Goal: Information Seeking & Learning: Learn about a topic

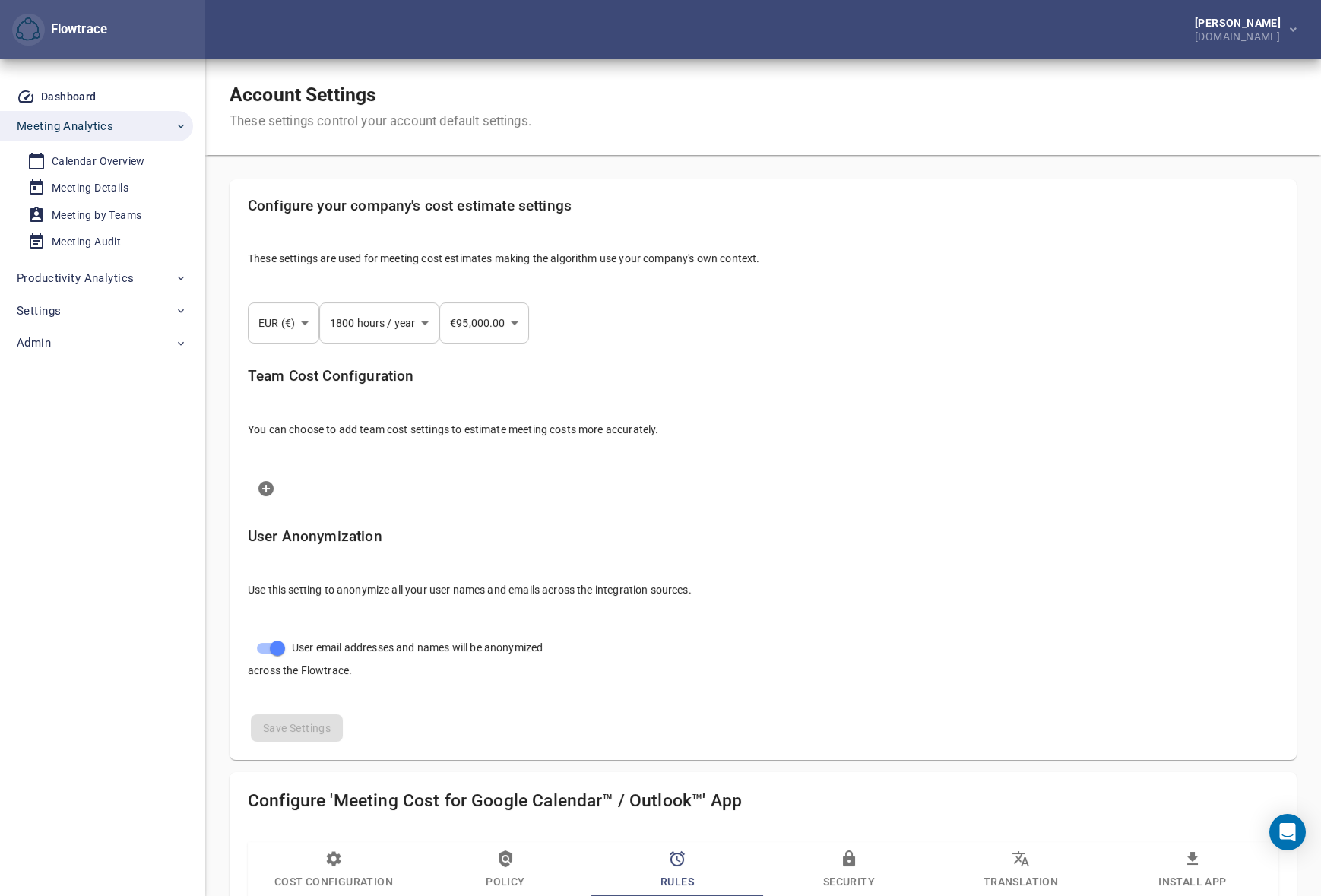
select select "***"
select select "****"
select select "***"
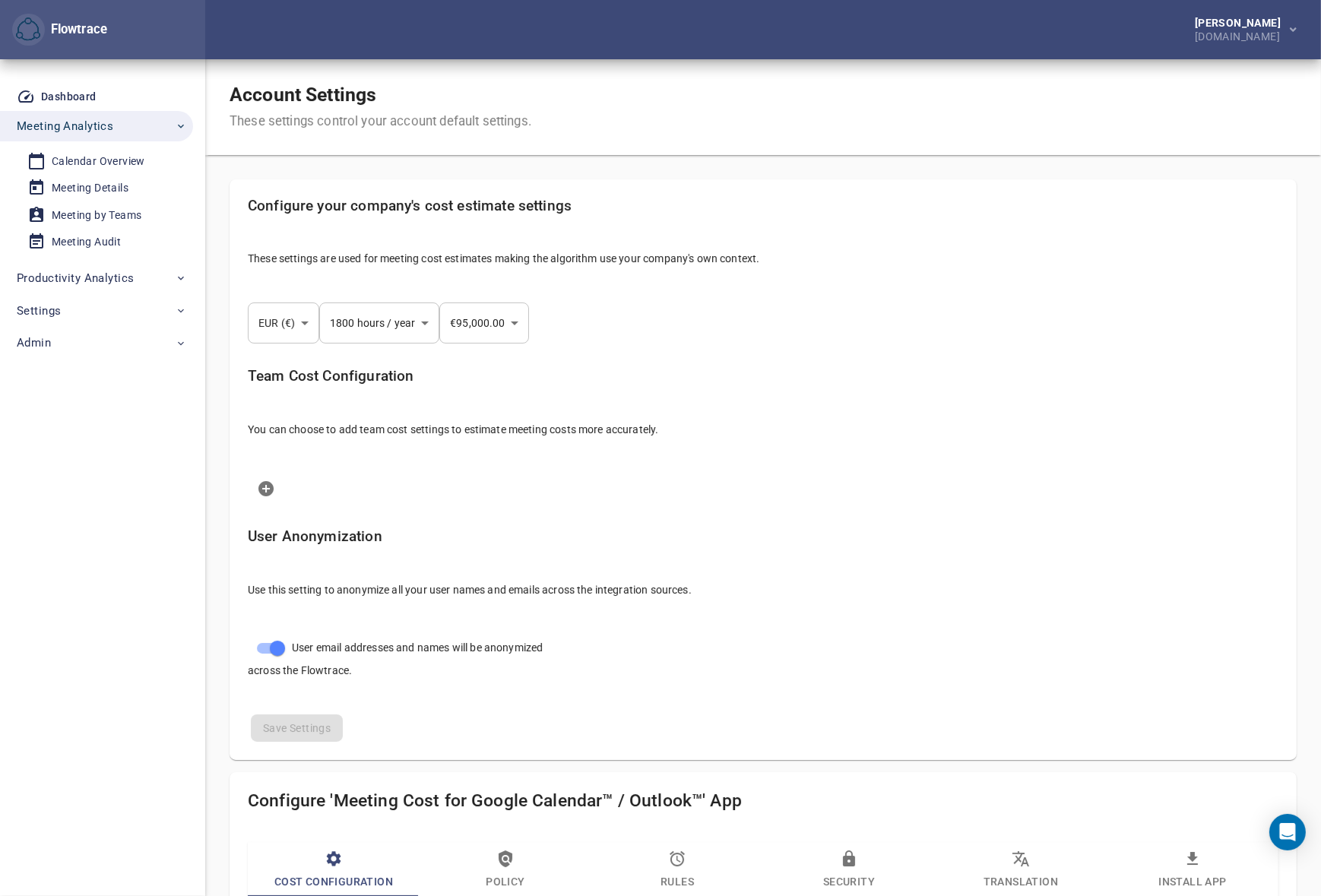
select select "***"
click at [1214, 24] on div "Petri Lehtonen" at bounding box center [1240, 22] width 92 height 11
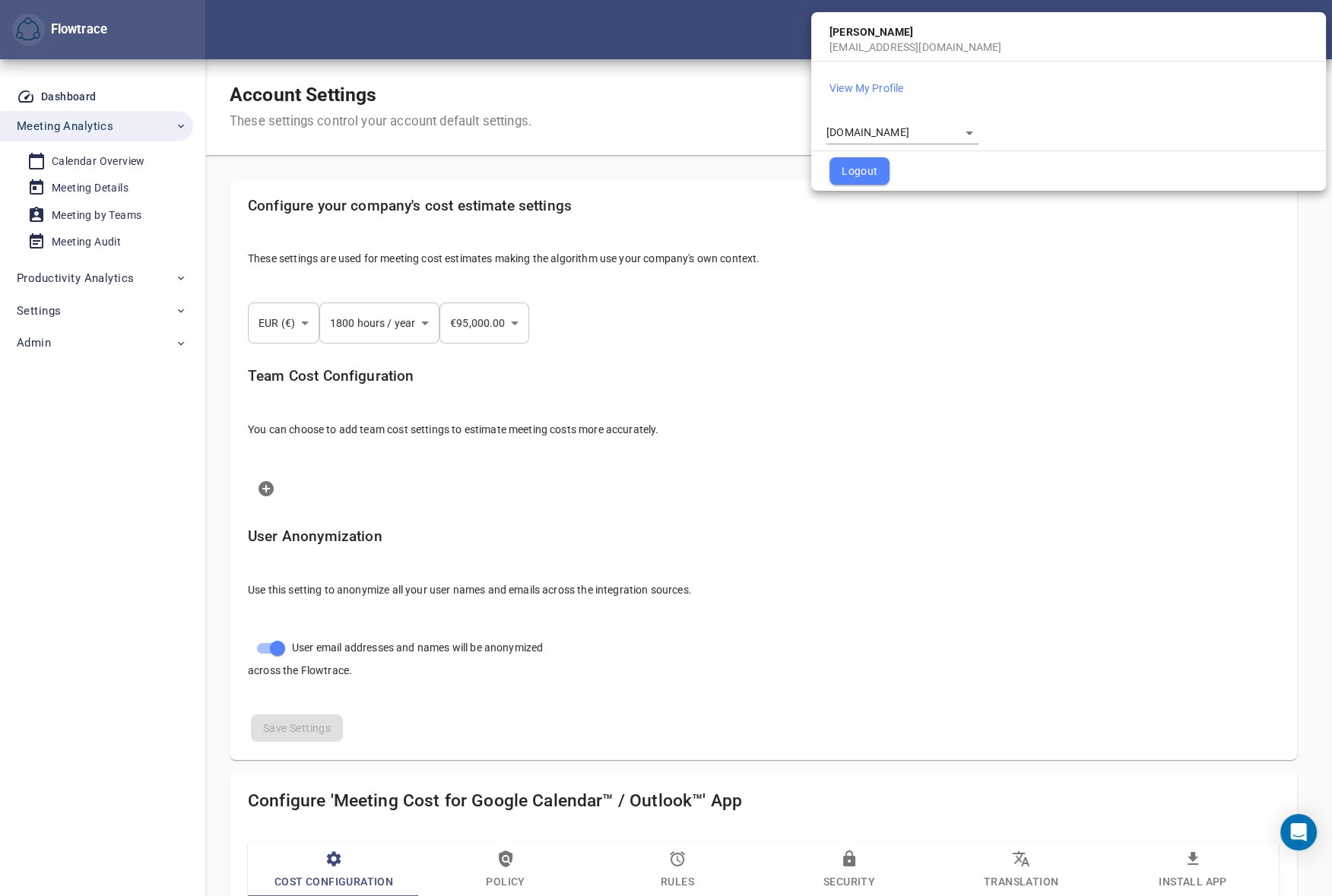
click at [871, 127] on body "Flowtrace Petri Lehtonen GetYourGuide.com Flowtrace Dashboard Meeting Analytics…" at bounding box center [666, 448] width 1332 height 896
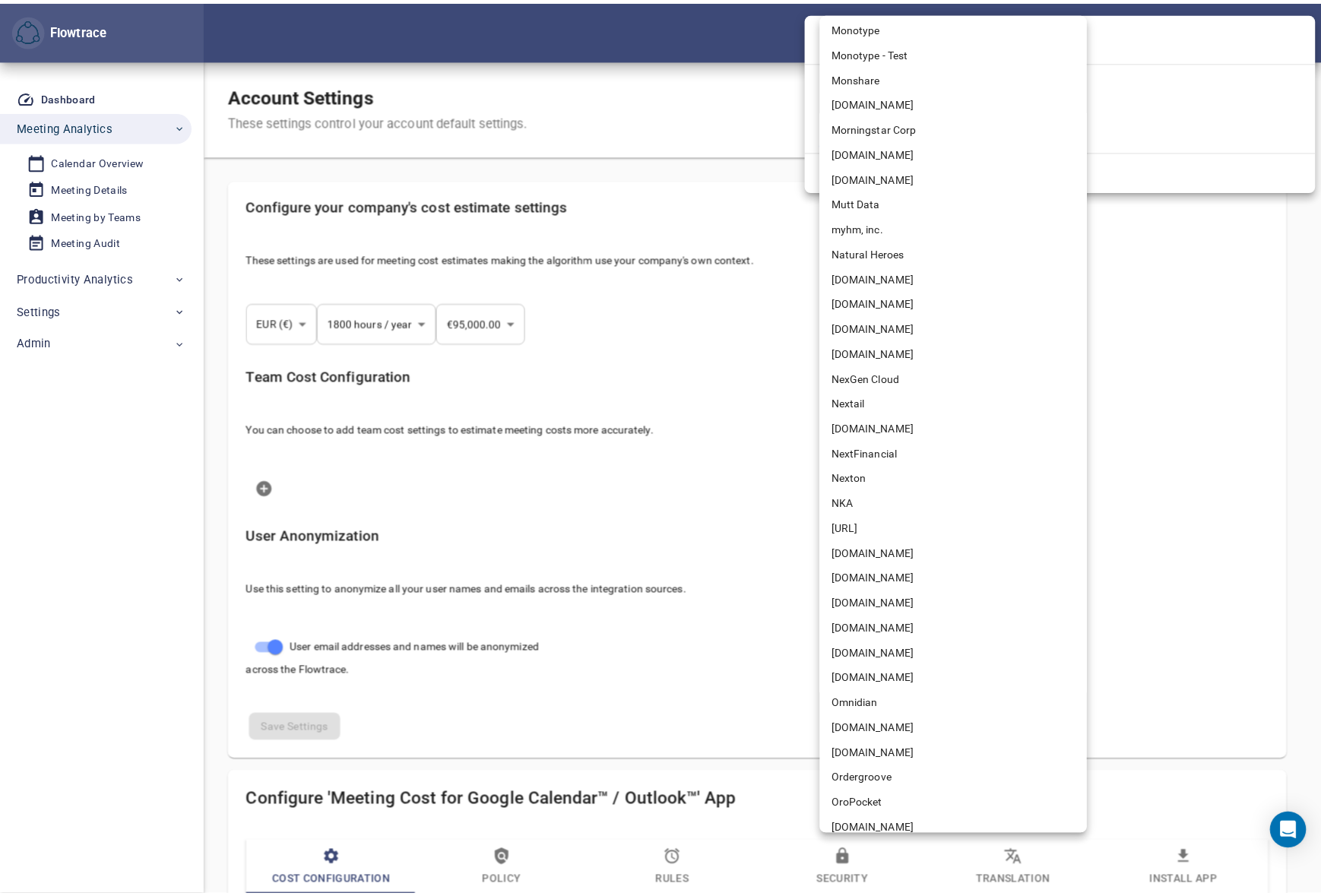
scroll to position [6486, 0]
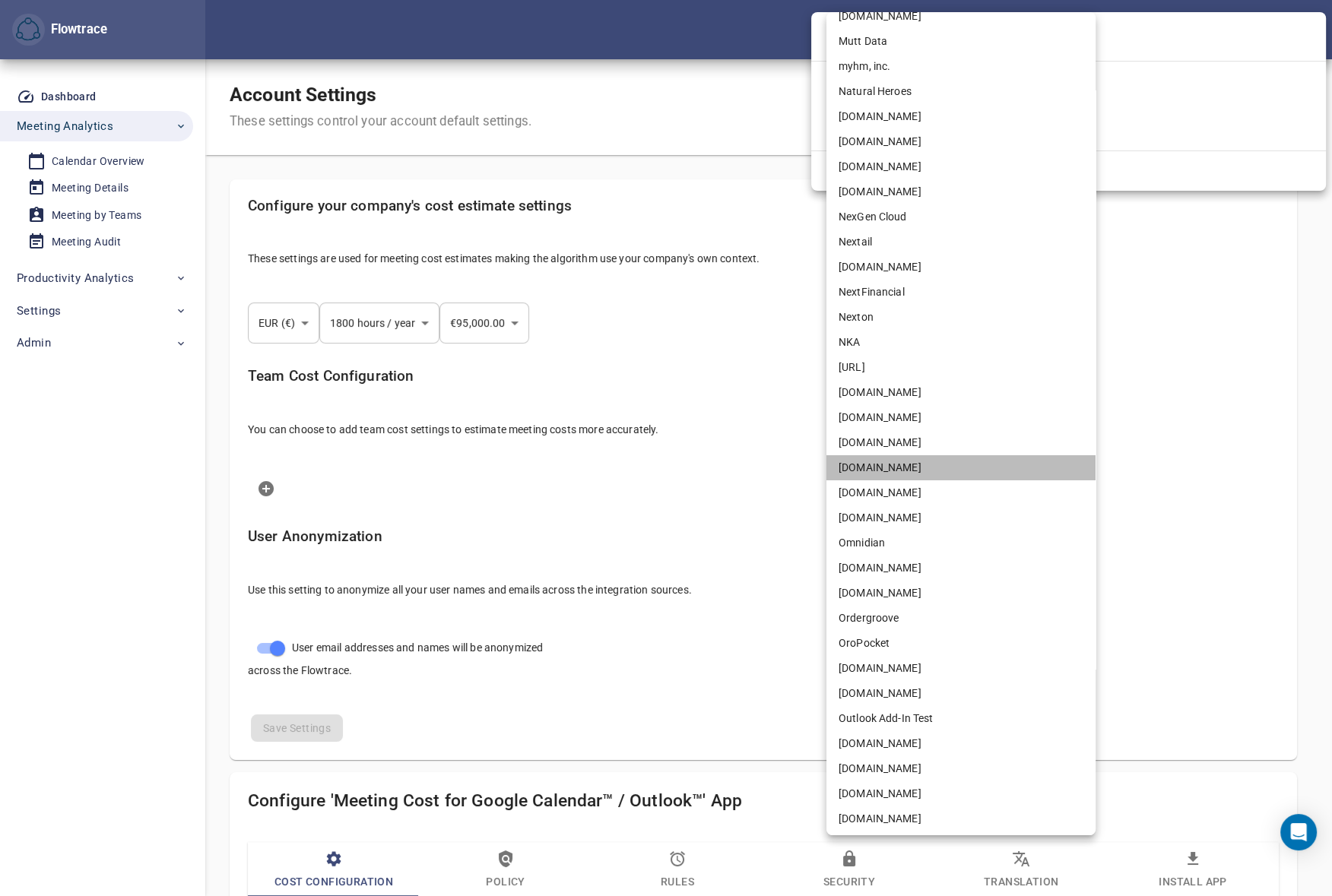
click at [860, 472] on li "[DOMAIN_NAME]" at bounding box center [961, 468] width 269 height 25
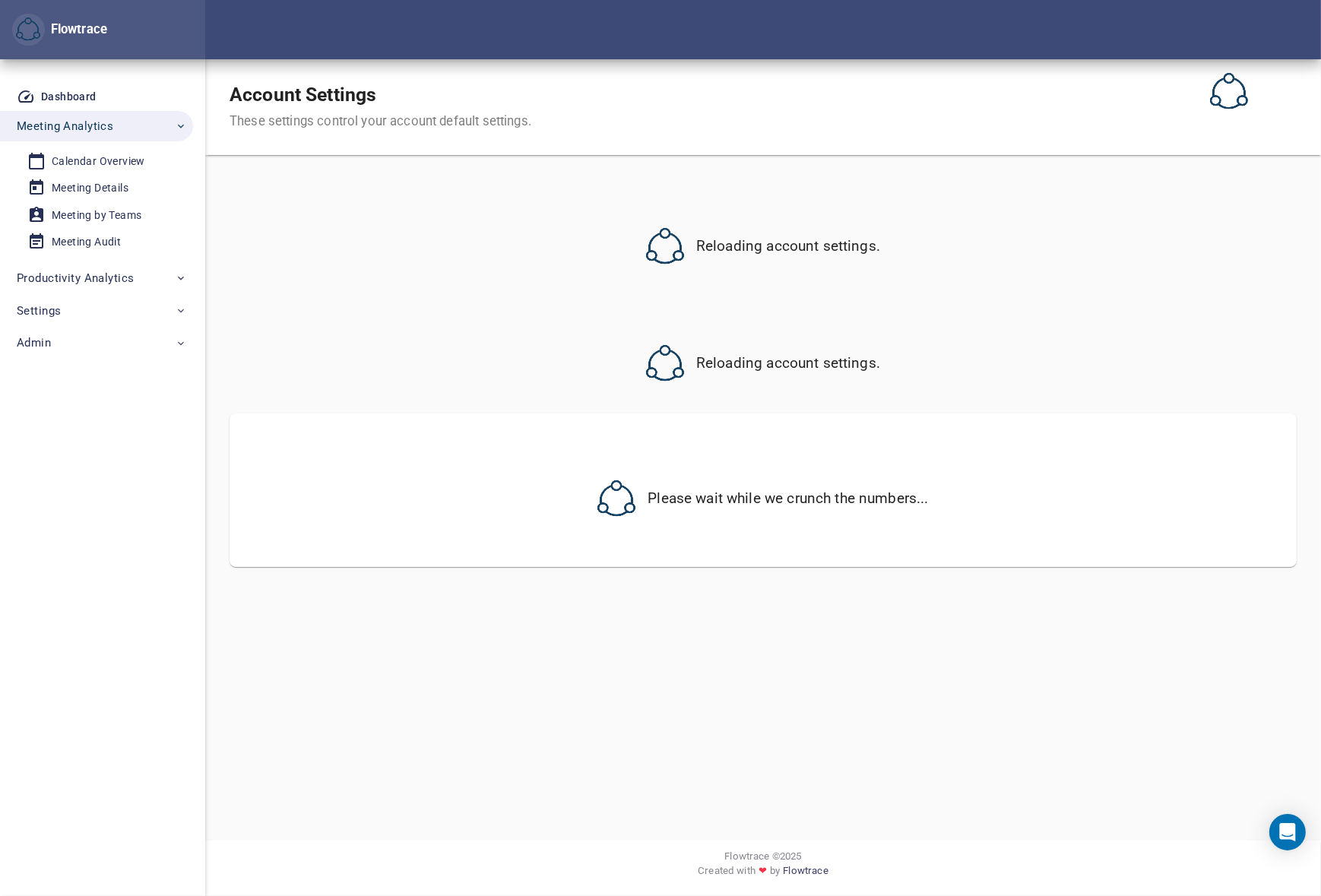
select select "***"
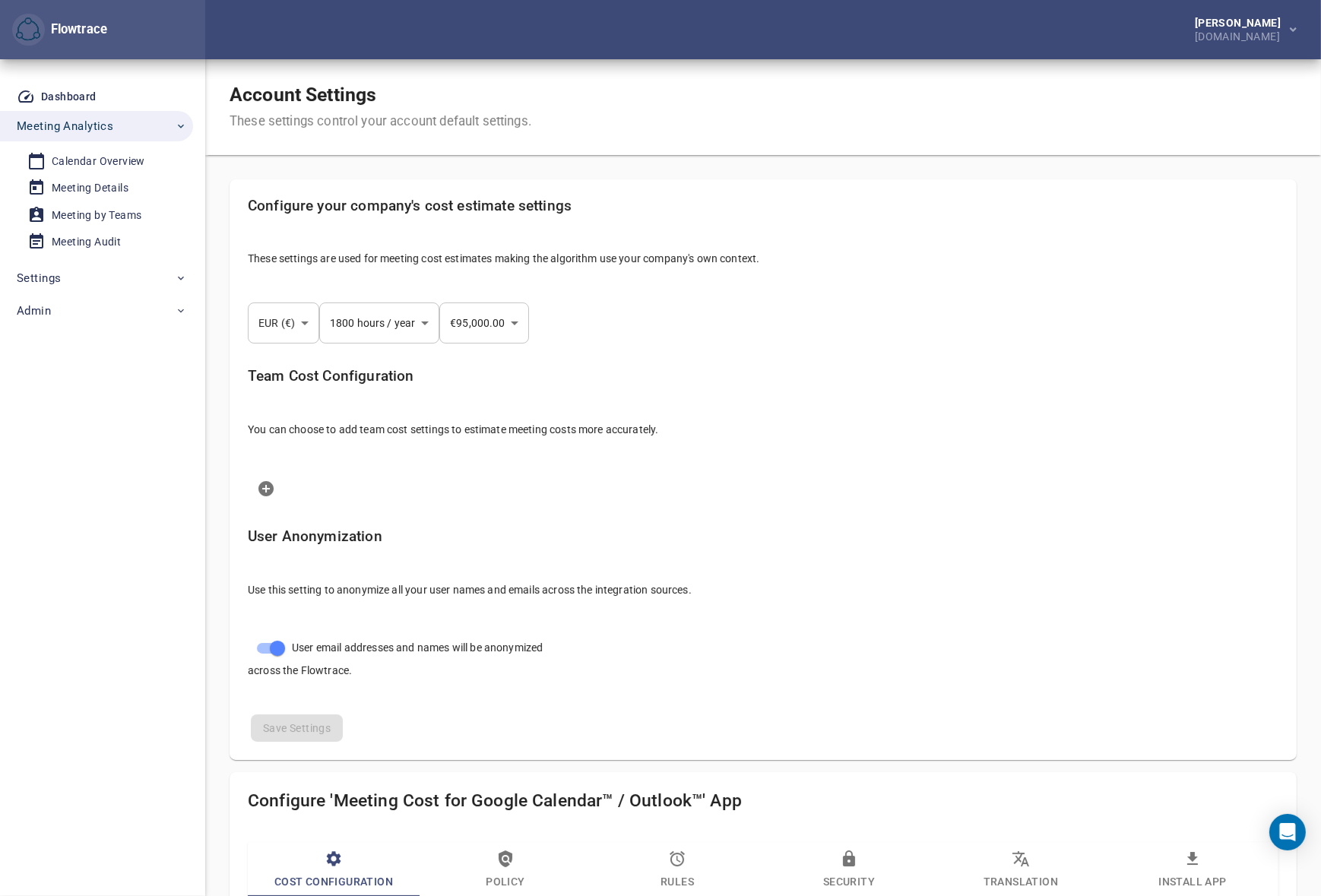
select select "***"
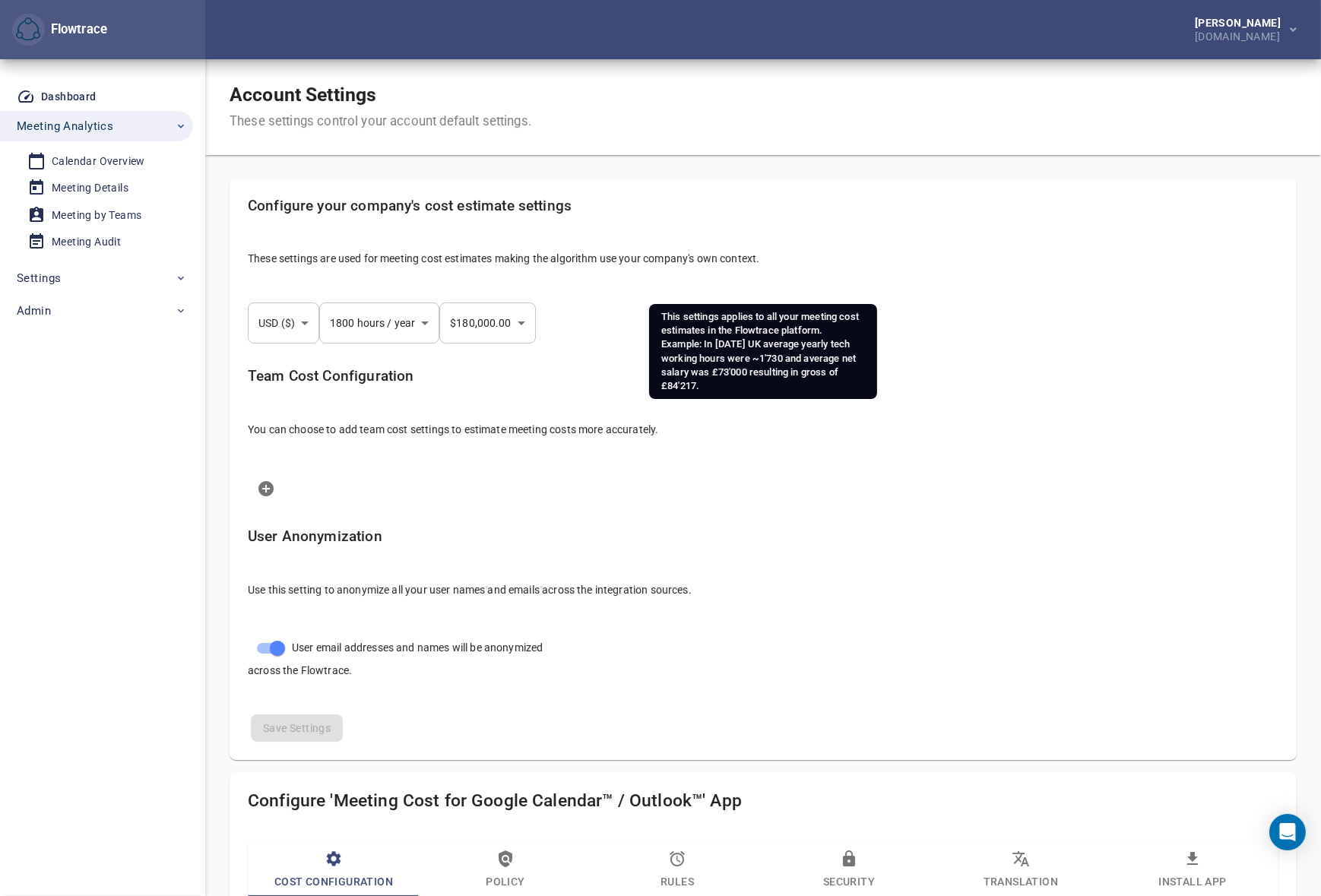
select select "***"
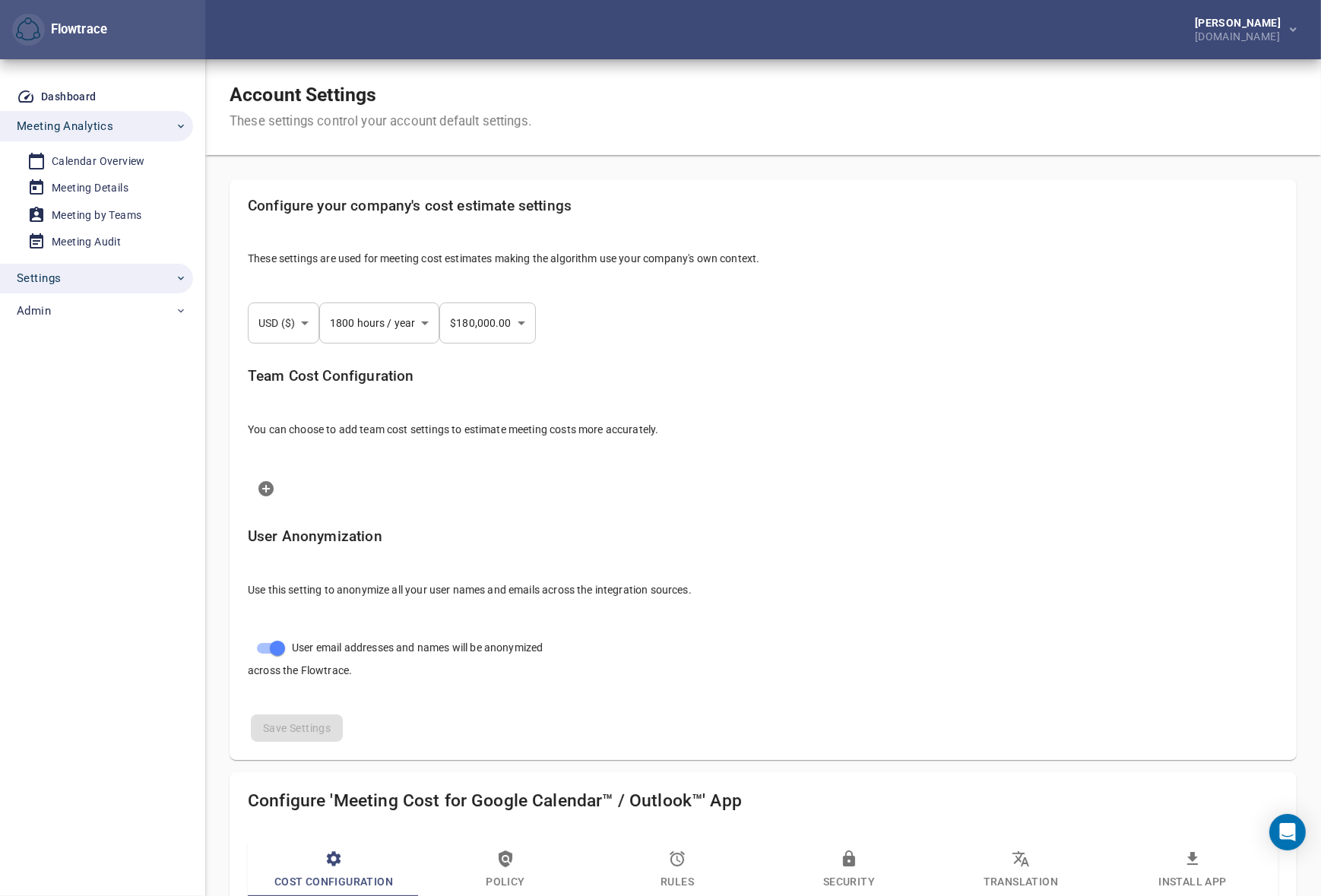
click at [77, 274] on span "Settings" at bounding box center [102, 278] width 170 height 20
click at [95, 316] on div "User Management" at bounding box center [98, 313] width 91 height 19
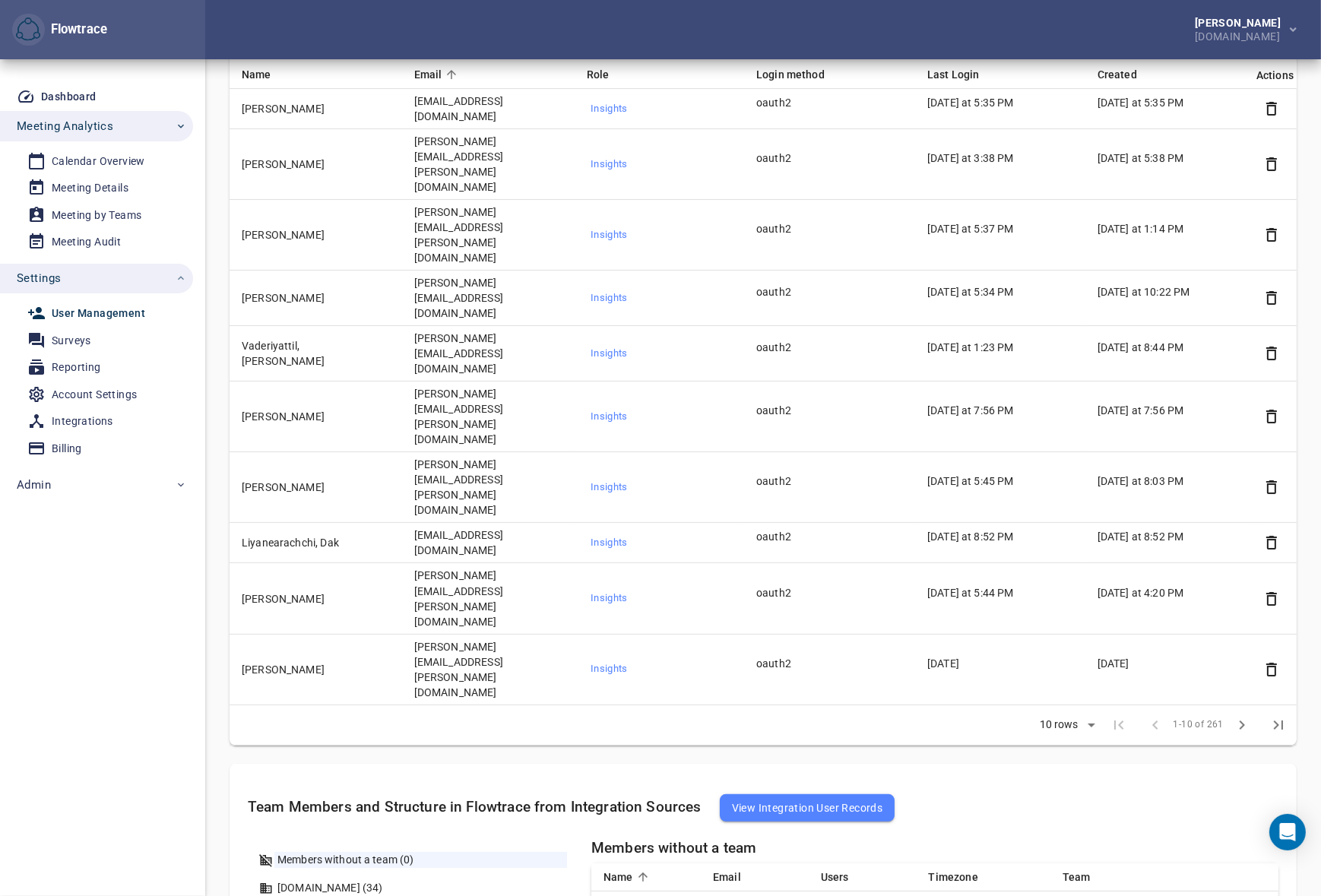
scroll to position [161, 0]
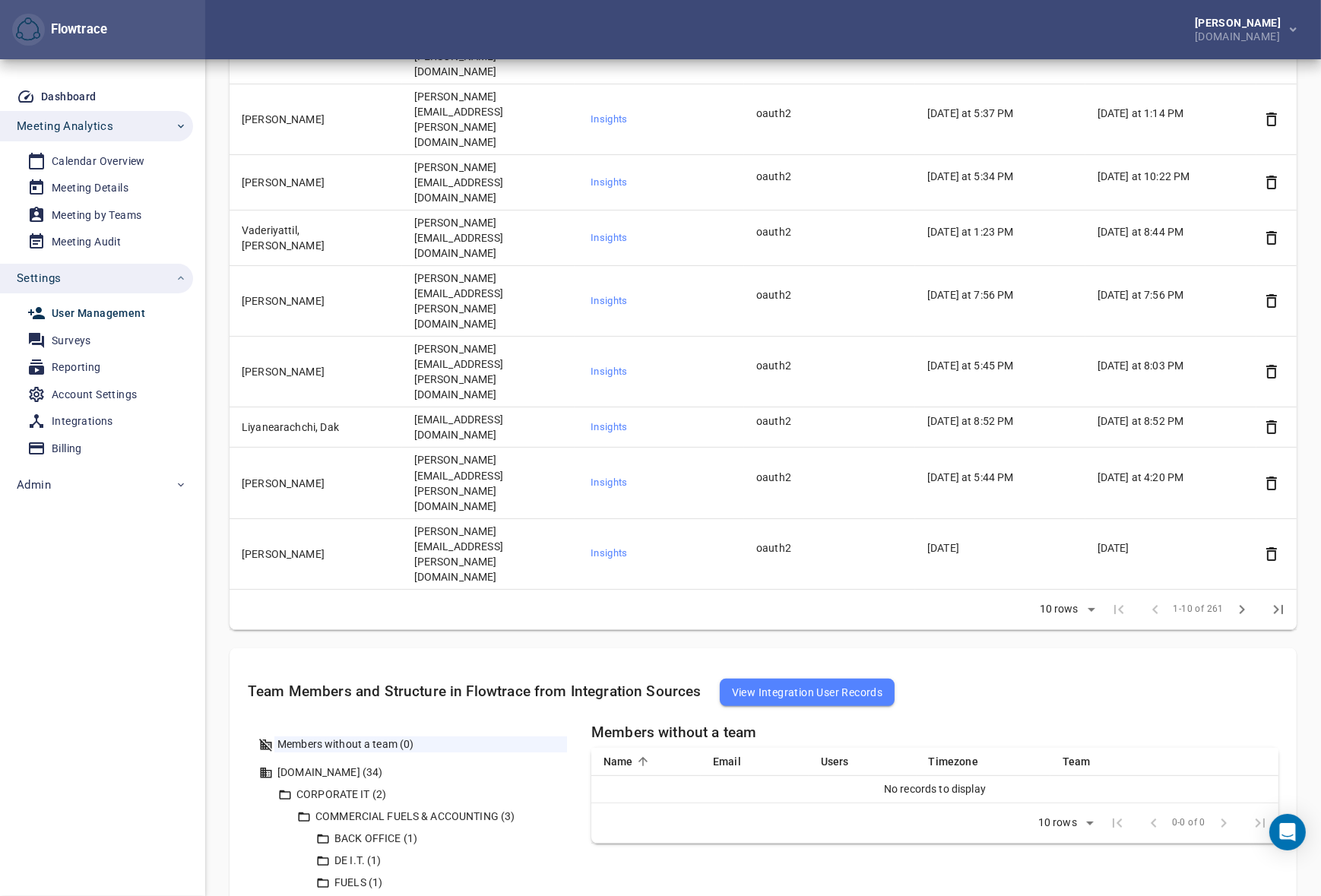
scroll to position [0, 0]
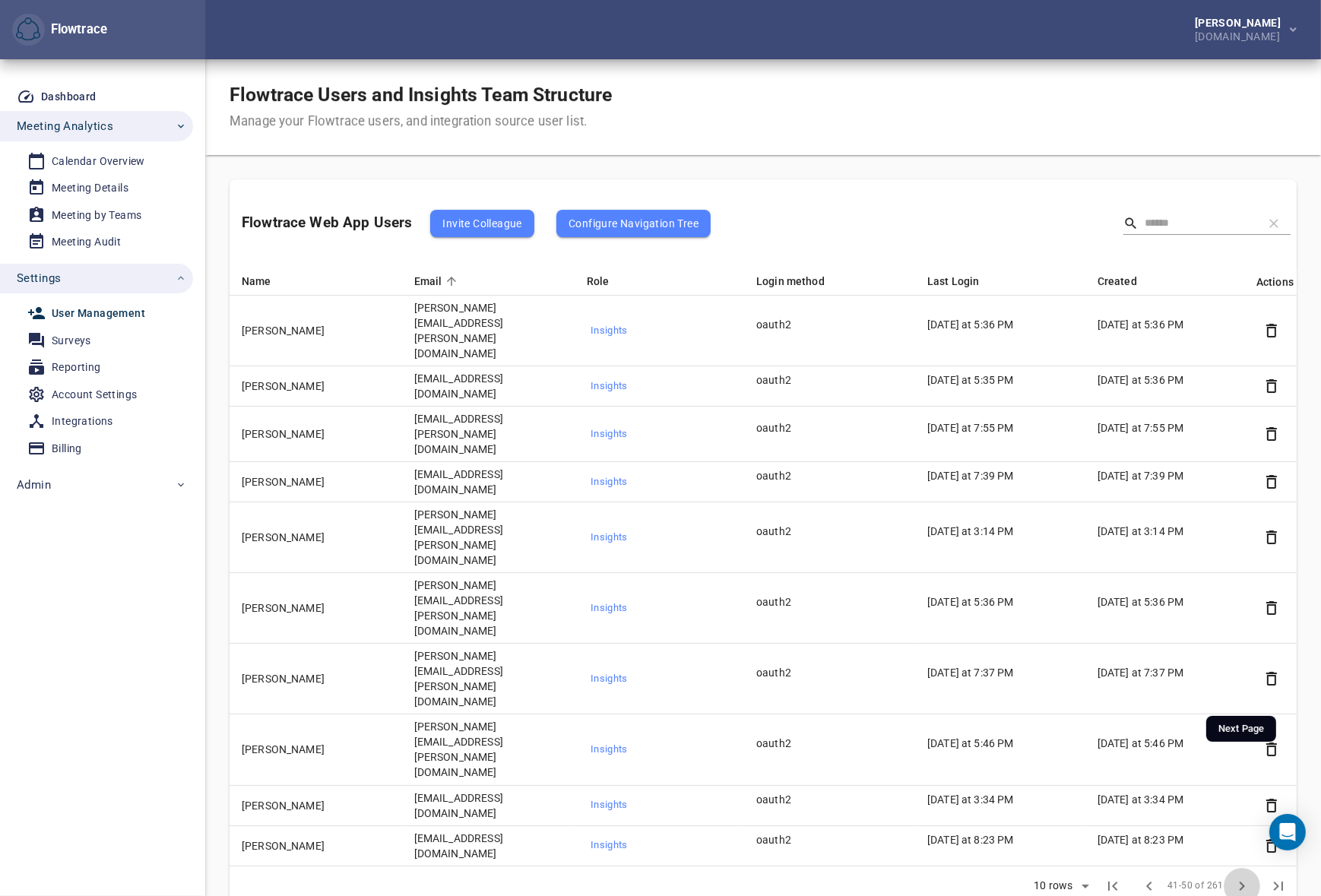
click at [1246, 877] on icon "Next Page" at bounding box center [1242, 886] width 18 height 18
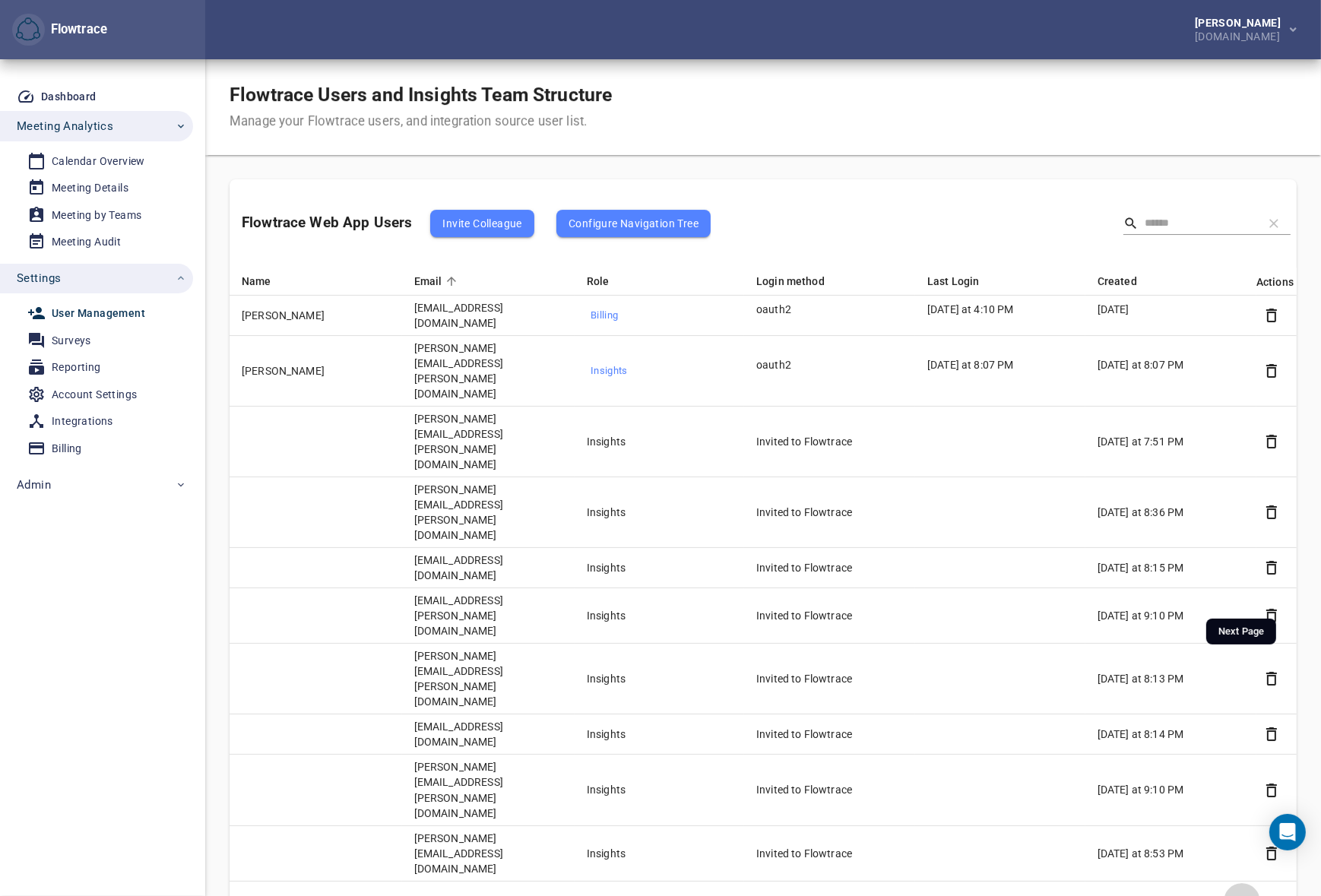
click at [1238, 892] on icon "Next Page" at bounding box center [1242, 901] width 18 height 18
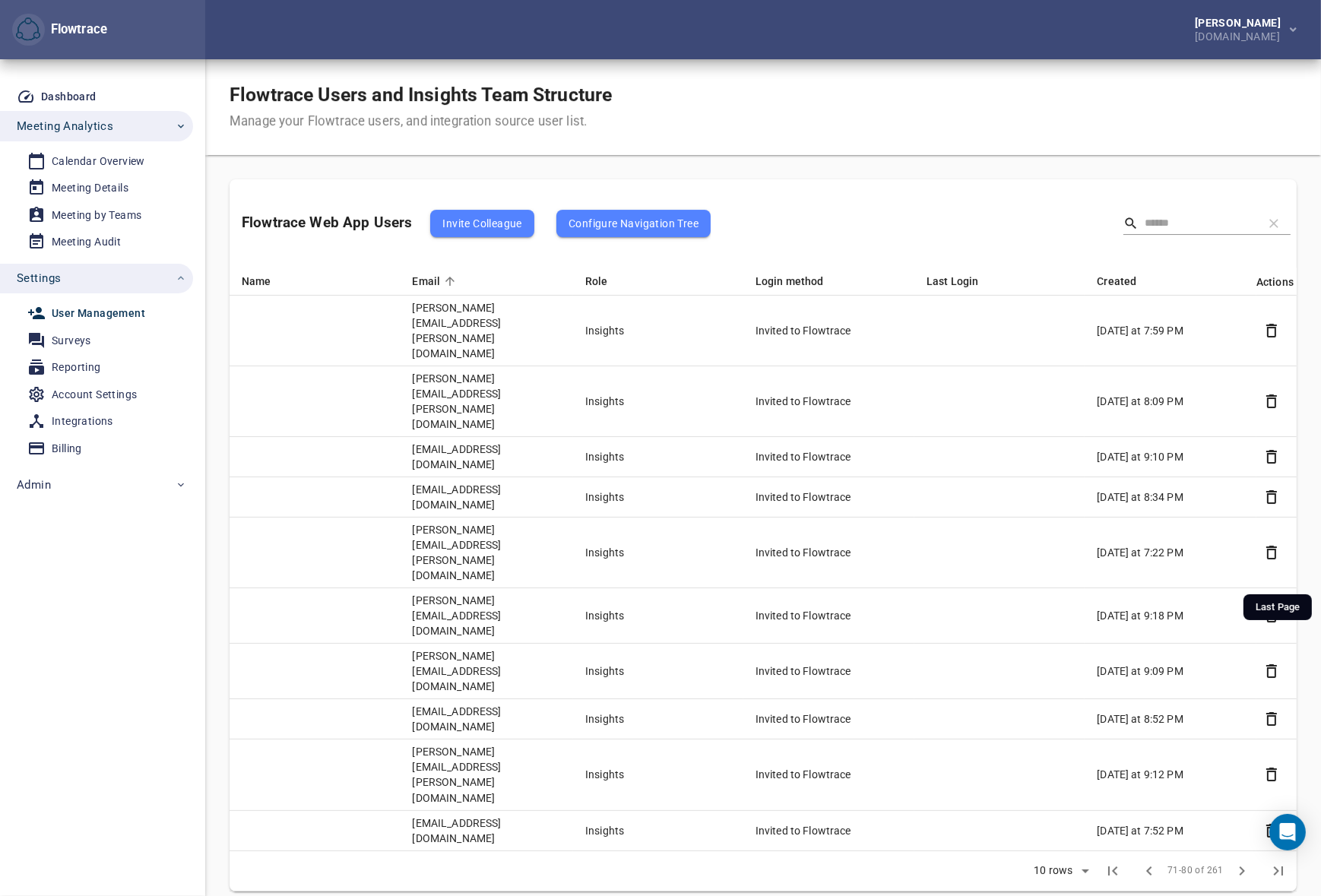
click at [1273, 862] on icon "Last Page" at bounding box center [1278, 871] width 18 height 18
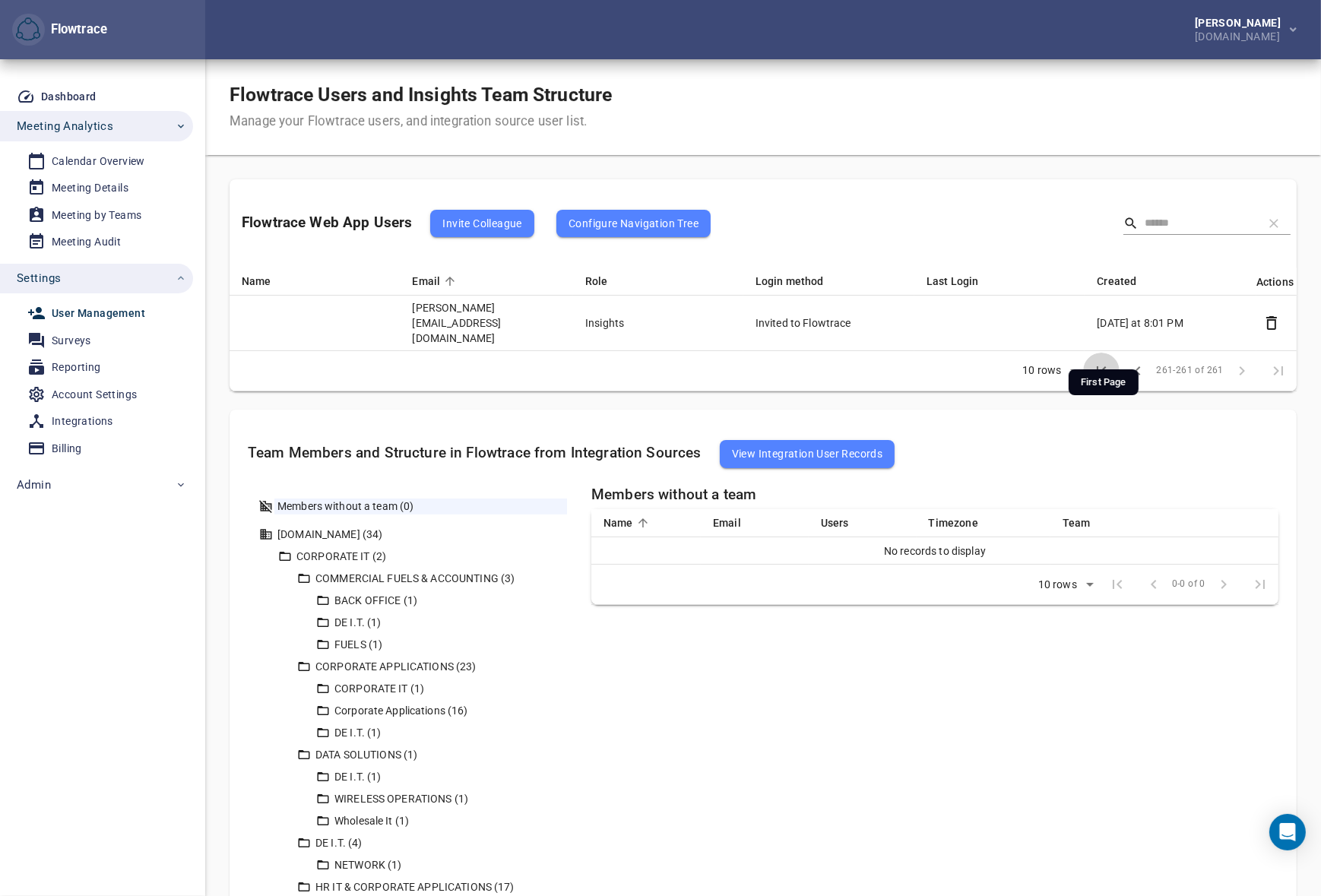
click at [1099, 361] on icon "First Page" at bounding box center [1101, 370] width 18 height 18
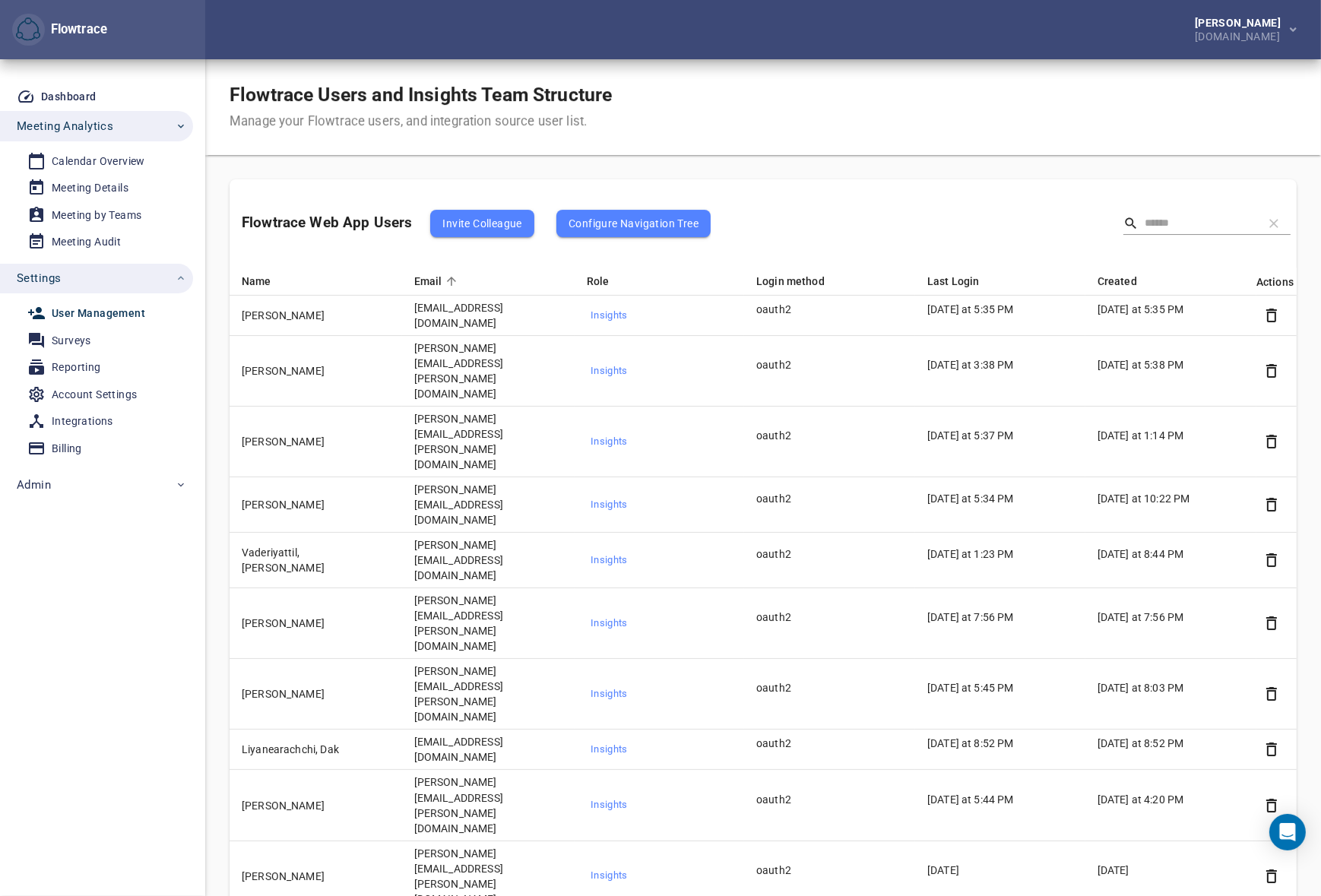
click at [792, 57] on div "Petri Lehtonen NRG.com" at bounding box center [763, 30] width 1116 height 59
click at [99, 162] on div "Calendar Overview" at bounding box center [99, 161] width 93 height 19
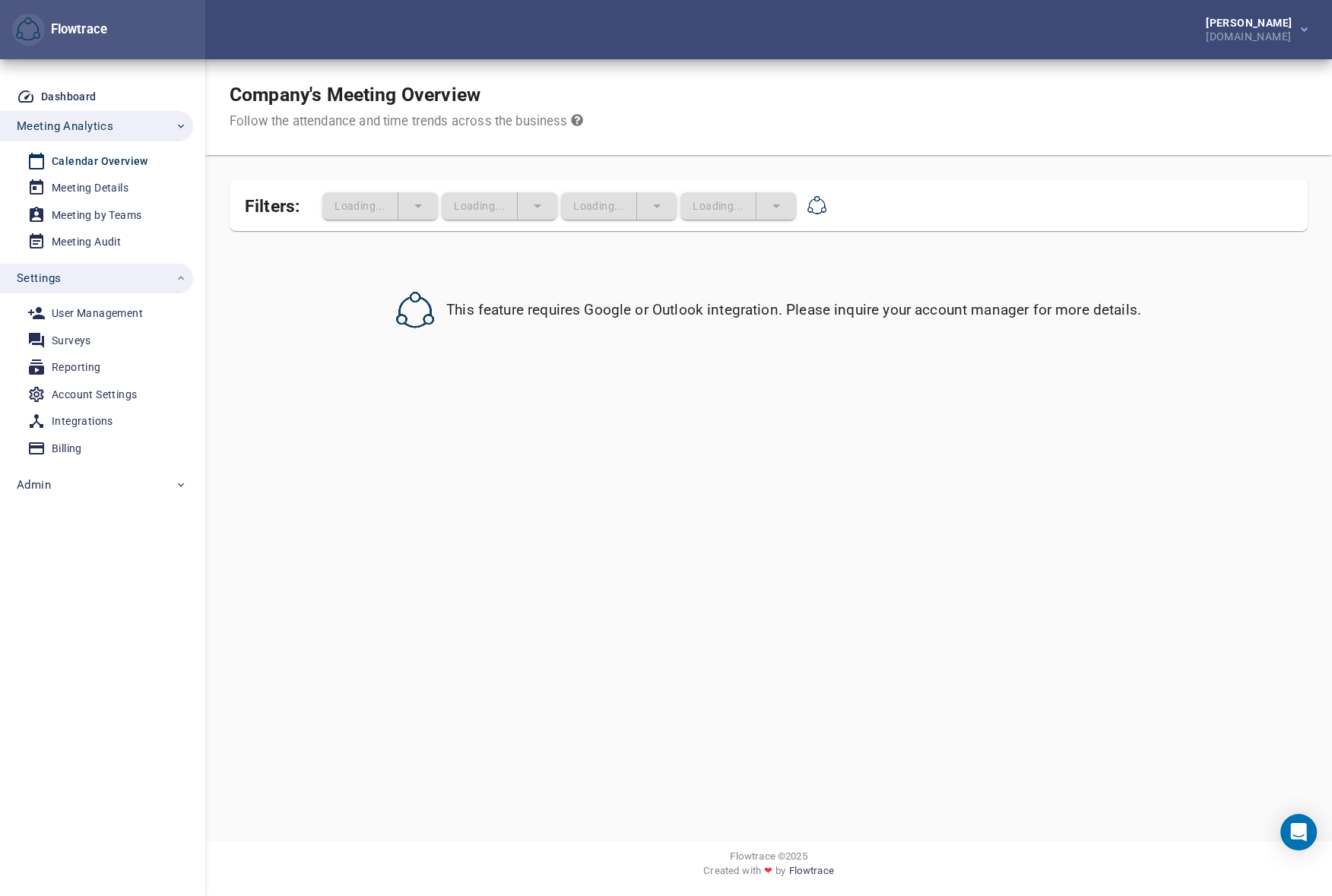
click at [66, 282] on span "Settings" at bounding box center [102, 278] width 170 height 20
click at [715, 48] on div "Petri Lehtonen NRG.com" at bounding box center [769, 30] width 1127 height 59
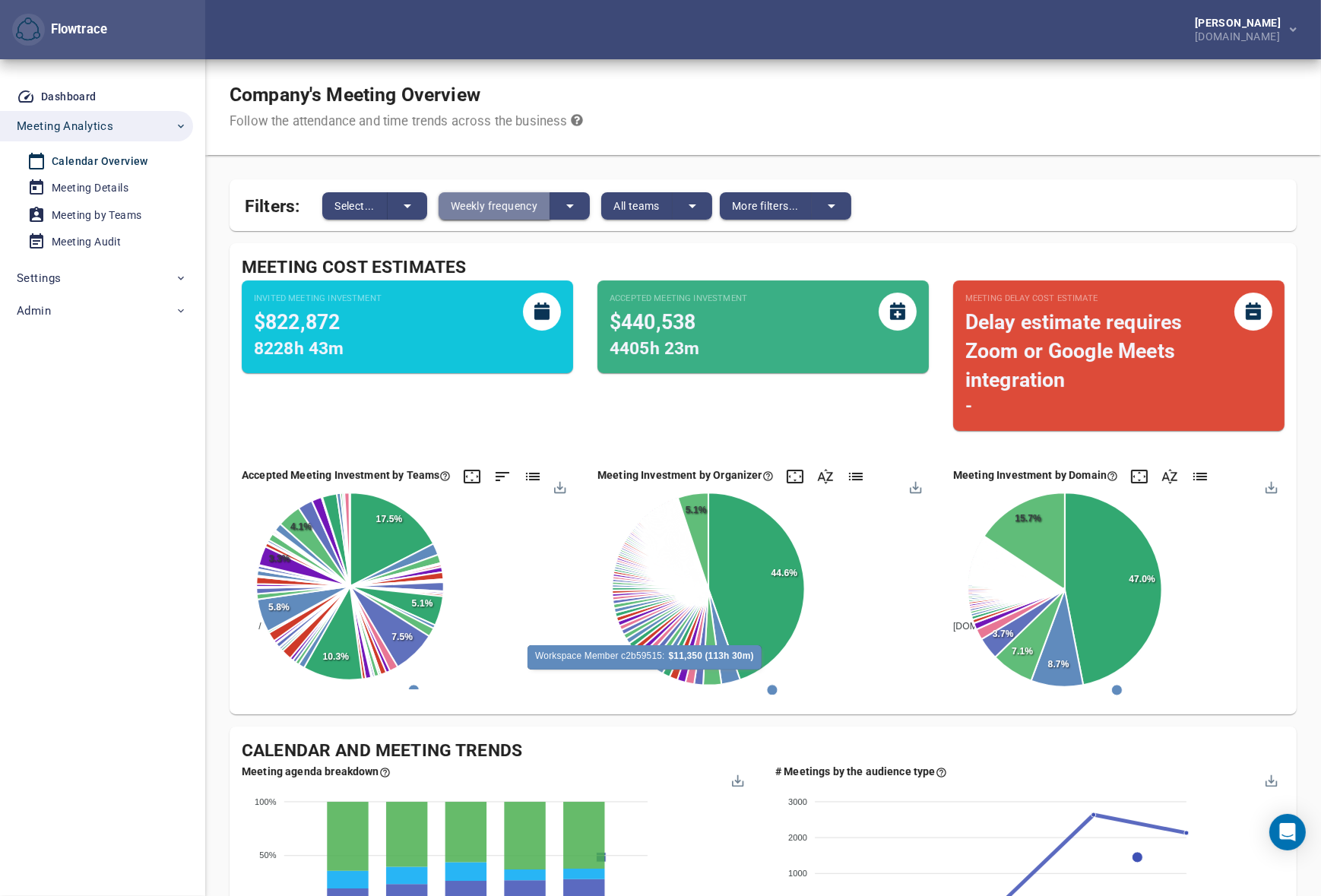
click at [496, 207] on span "Weekly frequency" at bounding box center [494, 206] width 87 height 18
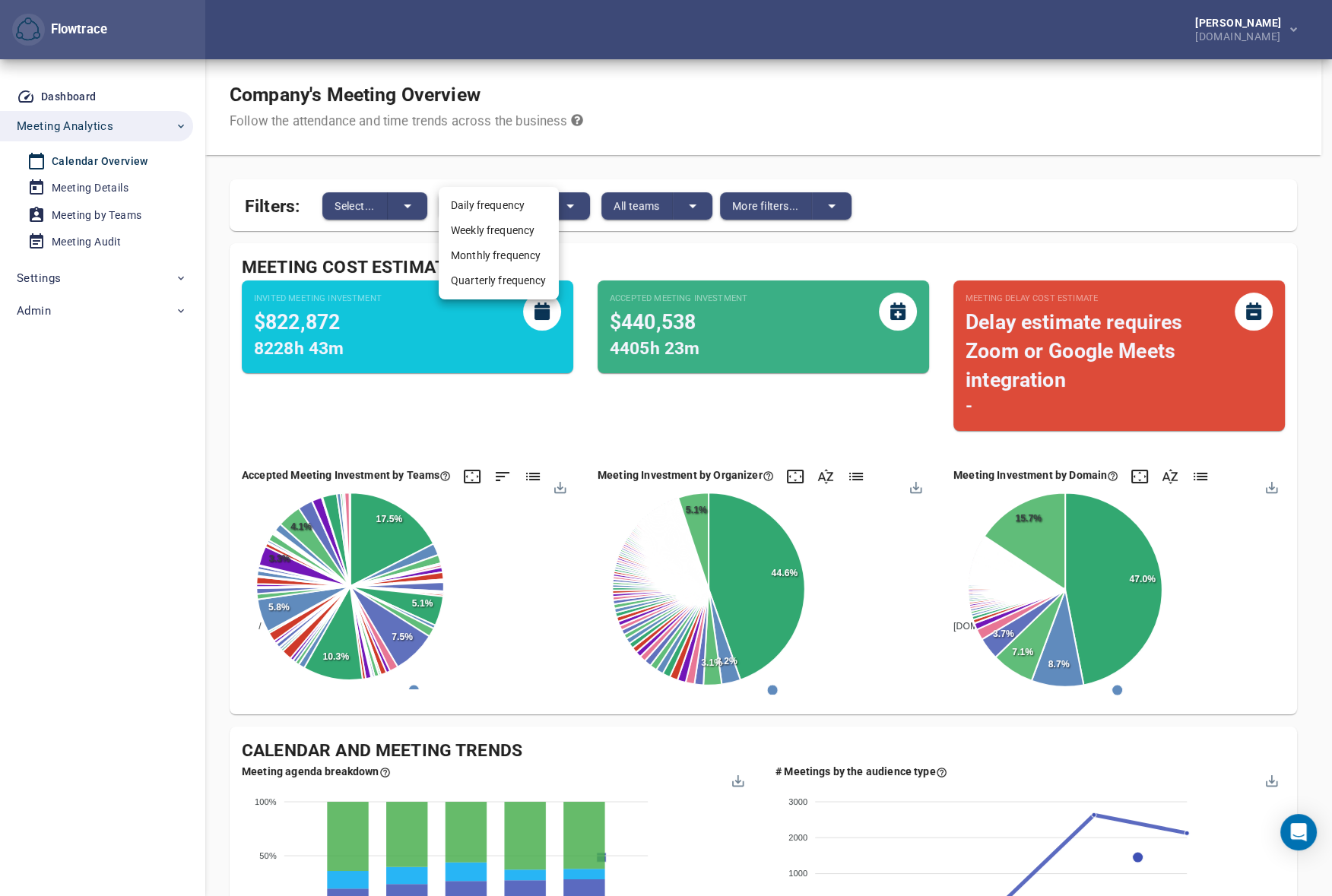
click at [494, 213] on li "Daily frequency" at bounding box center [499, 205] width 120 height 25
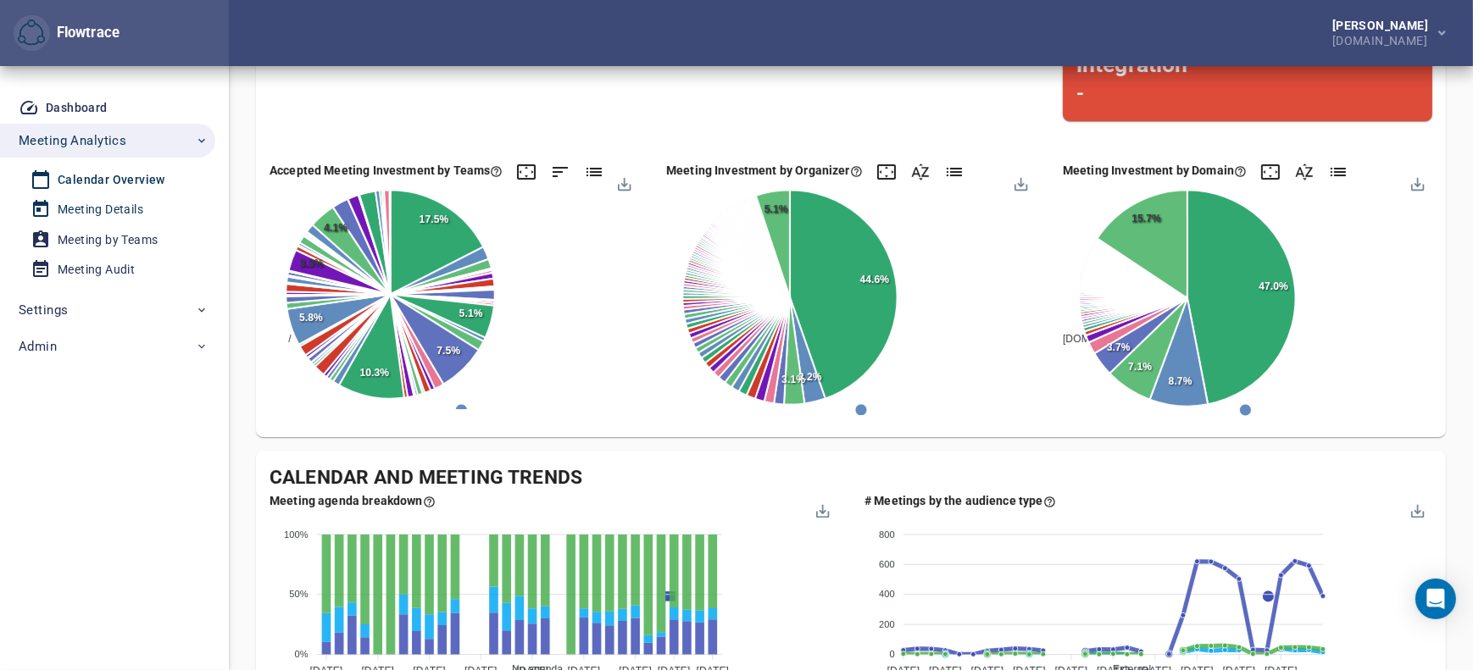
click at [94, 208] on div "Meeting Details" at bounding box center [101, 209] width 86 height 21
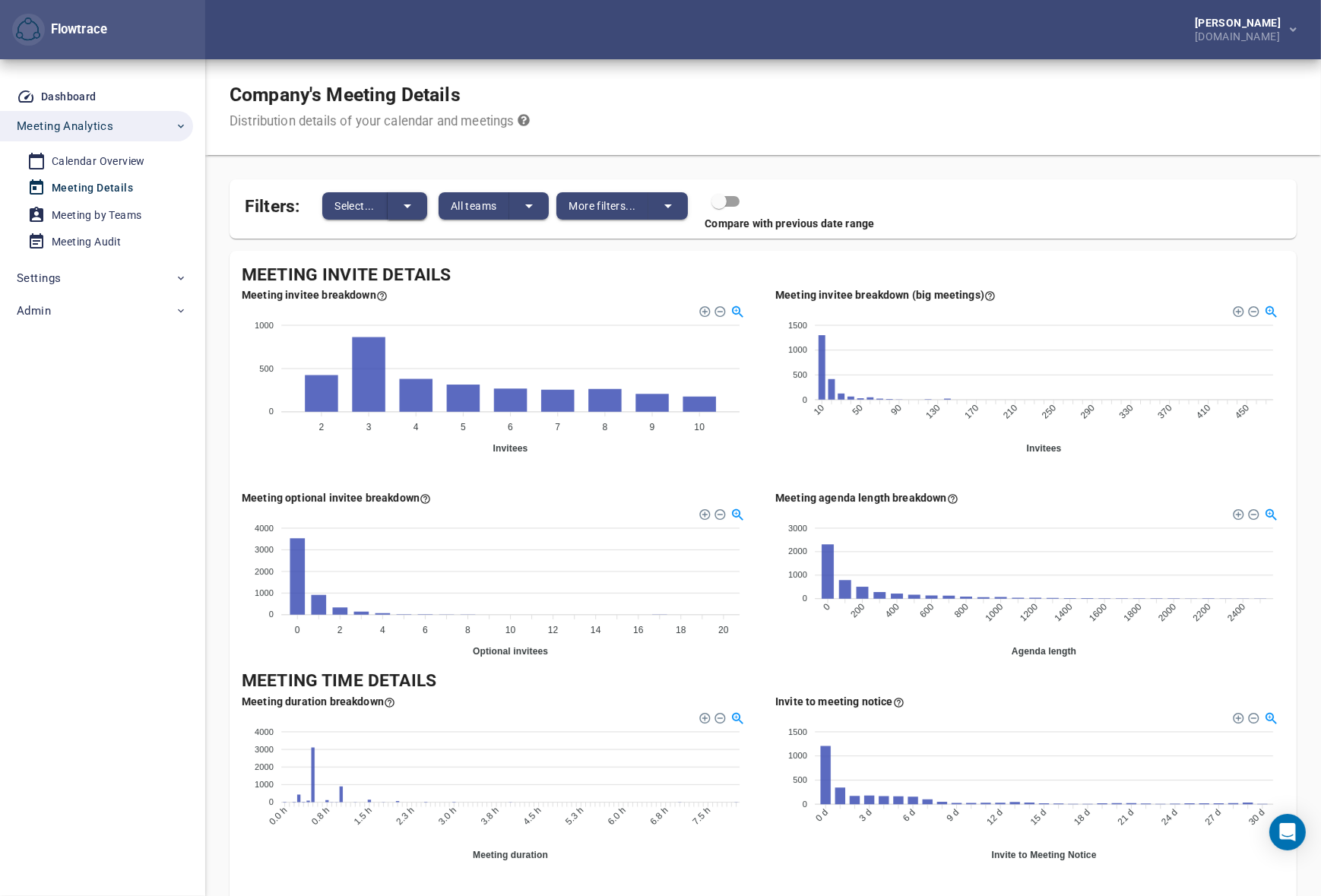
click at [391, 205] on button "split button" at bounding box center [407, 205] width 39 height 28
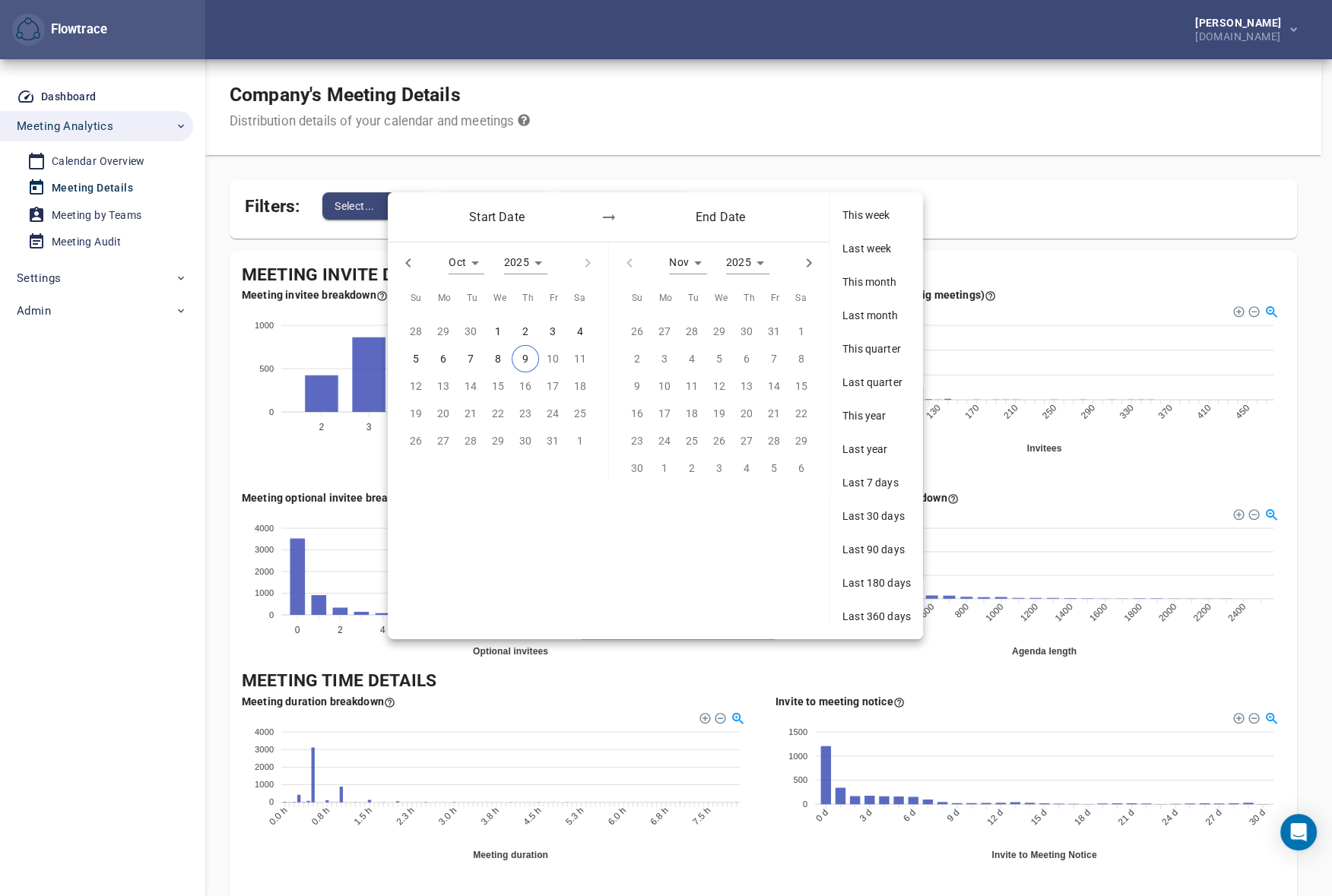
click at [862, 480] on span "Last 7 days" at bounding box center [876, 483] width 68 height 15
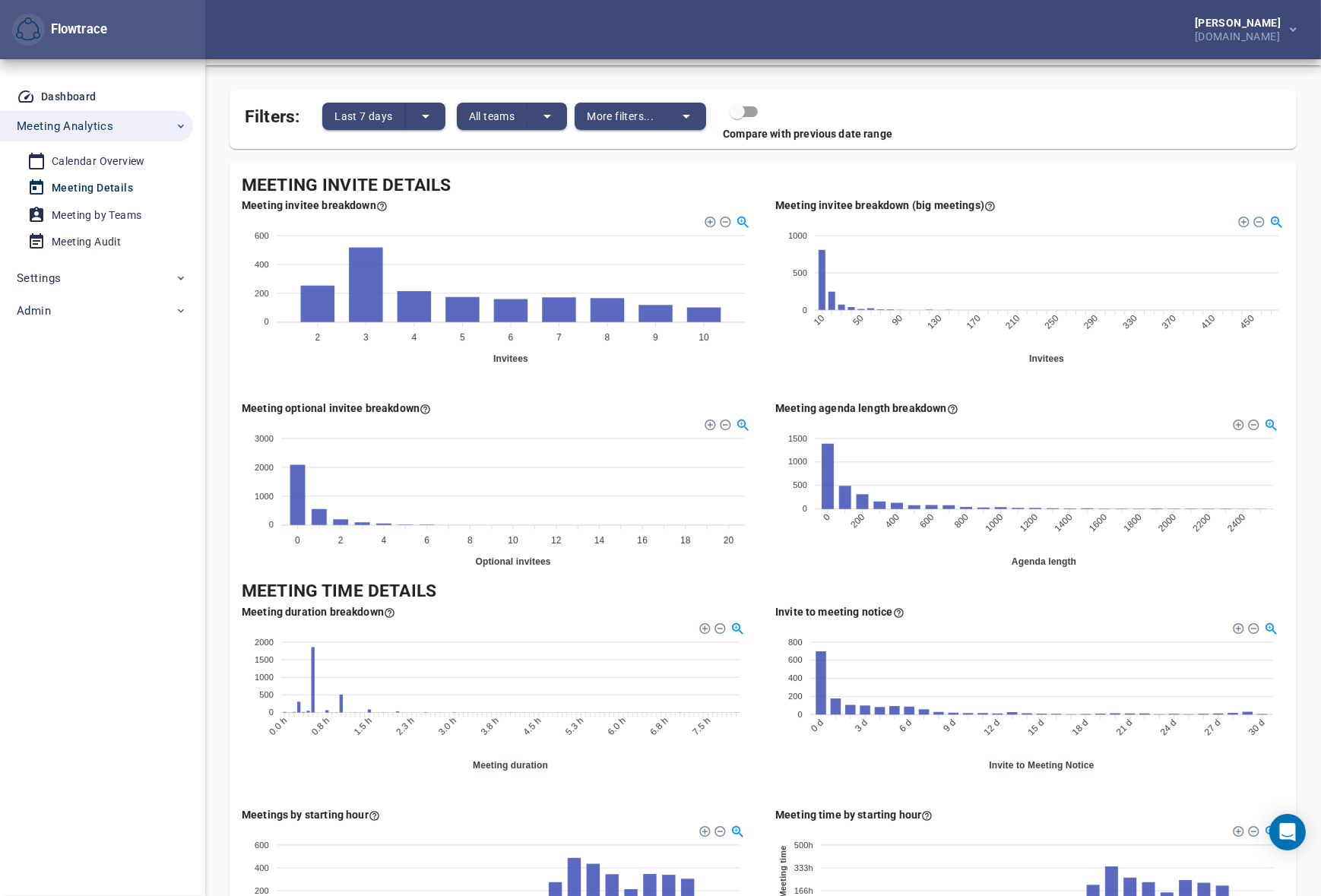
scroll to position [38, 0]
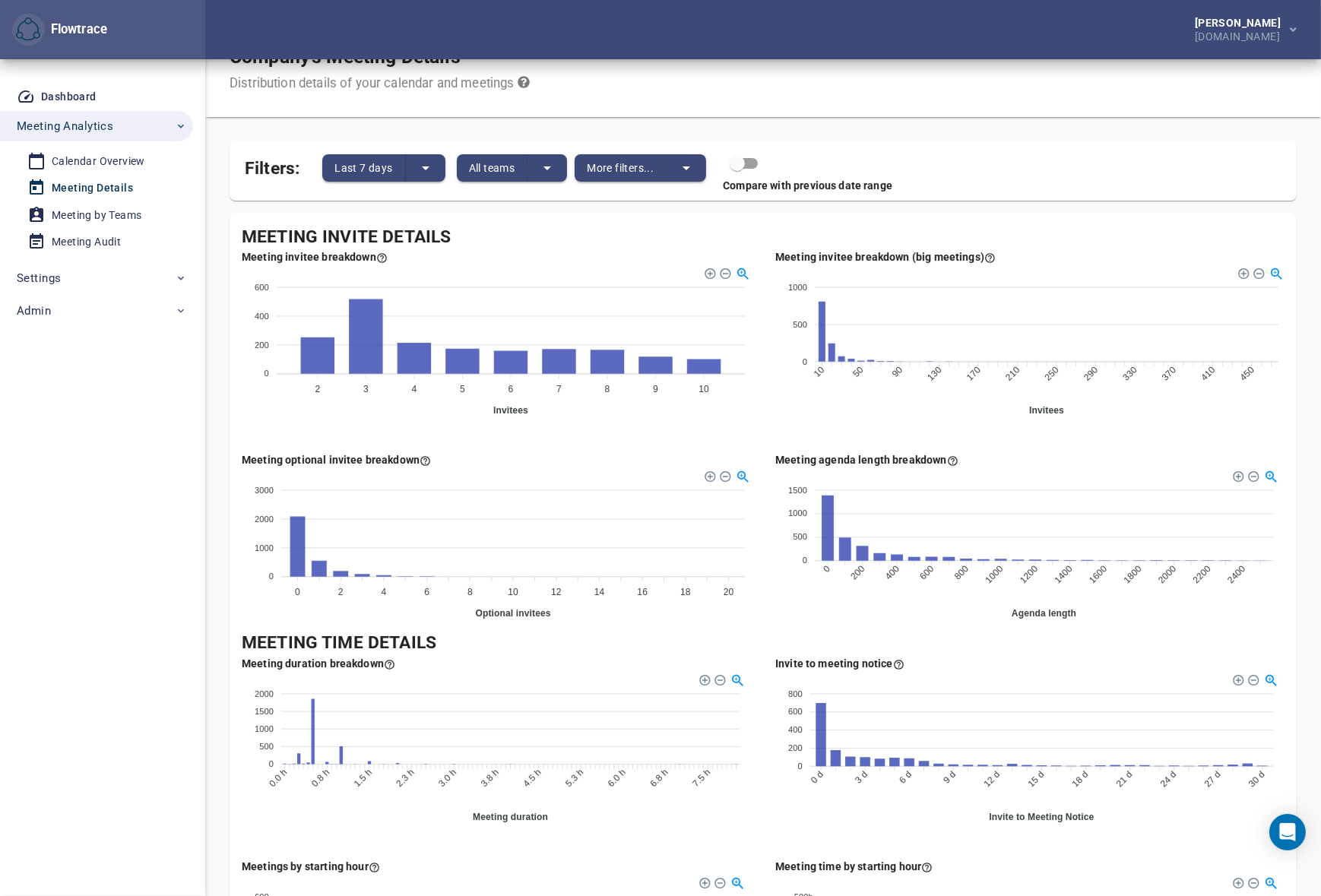
click at [769, 28] on div "Petri Lehtonen NRG.com" at bounding box center [763, 30] width 1116 height 59
click at [760, 234] on div "Meeting Invite Details" at bounding box center [763, 238] width 1043 height 25
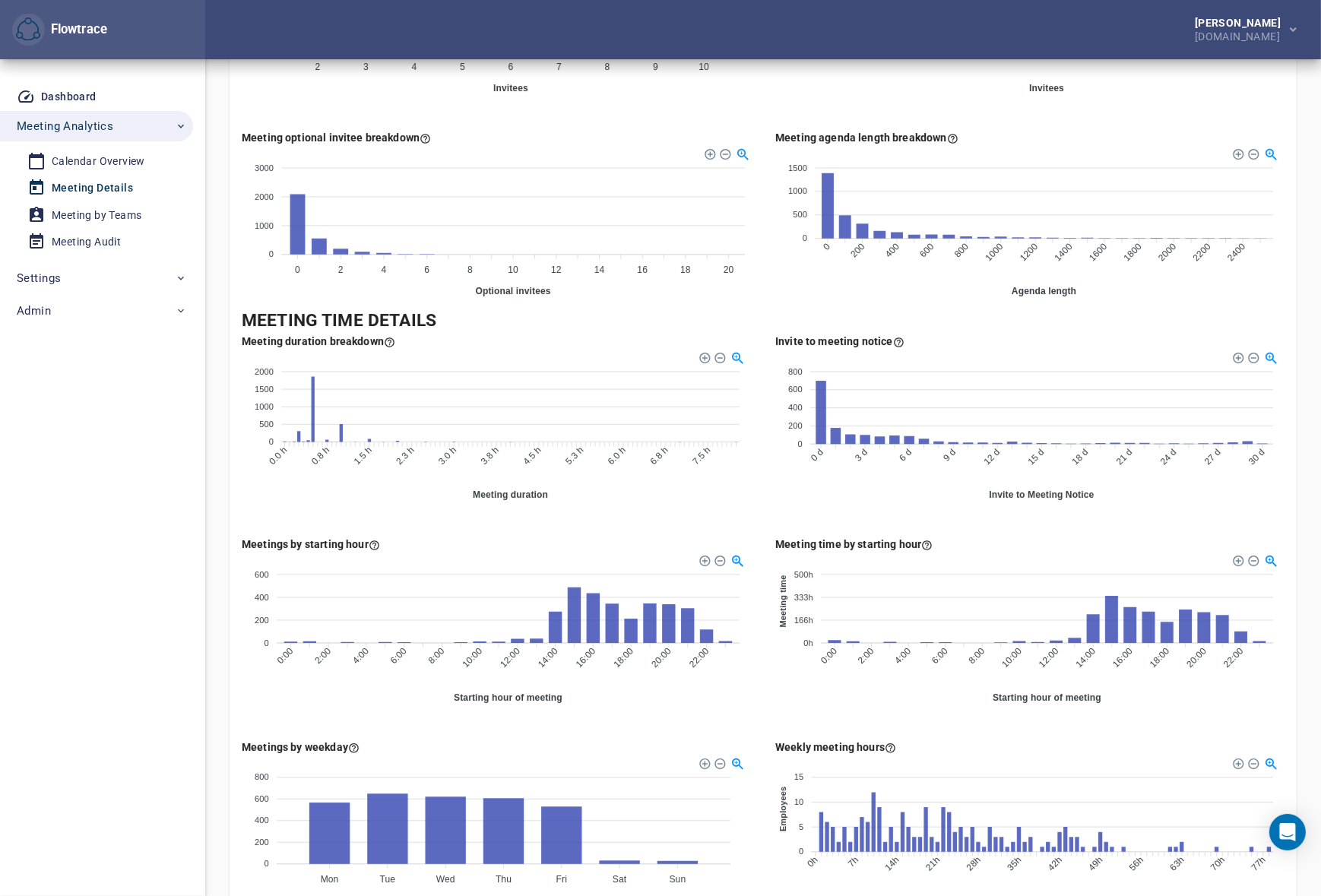
scroll to position [683, 0]
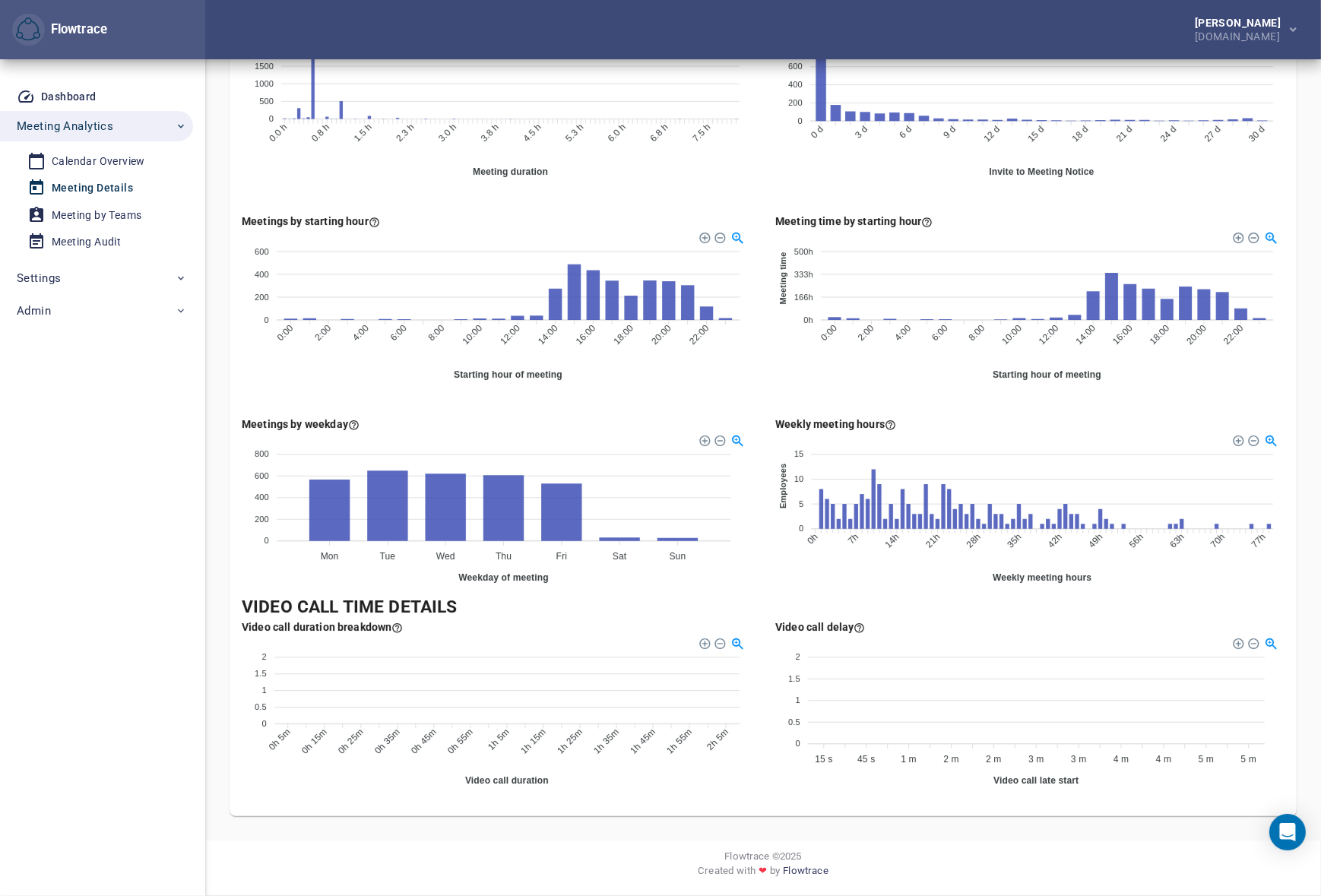
click at [761, 183] on div "Meeting duration breakdown 2000 2000 1500 1500 1000 1000 500 500 0 0 0.0 h 0.0 …" at bounding box center [496, 100] width 534 height 203
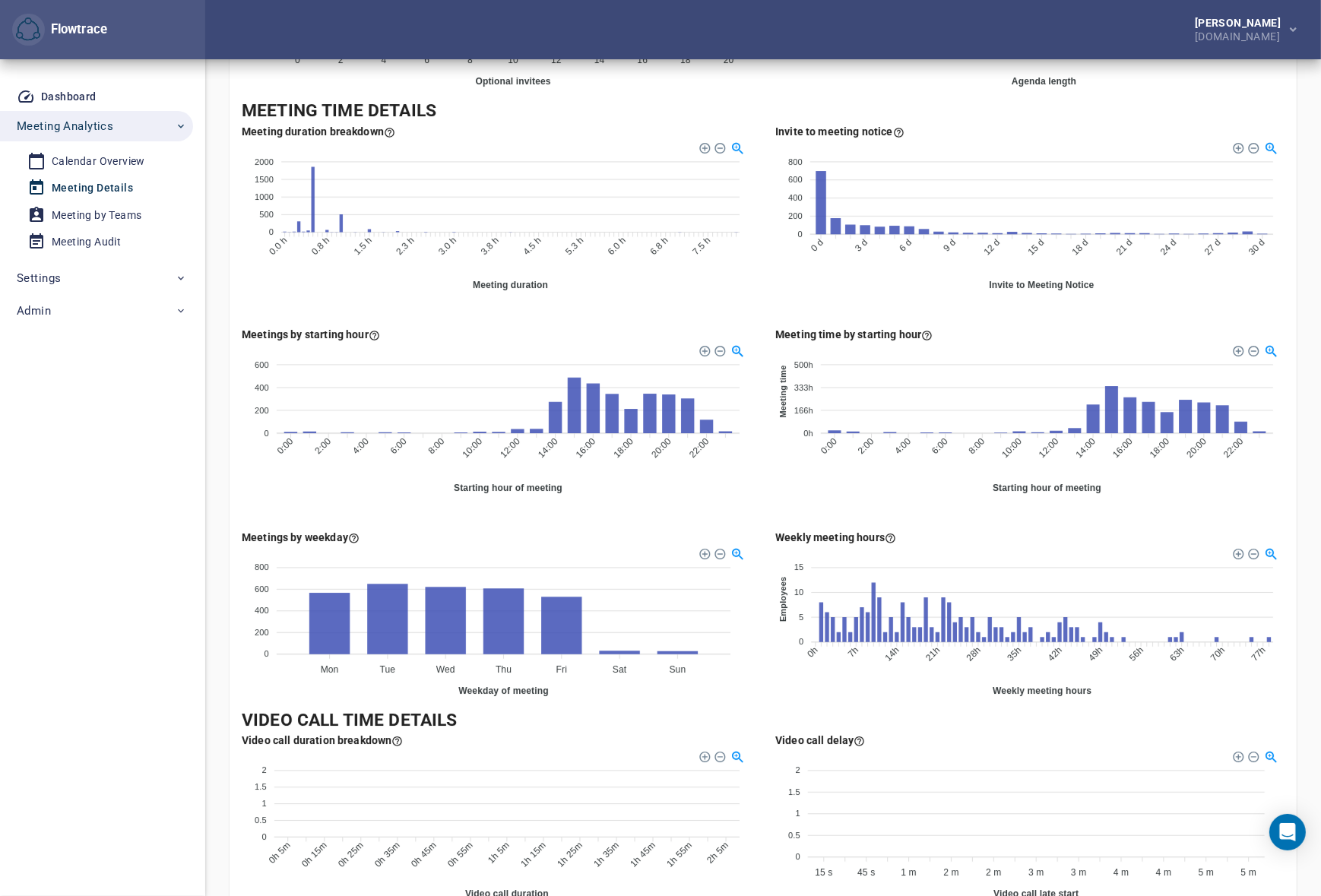
scroll to position [361, 0]
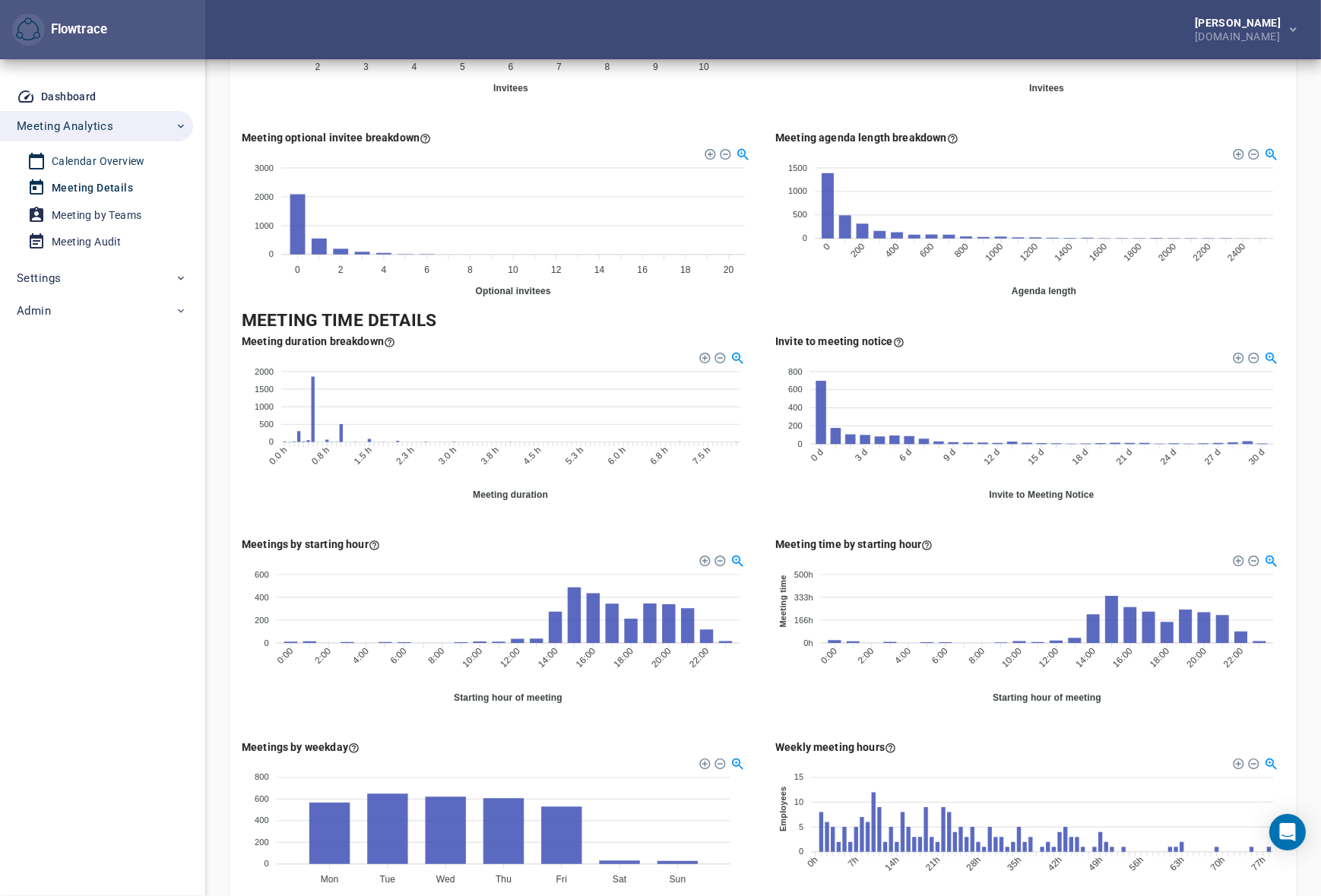
click at [92, 167] on div "Calendar Overview" at bounding box center [99, 161] width 93 height 19
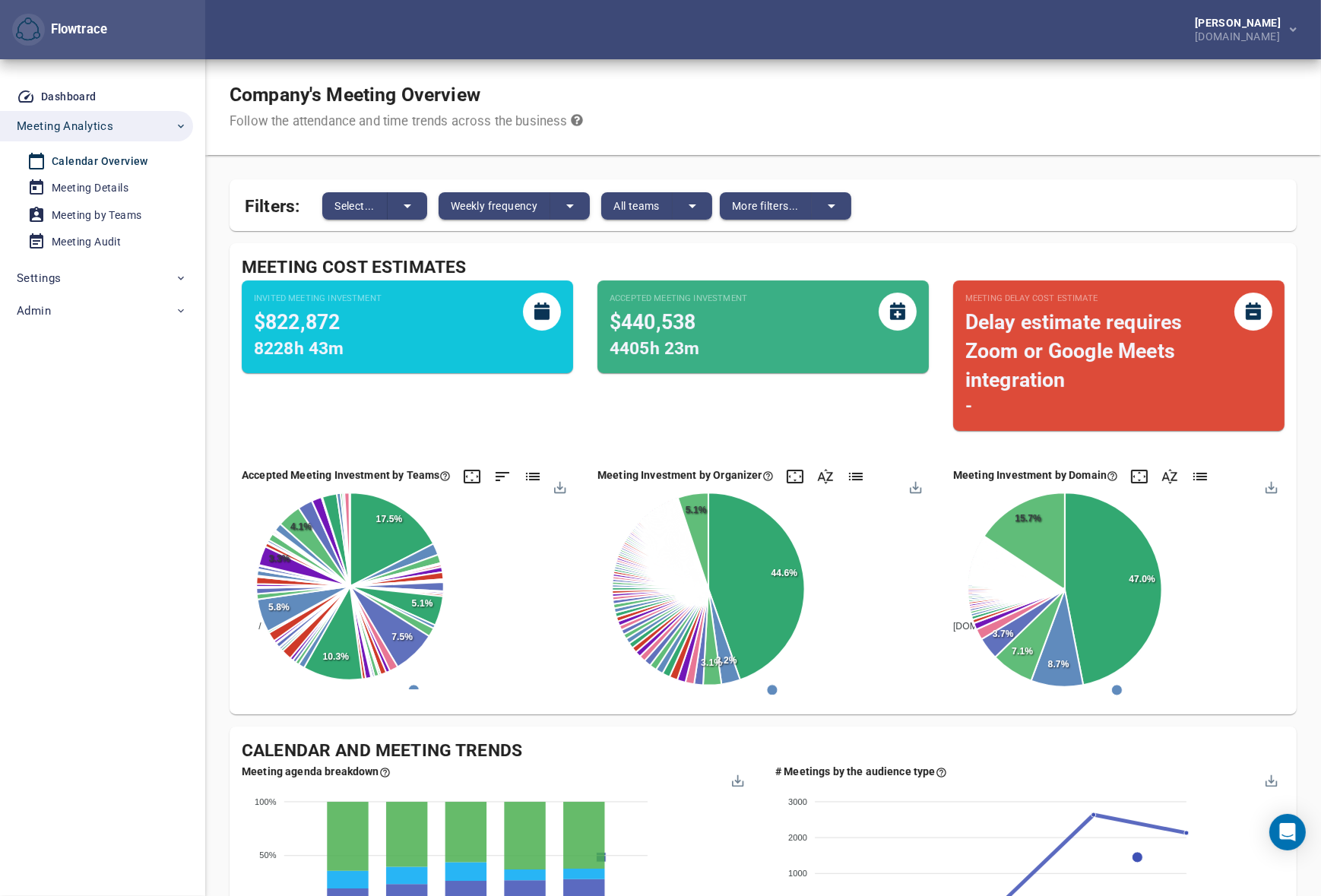
click at [62, 294] on li "Admin Accounts Flowtrace KPIs" at bounding box center [102, 310] width 205 height 32
click at [67, 286] on span "Settings" at bounding box center [102, 278] width 170 height 20
click at [77, 317] on div "User Management" at bounding box center [98, 313] width 91 height 19
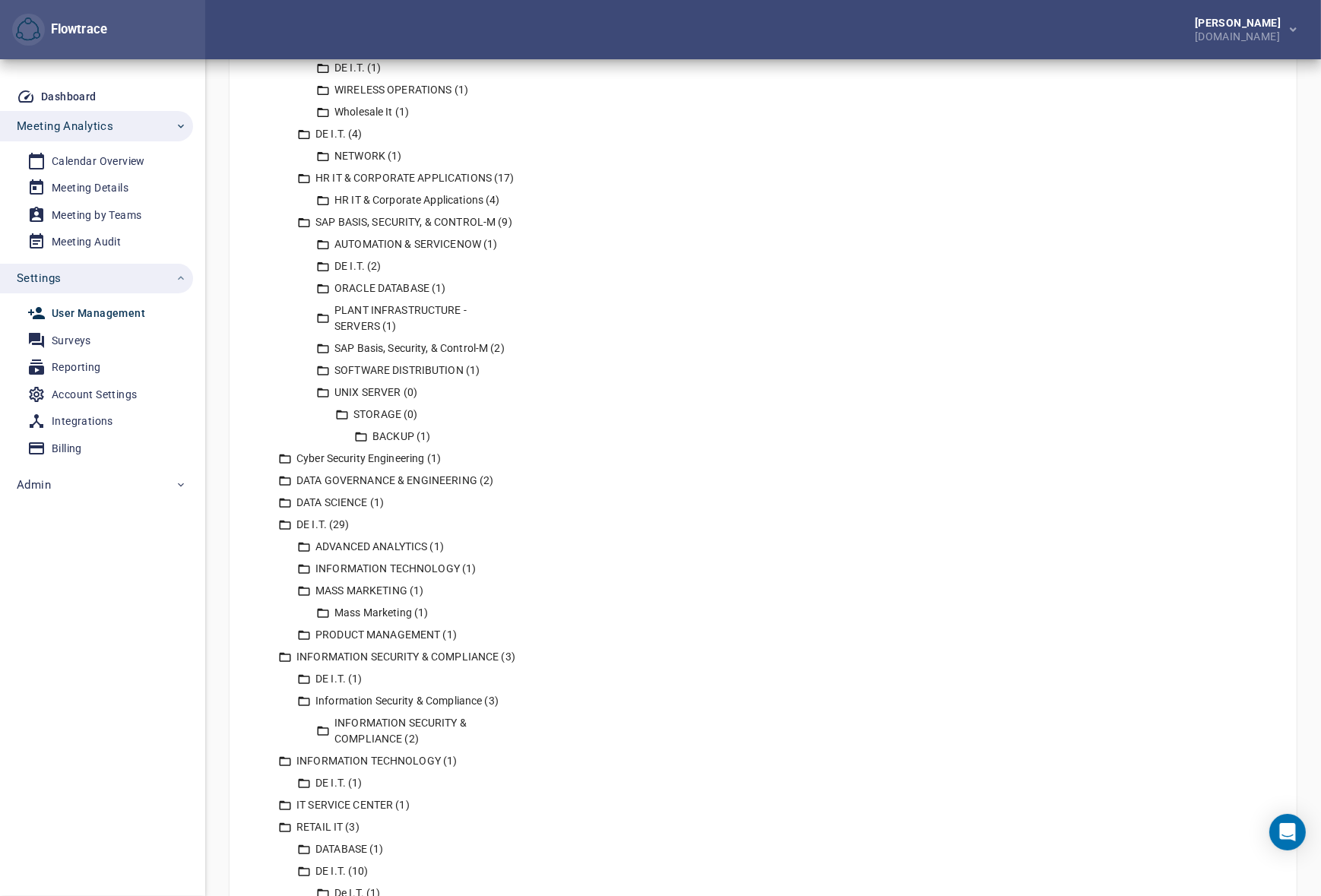
scroll to position [645, 0]
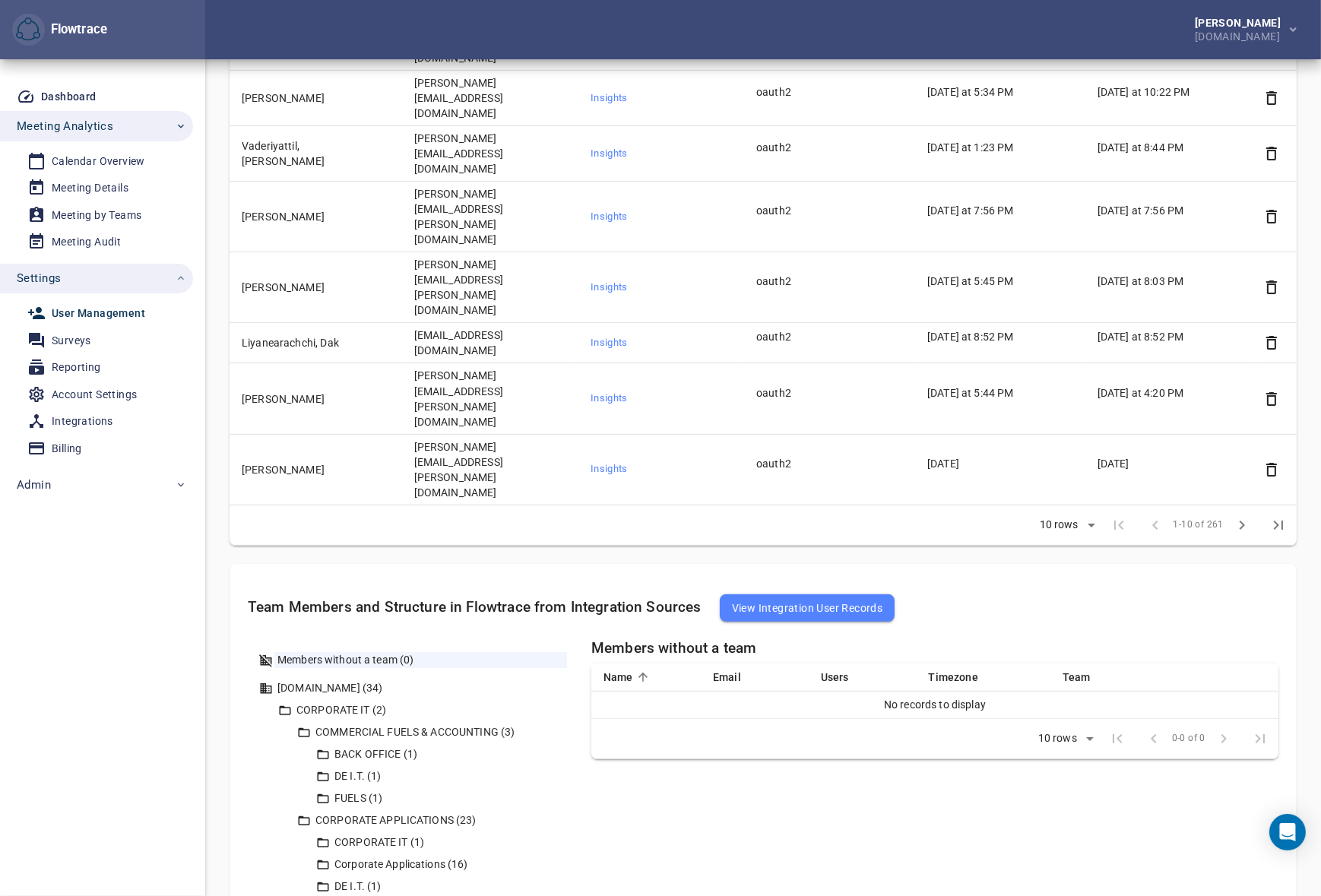
scroll to position [381, 0]
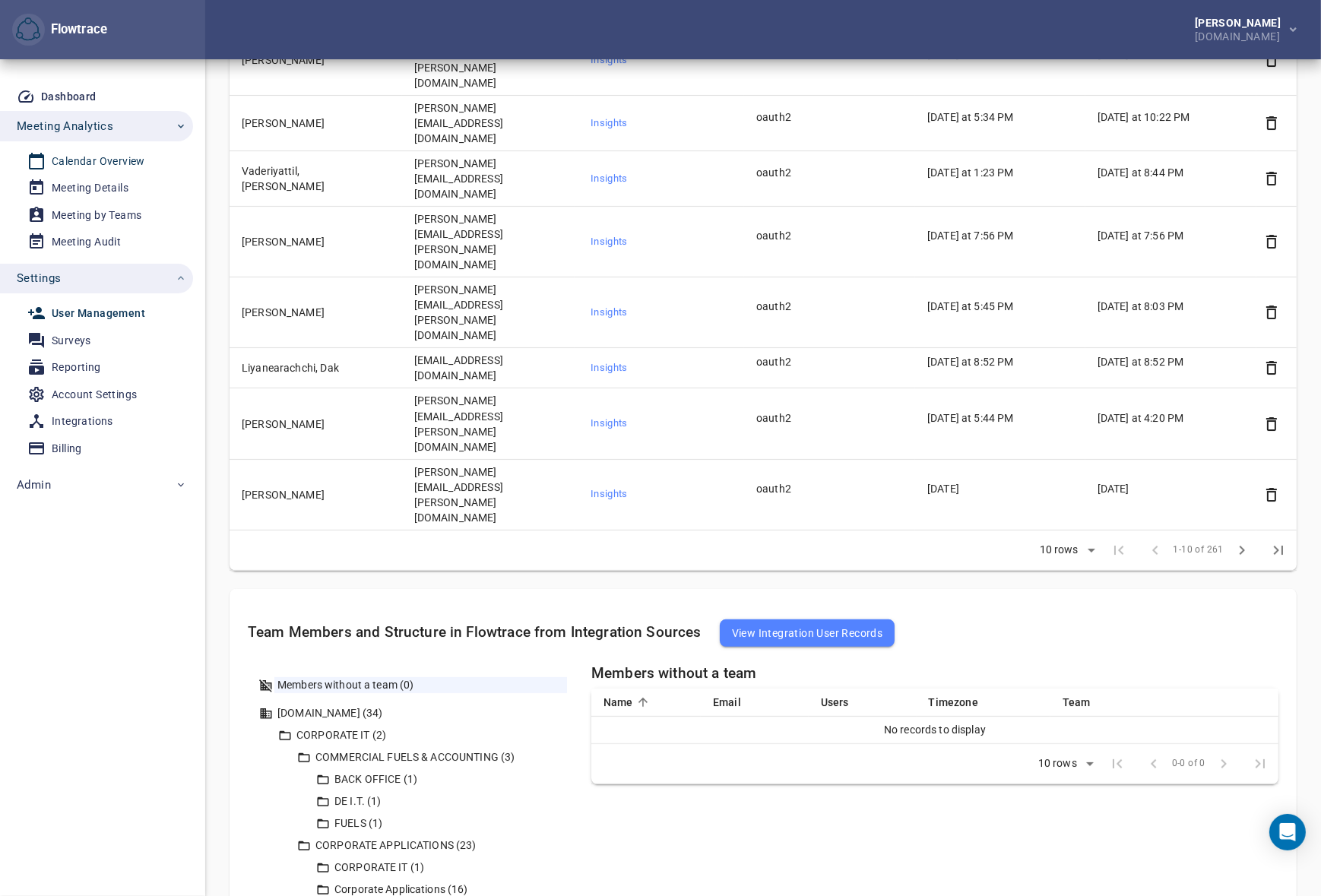
click at [109, 162] on div "Calendar Overview" at bounding box center [99, 161] width 93 height 19
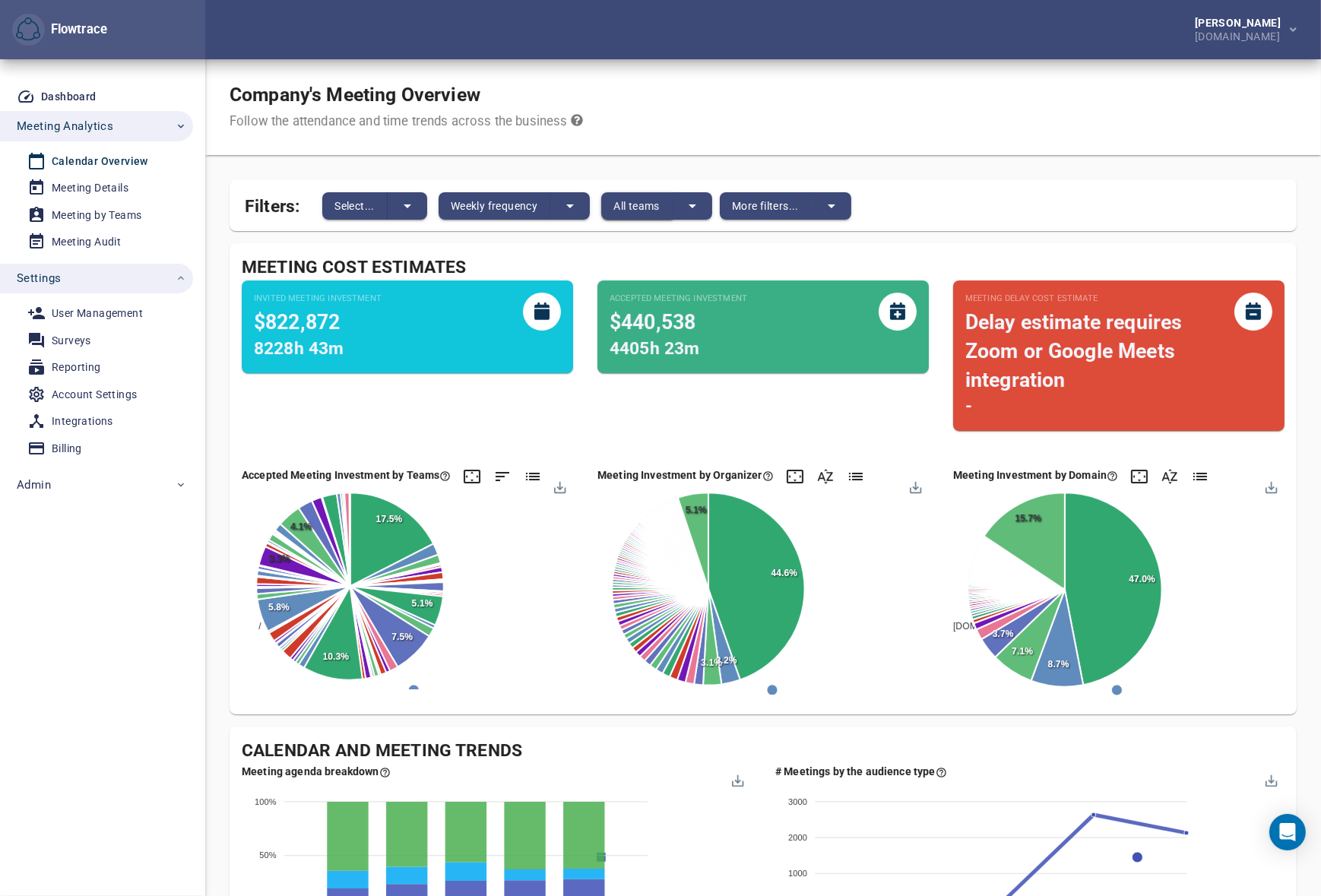
click at [645, 206] on span "All teams" at bounding box center [637, 206] width 47 height 18
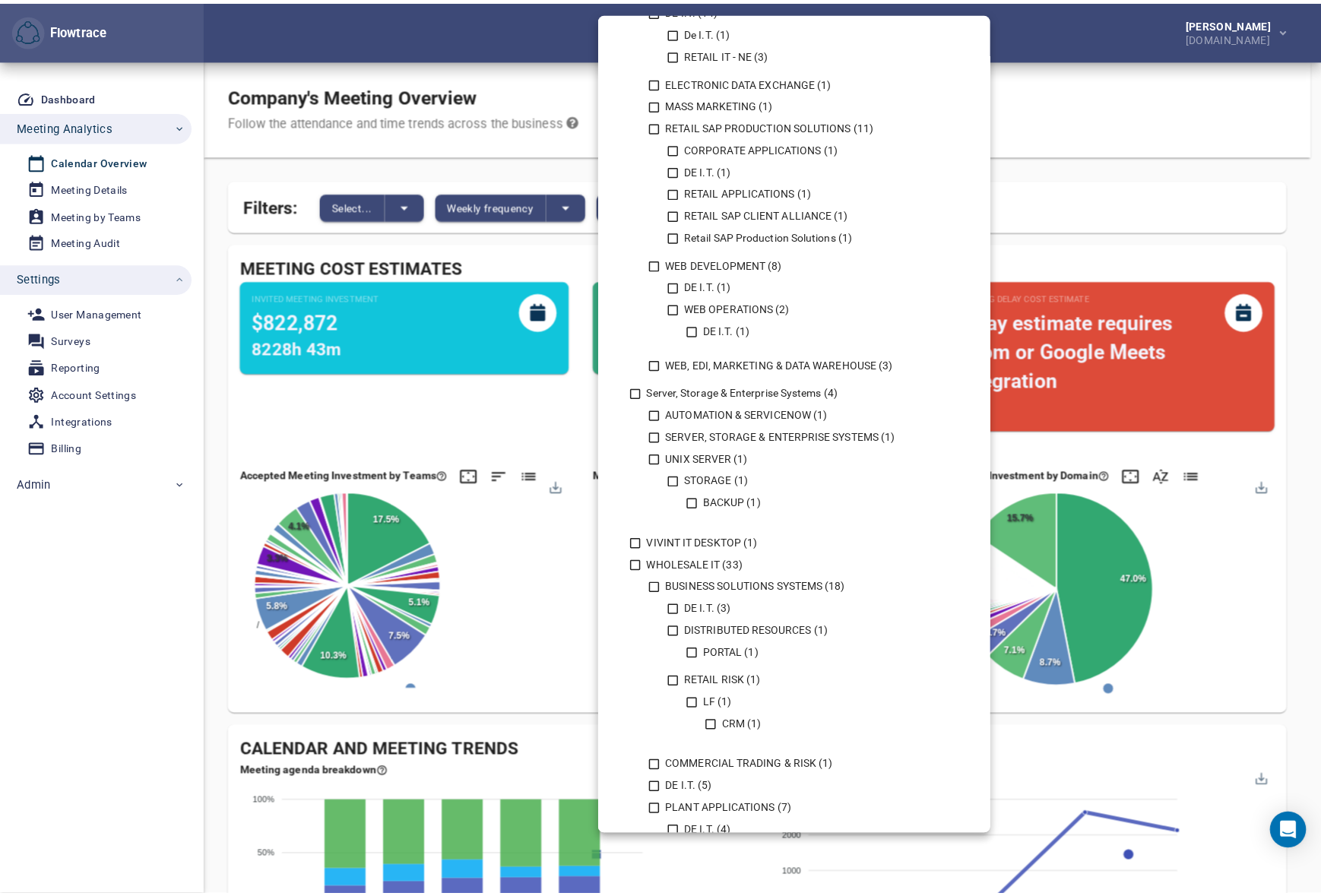
scroll to position [1270, 0]
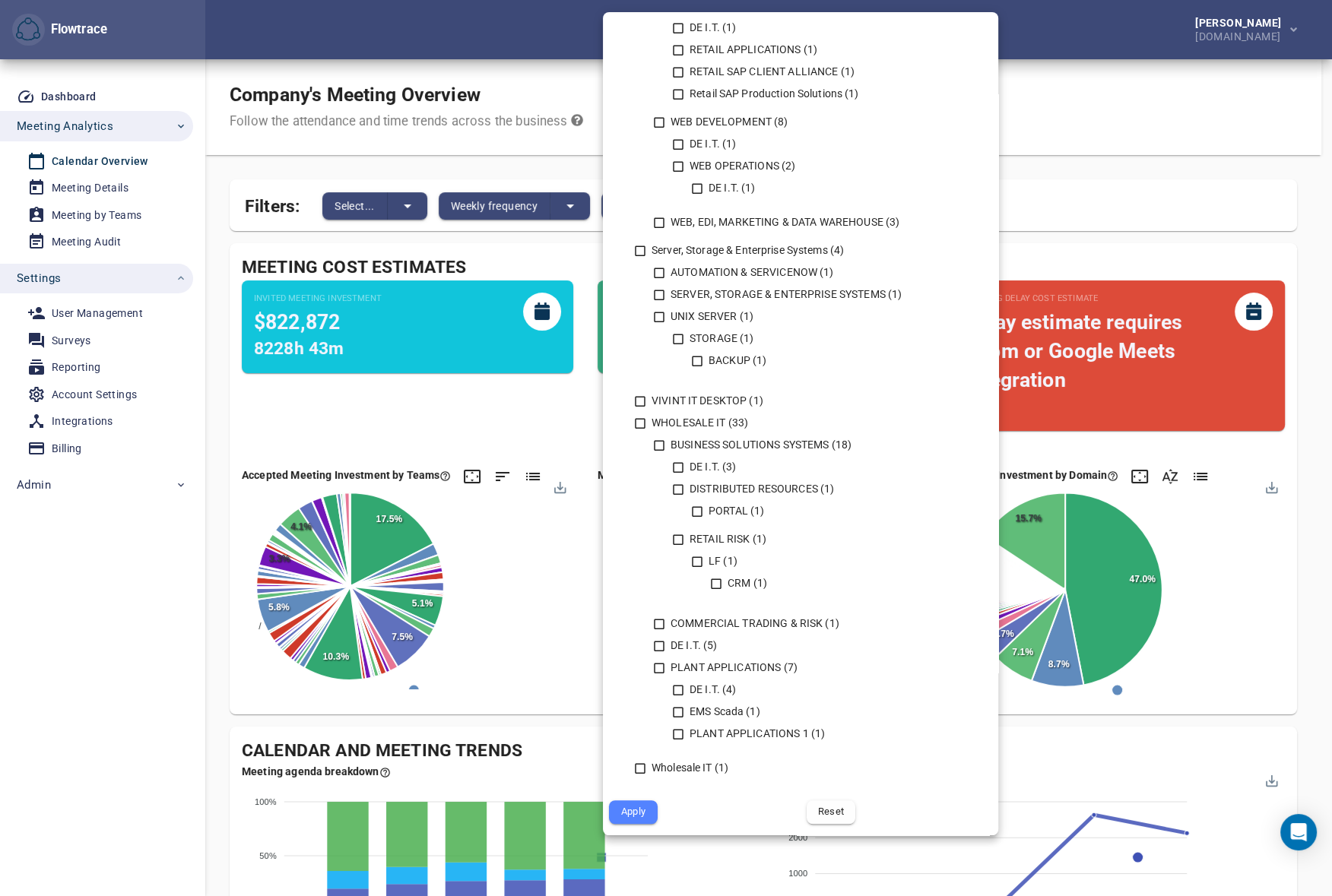
click at [1066, 36] on div at bounding box center [666, 448] width 1332 height 896
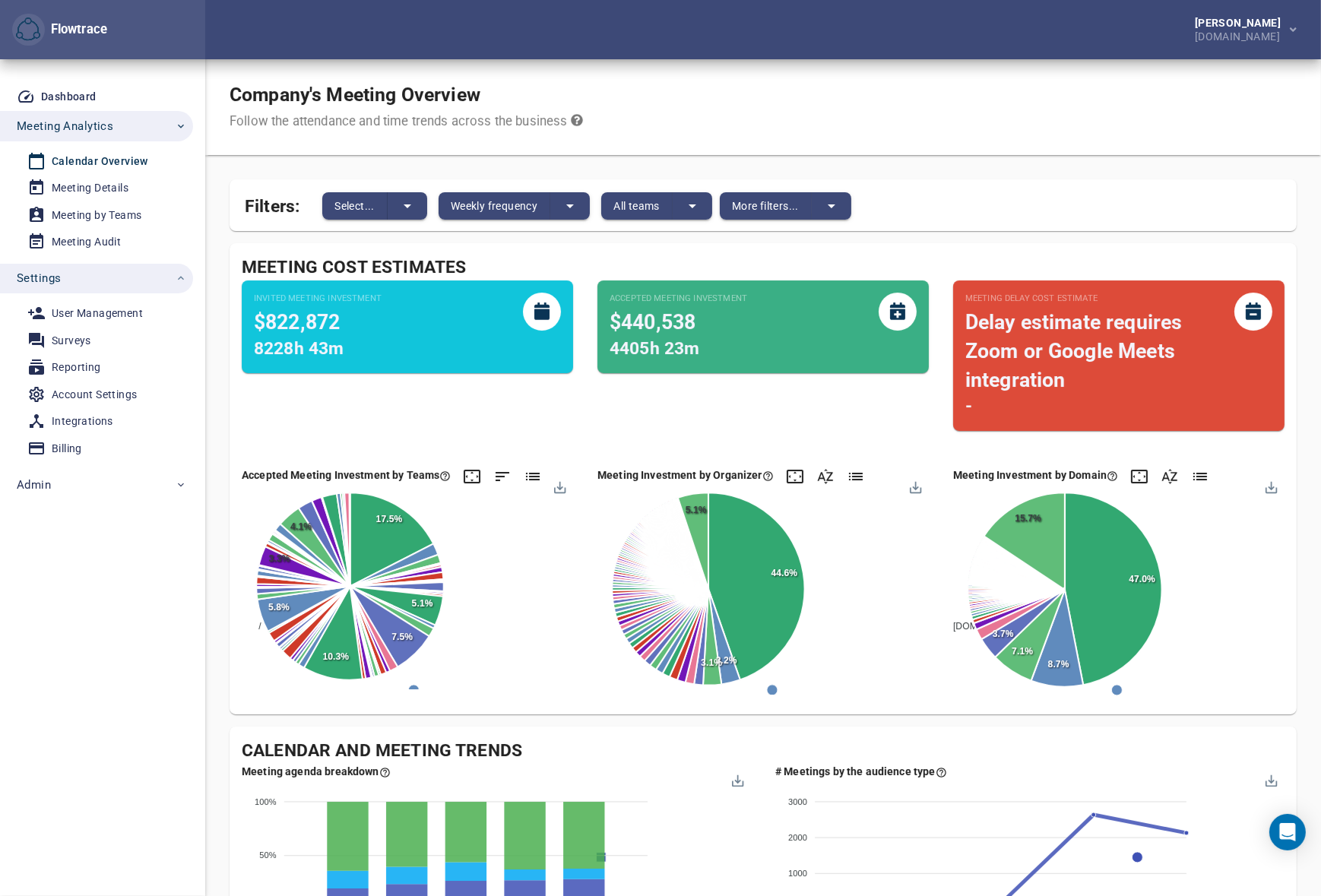
click at [979, 98] on div "Company's Meeting Overview Follow the attendance and time trends across the bus…" at bounding box center [763, 107] width 1116 height 96
click at [889, 136] on div "Company's Meeting Overview Follow the attendance and time trends across the bus…" at bounding box center [763, 107] width 1116 height 96
click at [816, 128] on div "Company's Meeting Overview Follow the attendance and time trends across the bus…" at bounding box center [763, 107] width 1116 height 96
click at [750, 119] on div "Company's Meeting Overview Follow the attendance and time trends across the bus…" at bounding box center [763, 107] width 1116 height 96
click at [78, 311] on div "User Management" at bounding box center [98, 313] width 91 height 19
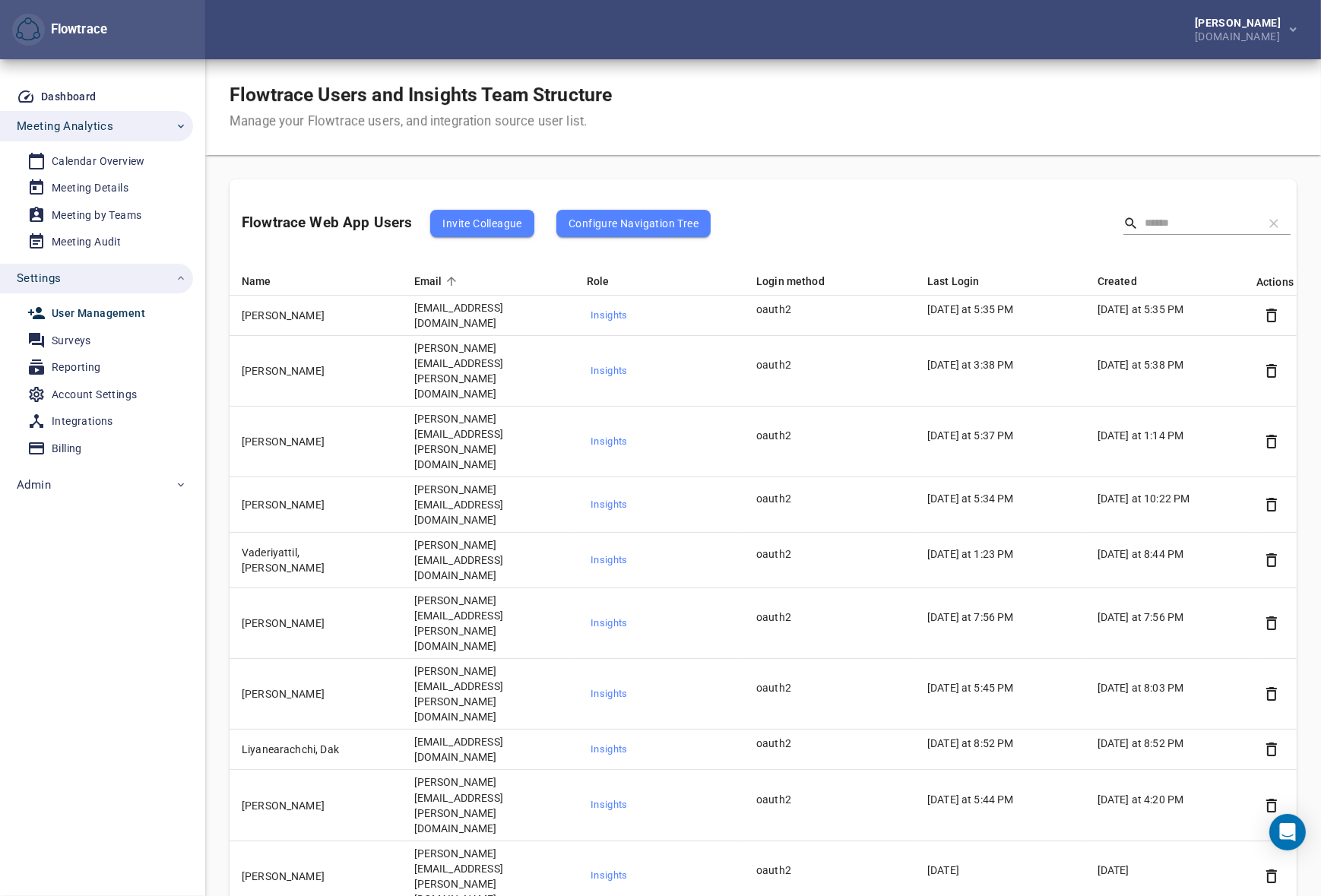
click at [755, 100] on div "Flowtrace Users and Insights Team Structure Manage your Flowtrace users, and in…" at bounding box center [763, 107] width 1116 height 96
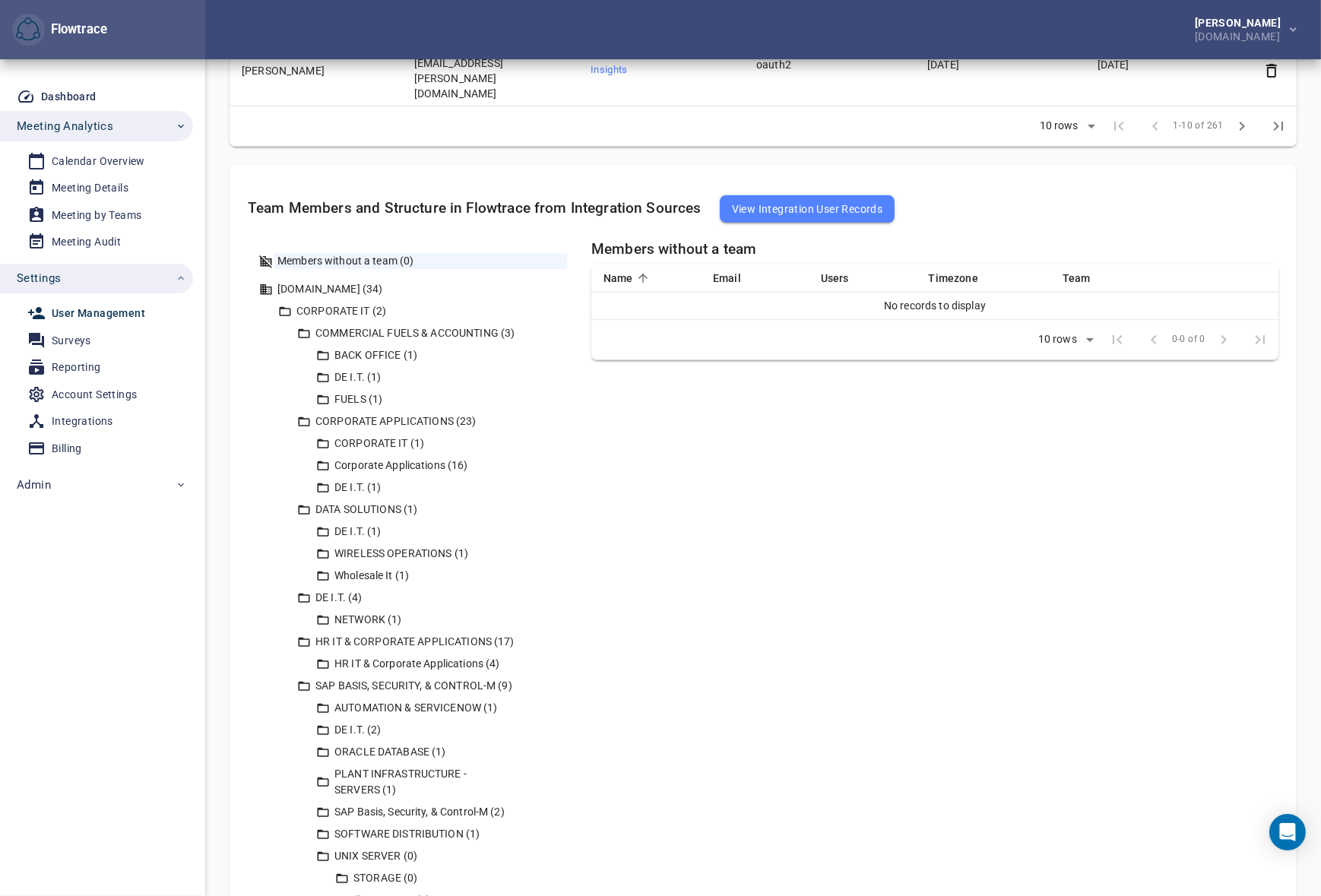
scroll to position [645, 0]
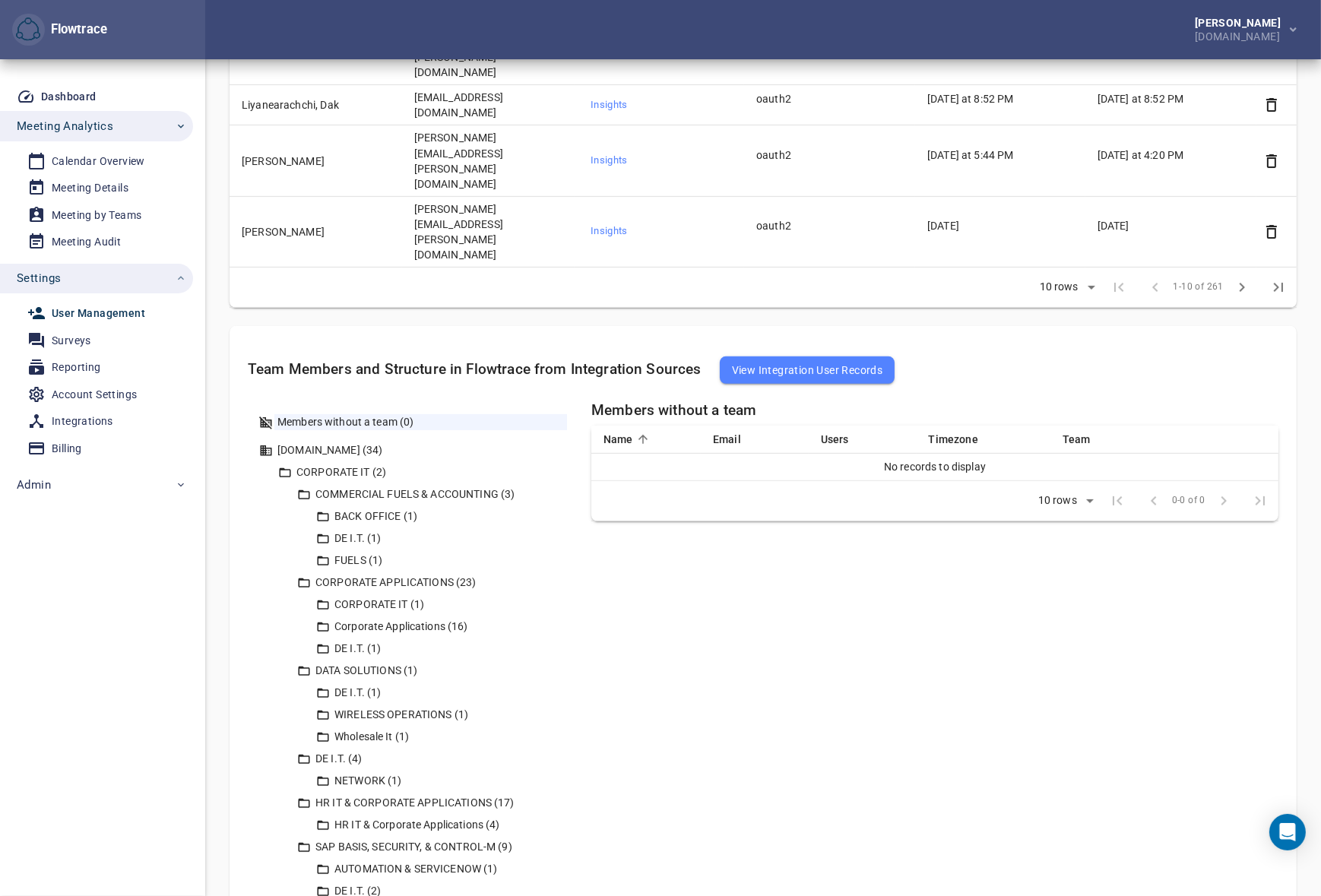
click at [84, 166] on div "Calendar Overview" at bounding box center [99, 161] width 93 height 19
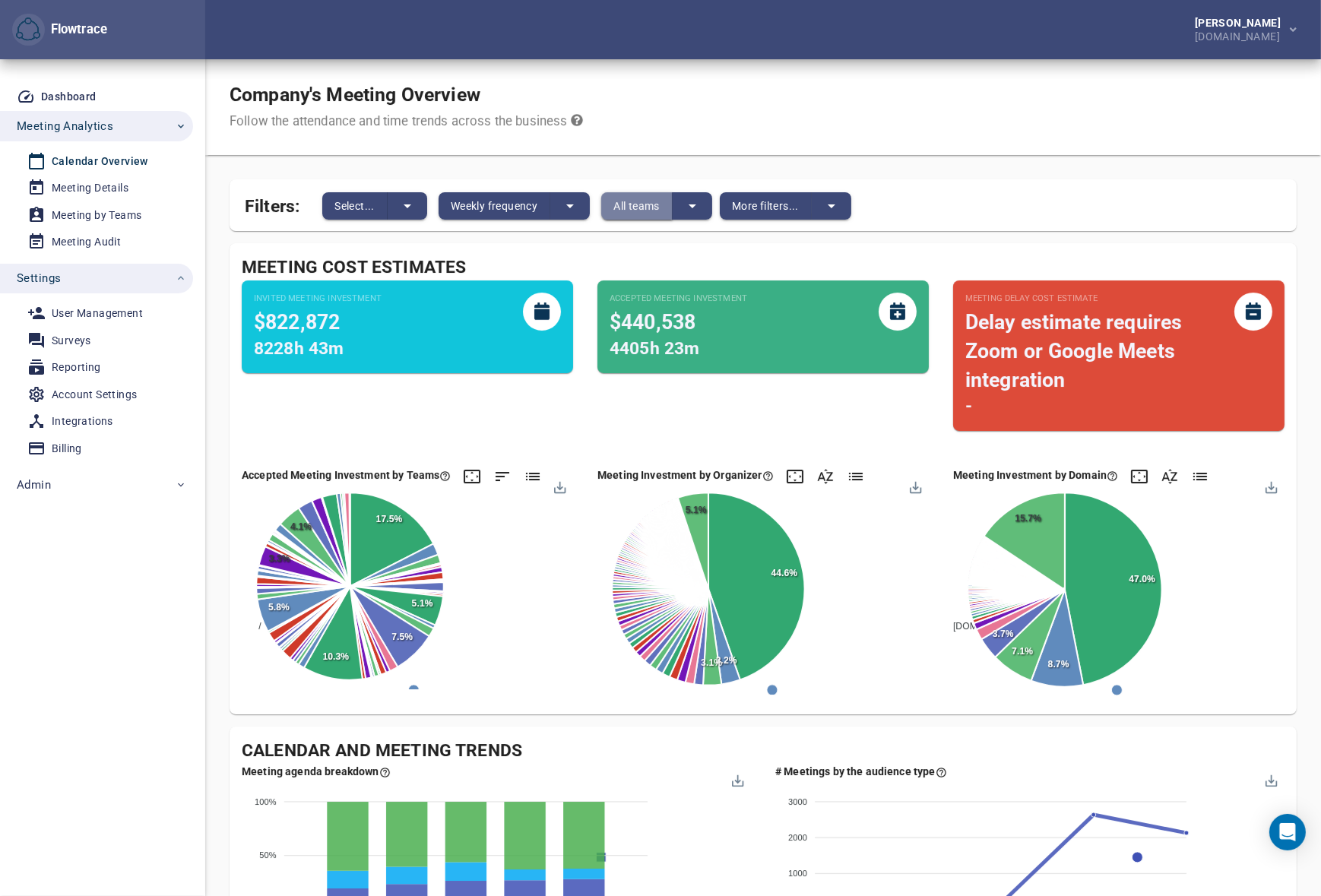
click at [642, 206] on span "All teams" at bounding box center [637, 206] width 47 height 18
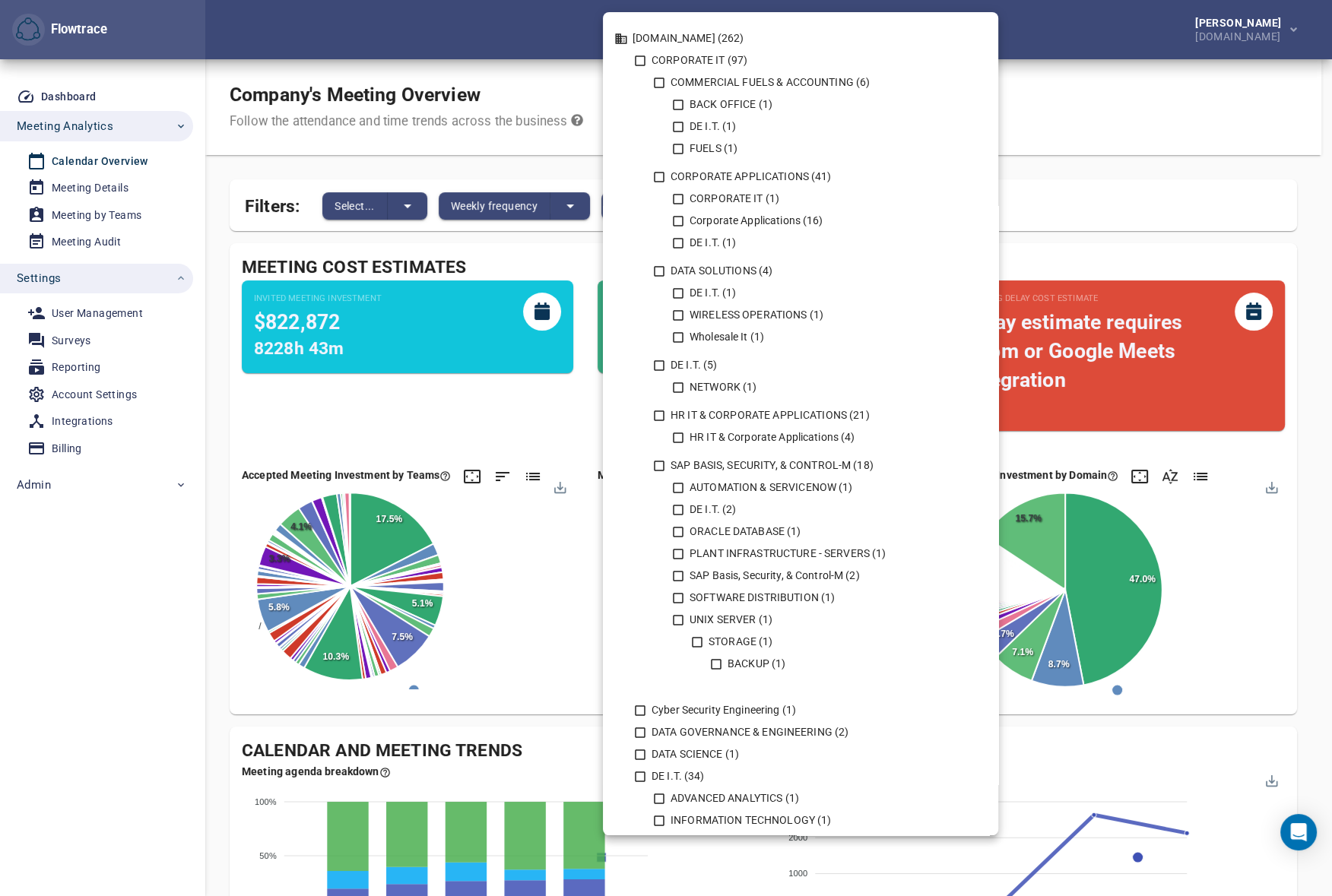
click at [93, 402] on div at bounding box center [666, 448] width 1332 height 896
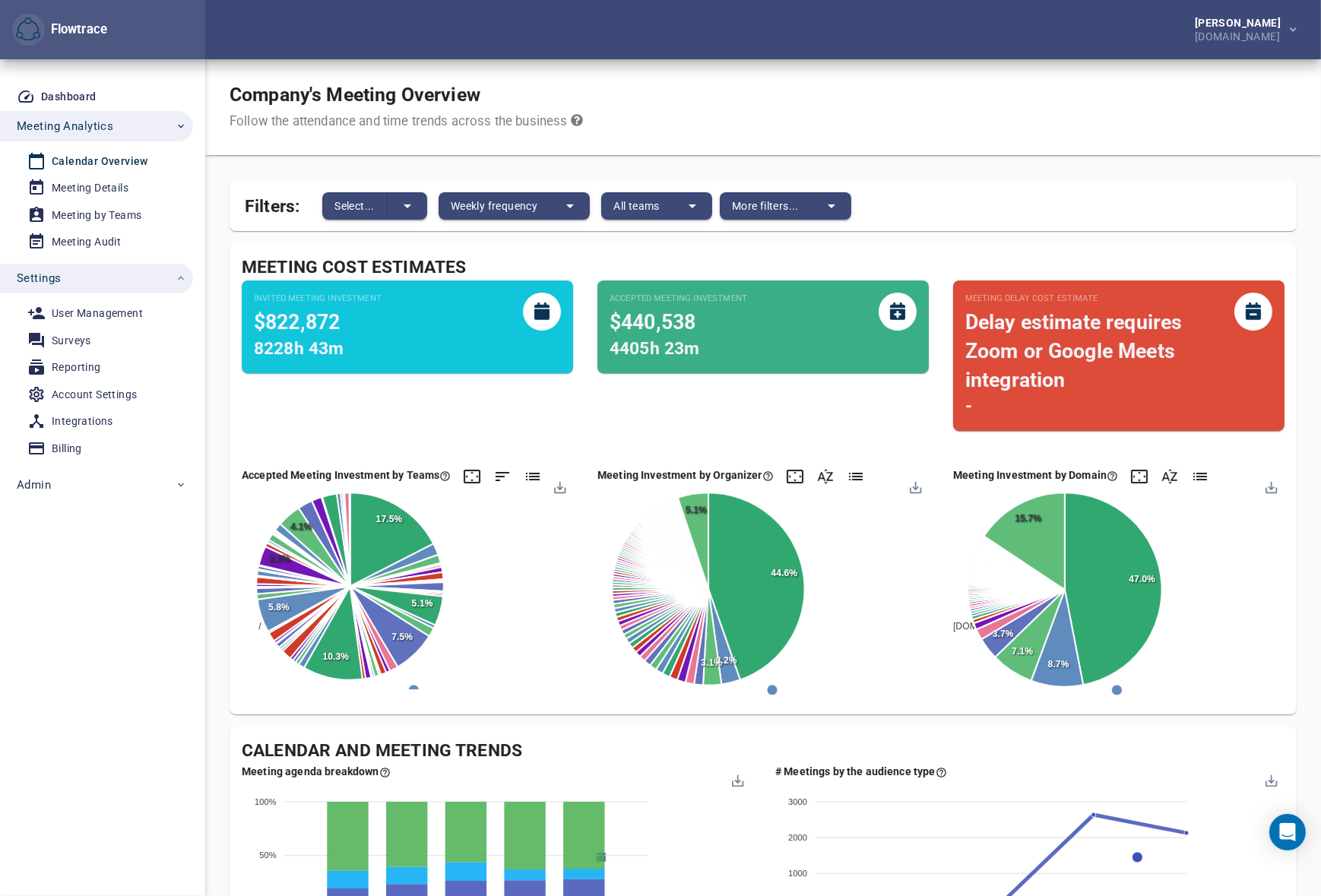
click at [85, 422] on div "NRG.com (262) CORPORATE IT (97) COMMERCIAL FUELS & ACCOUNTING (6) BACK OFFICE (…" at bounding box center [660, 448] width 1321 height 896
click at [91, 419] on div "Integrations" at bounding box center [83, 421] width 62 height 19
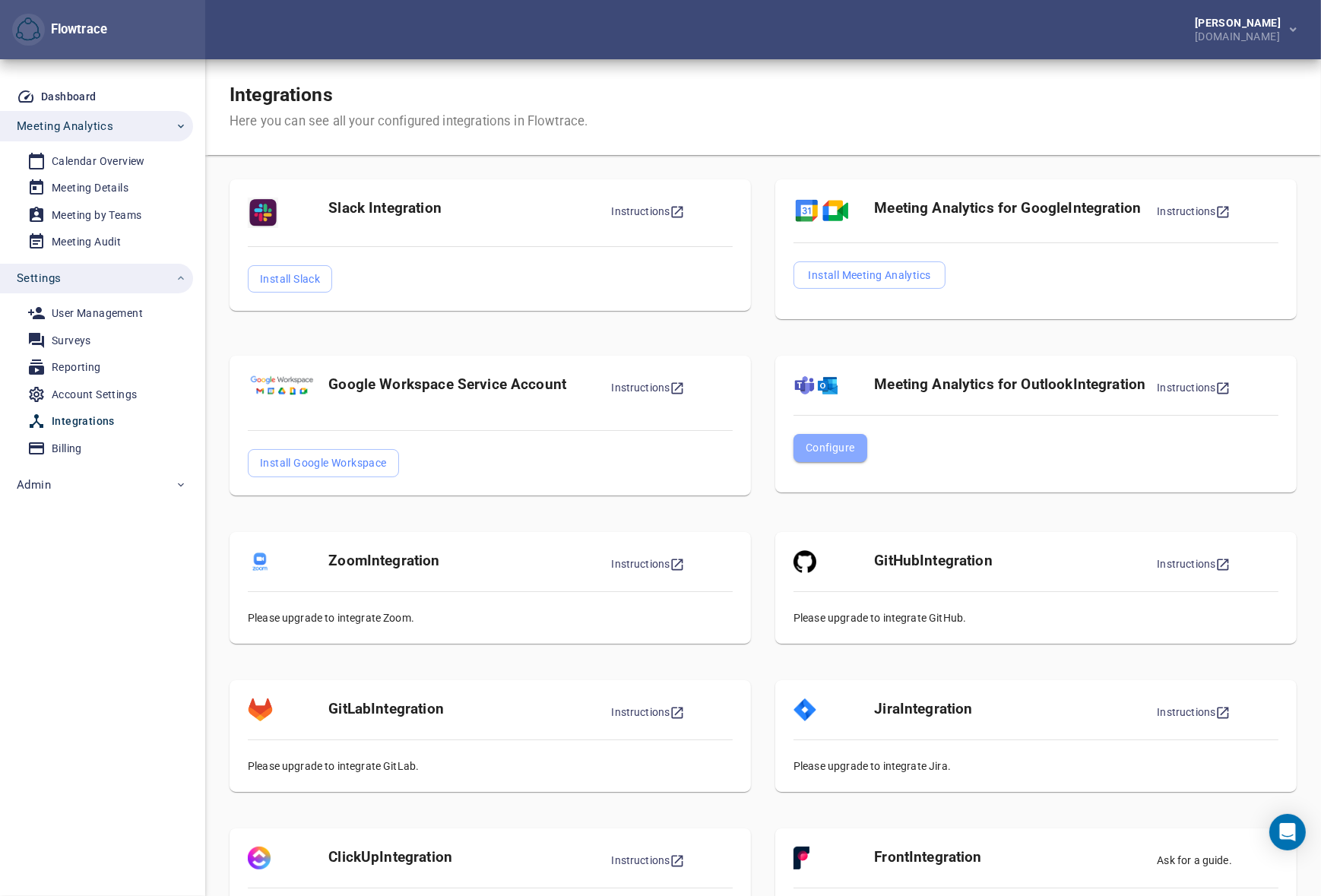
click at [826, 445] on span "Configure" at bounding box center [830, 448] width 49 height 18
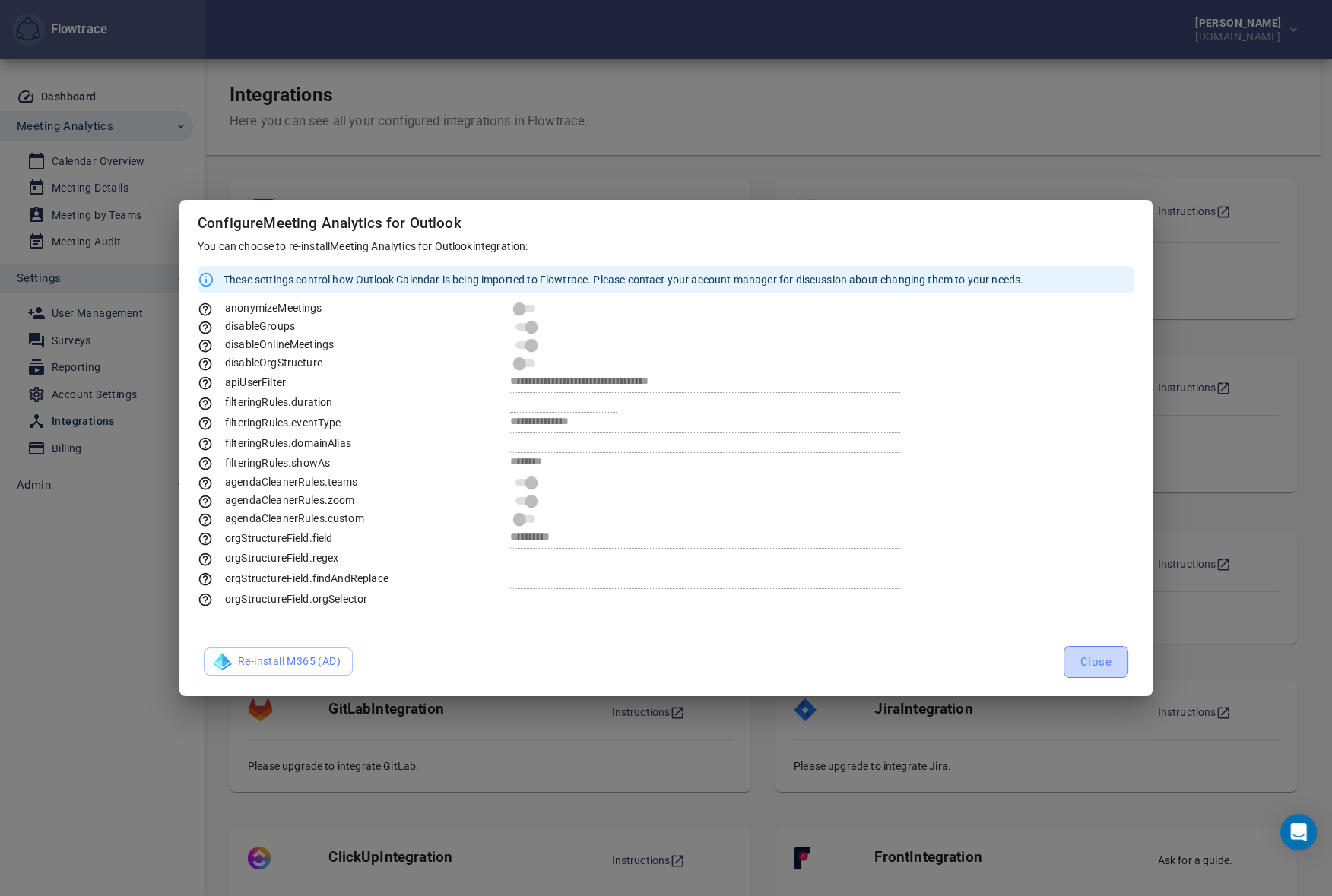
click at [1093, 665] on span "Close" at bounding box center [1095, 662] width 31 height 20
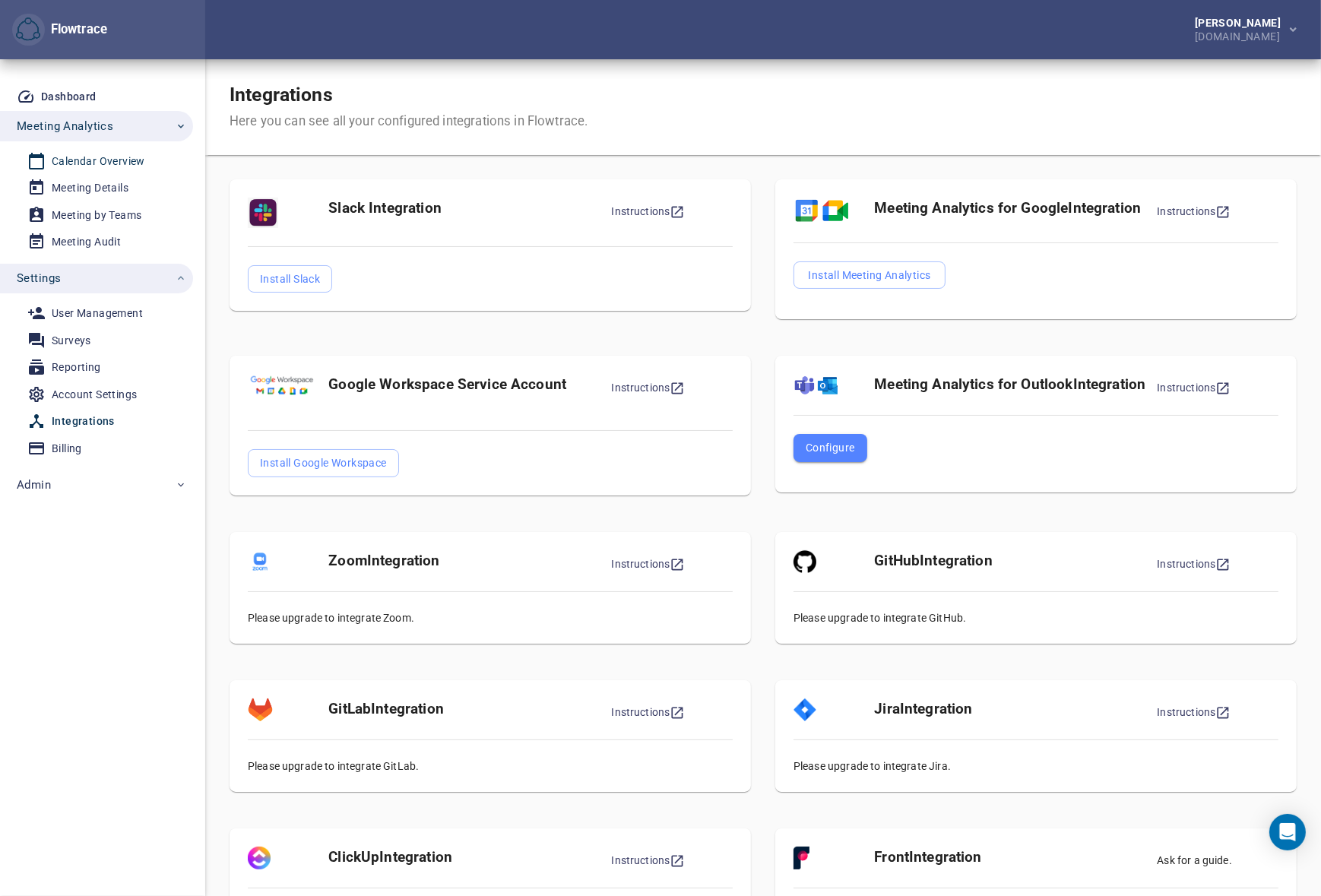
click at [112, 162] on div "Calendar Overview" at bounding box center [99, 161] width 93 height 19
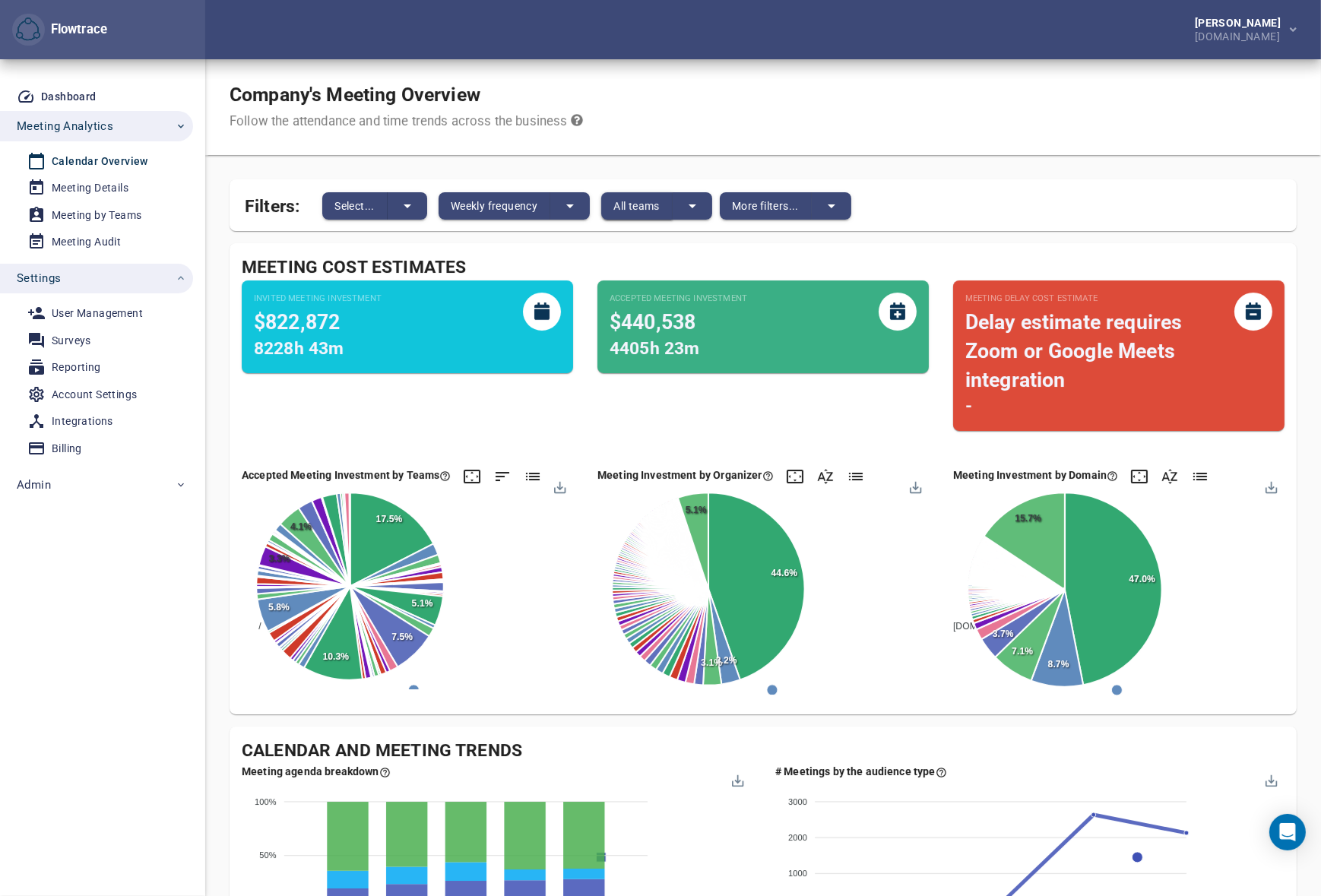
click at [641, 207] on span "All teams" at bounding box center [637, 206] width 47 height 18
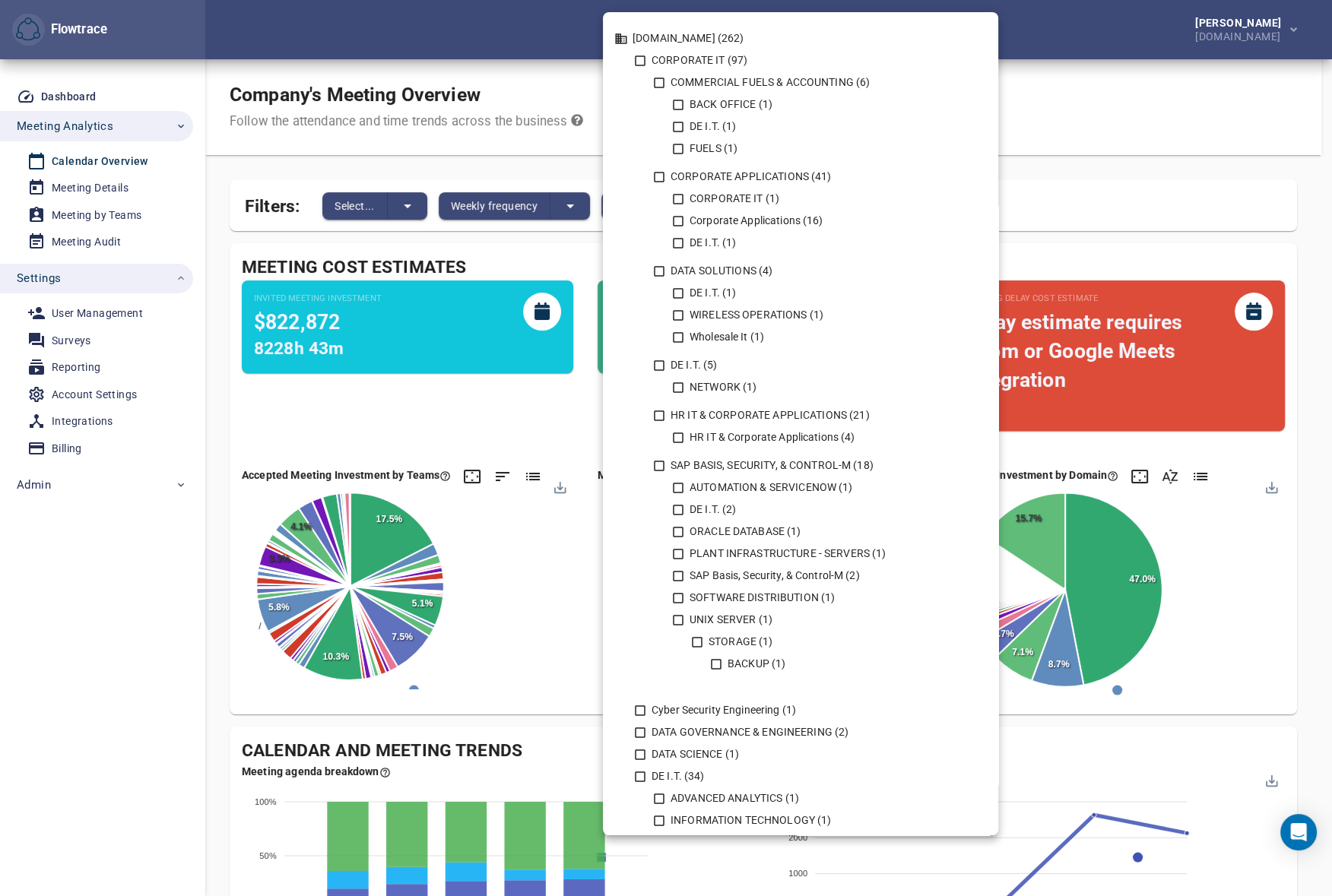
drag, startPoint x: 1141, startPoint y: 130, endPoint x: 1009, endPoint y: 117, distance: 132.6
click at [1141, 130] on div at bounding box center [666, 448] width 1332 height 896
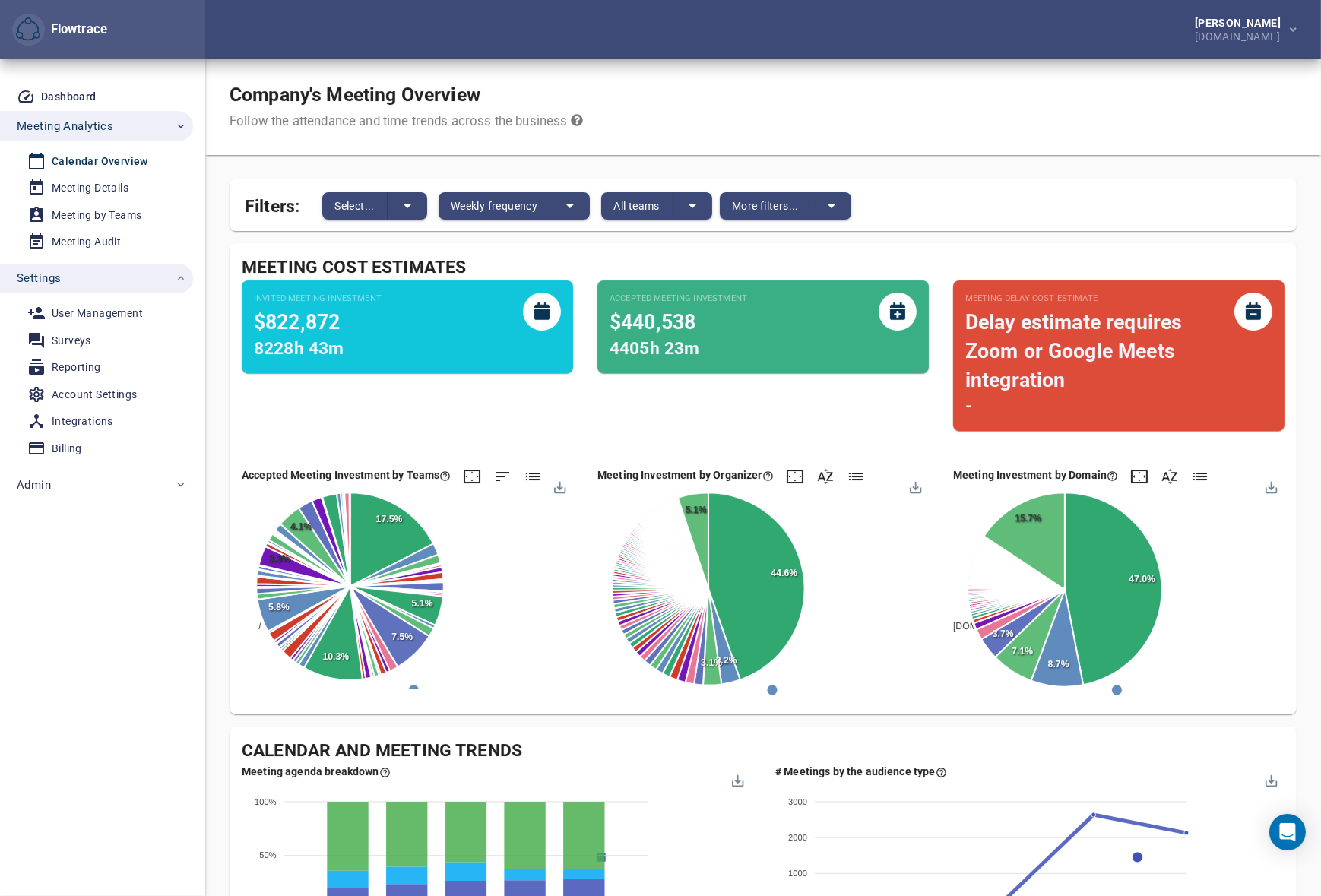
click at [53, 421] on div "NRG.com (262) CORPORATE IT (97) COMMERCIAL FUELS & ACCOUNTING (6) BACK OFFICE (…" at bounding box center [660, 448] width 1321 height 896
click at [68, 425] on div "Integrations" at bounding box center [83, 421] width 62 height 19
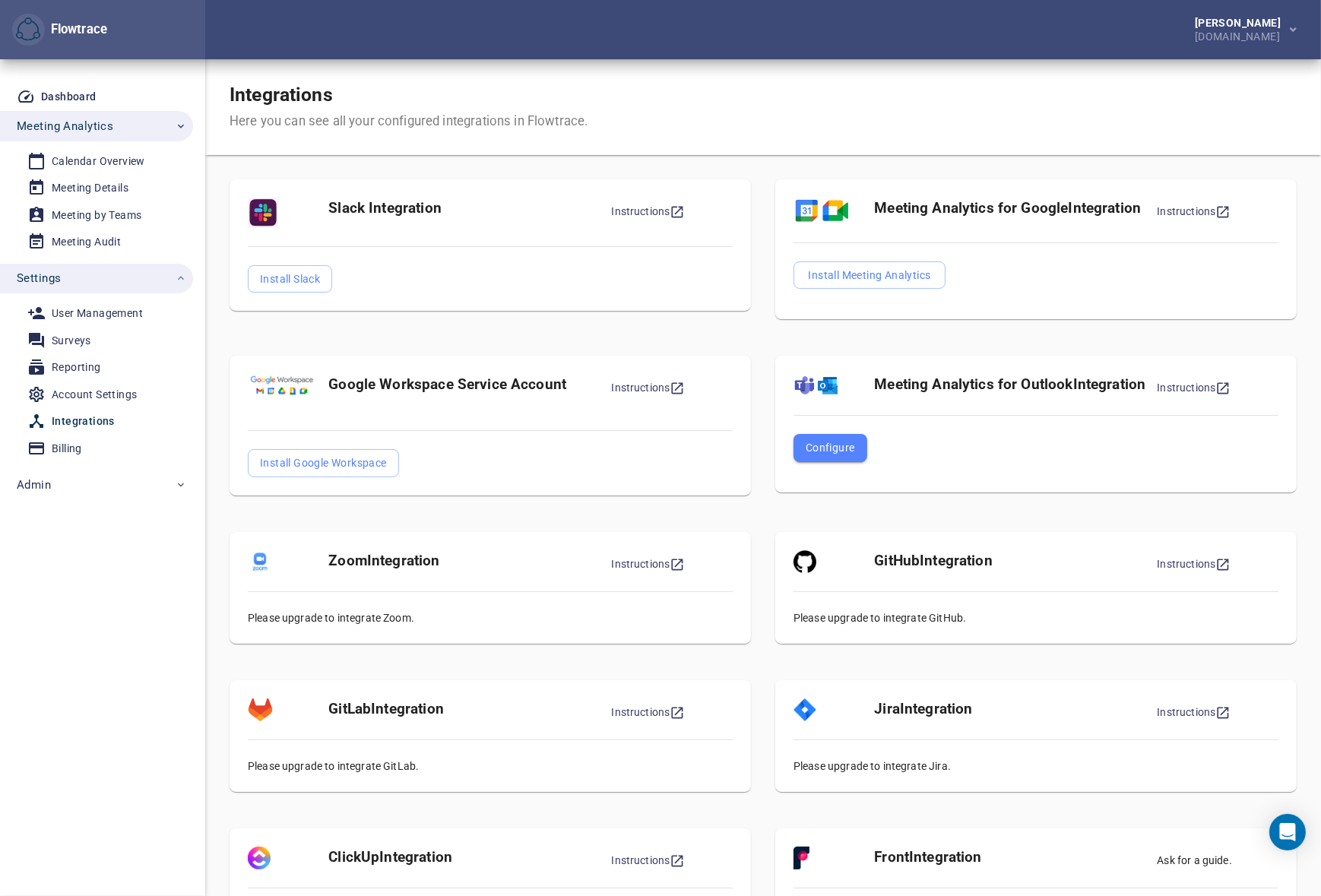
click at [830, 448] on span "Configure" at bounding box center [830, 448] width 49 height 18
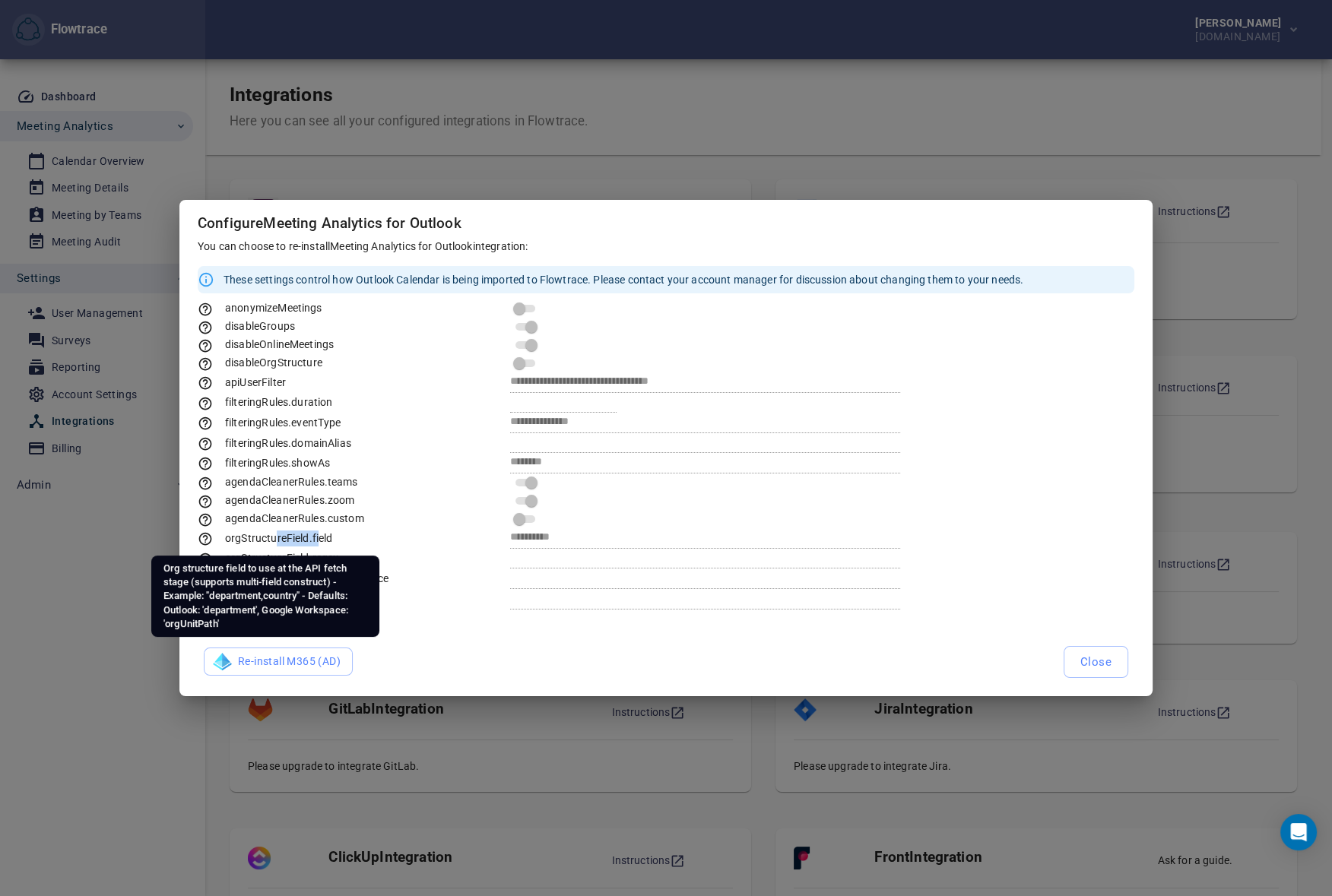
drag, startPoint x: 320, startPoint y: 536, endPoint x: 276, endPoint y: 535, distance: 44.0
click at [276, 535] on span "orgStructureField.field" at bounding box center [265, 538] width 135 height 13
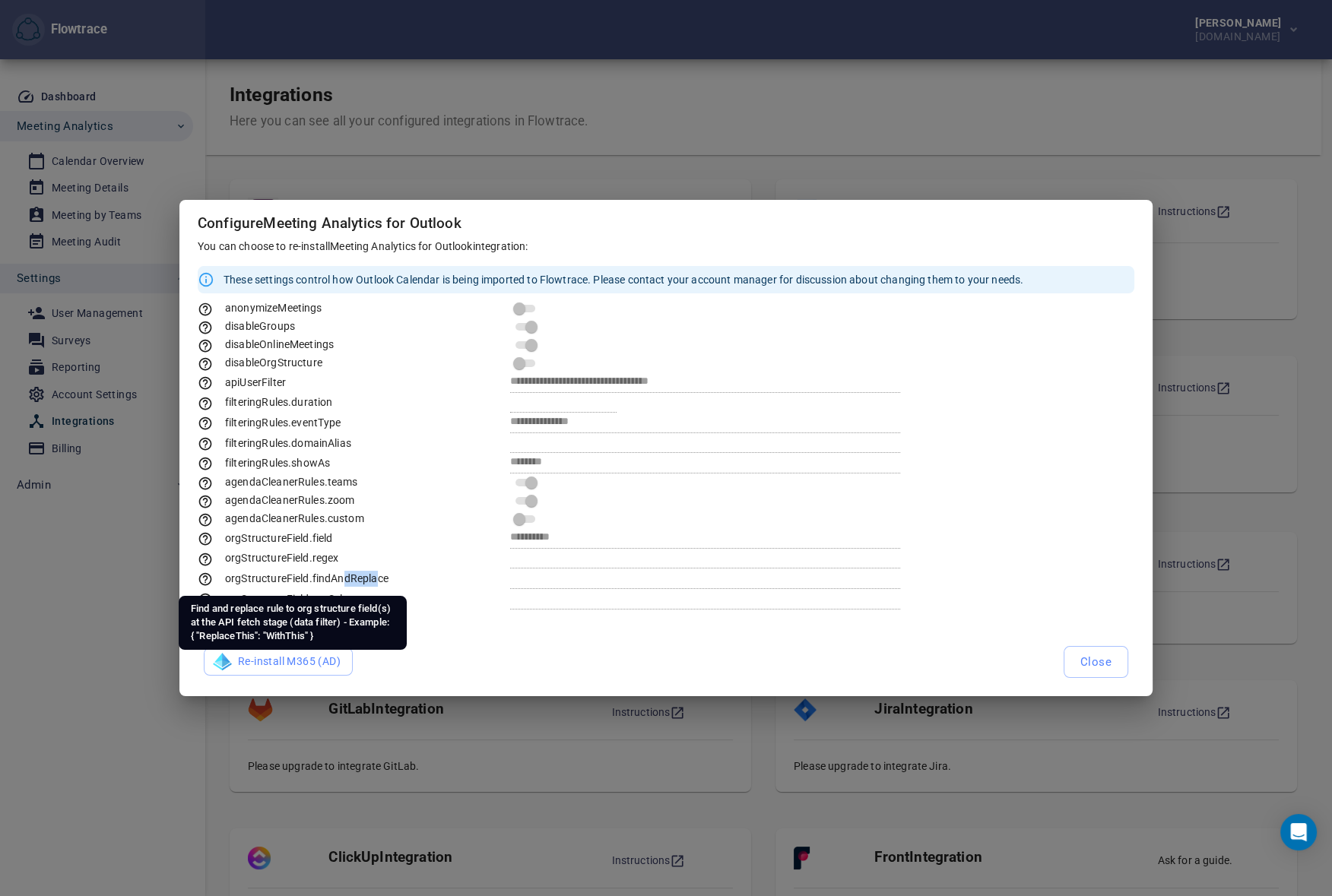
drag, startPoint x: 344, startPoint y: 576, endPoint x: 377, endPoint y: 576, distance: 33.0
click at [377, 576] on span "orgStructureField.findAndReplace" at bounding box center [292, 578] width 191 height 13
drag, startPoint x: 339, startPoint y: 588, endPoint x: 318, endPoint y: 589, distance: 21.0
click at [318, 589] on div "**********" at bounding box center [666, 455] width 936 height 310
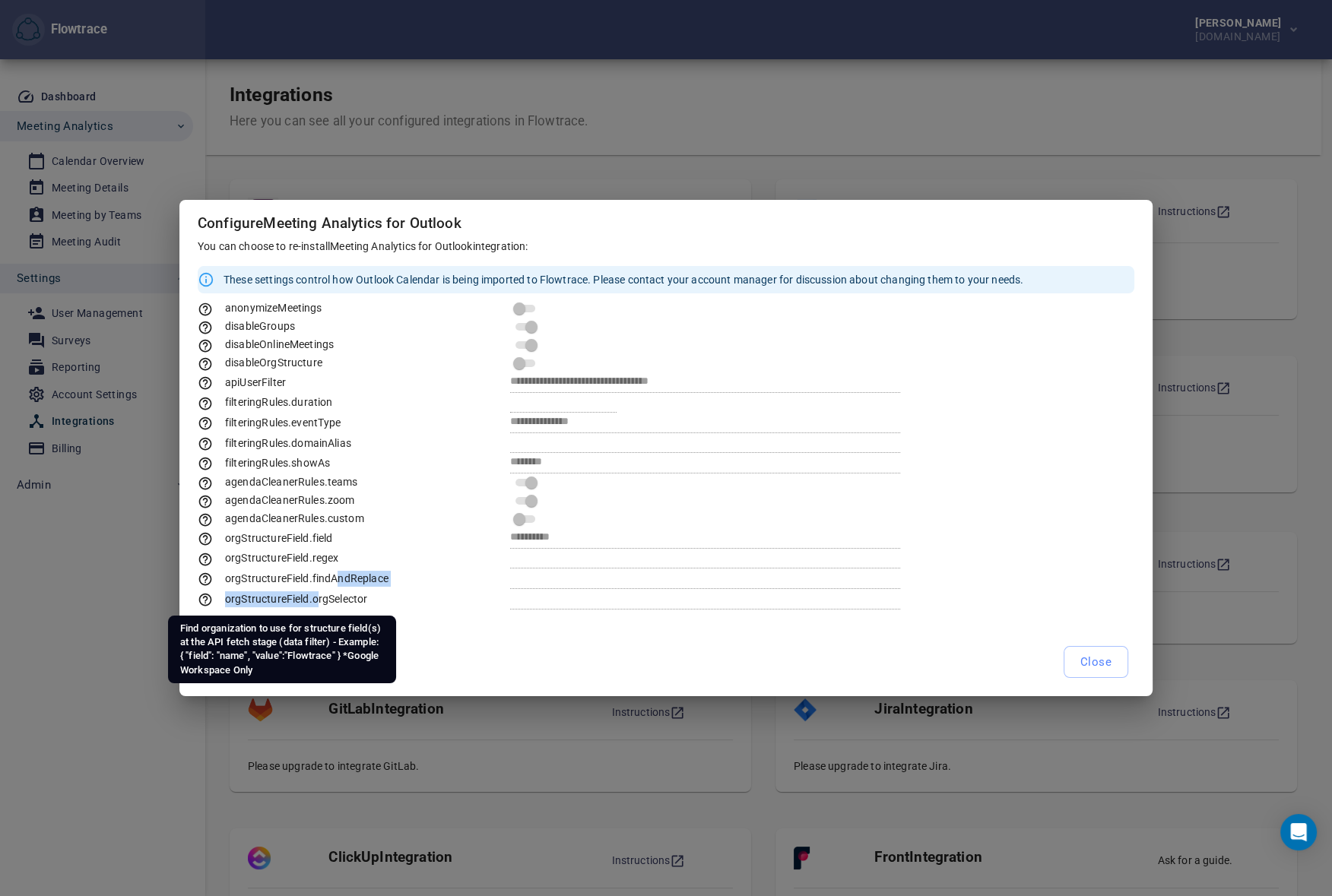
click at [299, 600] on span "orgStructureField.orgSelector" at bounding box center [282, 599] width 170 height 13
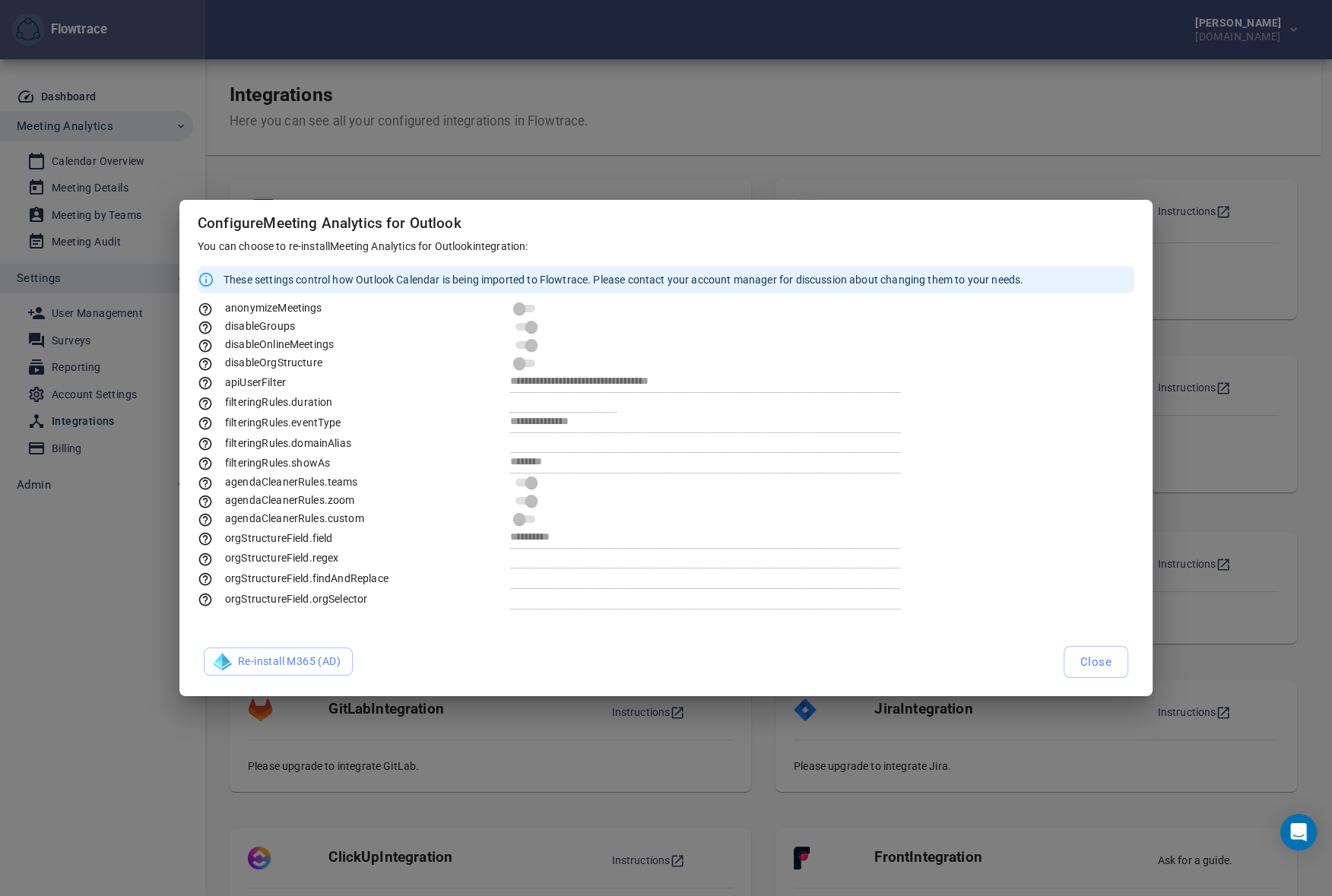
click at [382, 490] on div "agendaCleanerRules.teams" at bounding box center [353, 483] width 312 height 16
click at [425, 532] on div "orgStructureField.field" at bounding box center [353, 539] width 312 height 16
click at [1100, 660] on span "Close" at bounding box center [1095, 662] width 31 height 20
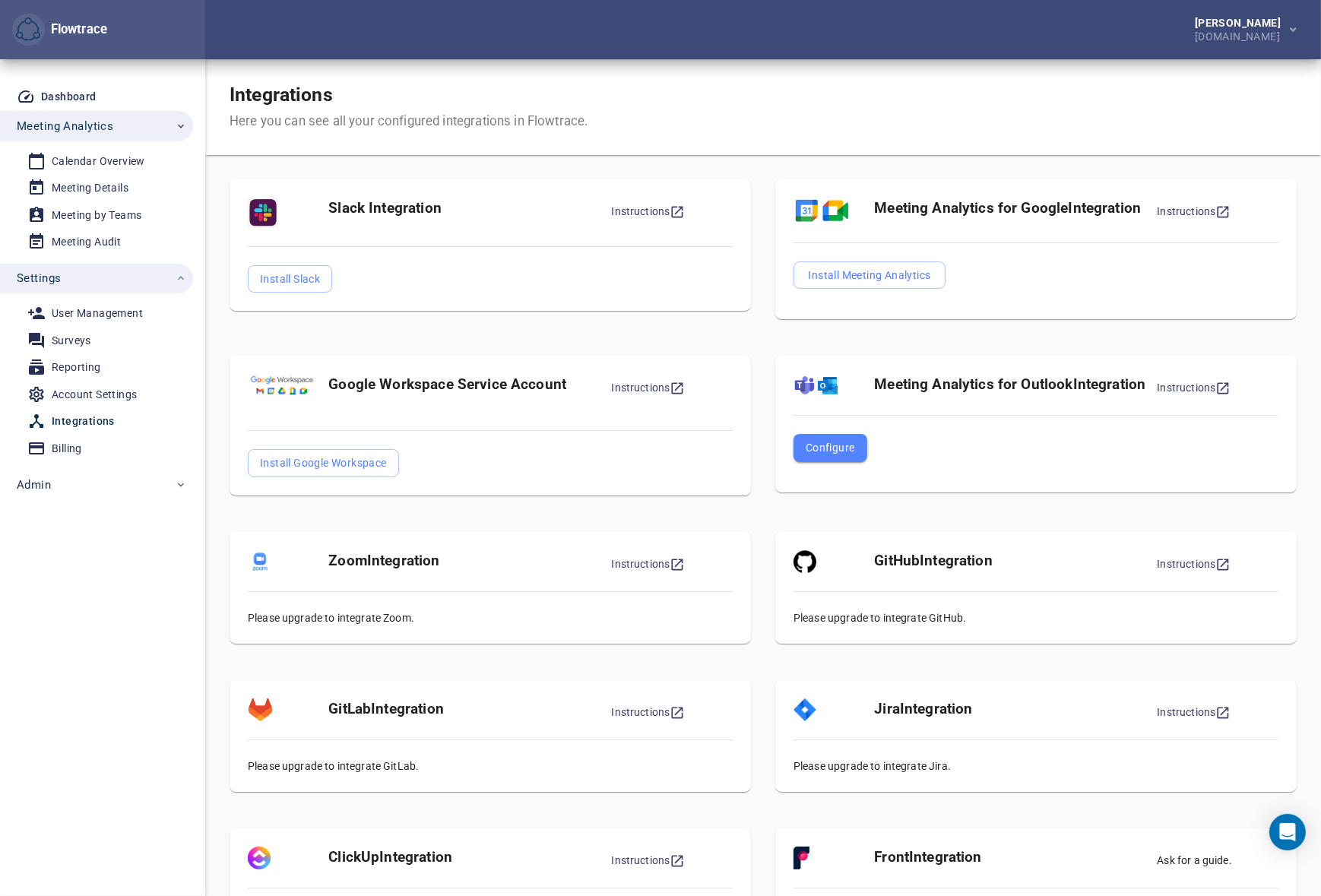
click at [764, 330] on div "Meeting Analytics for Google Integration Instructions Install Meeting Analytics" at bounding box center [1036, 255] width 546 height 177
click at [79, 311] on div "User Management" at bounding box center [98, 313] width 91 height 19
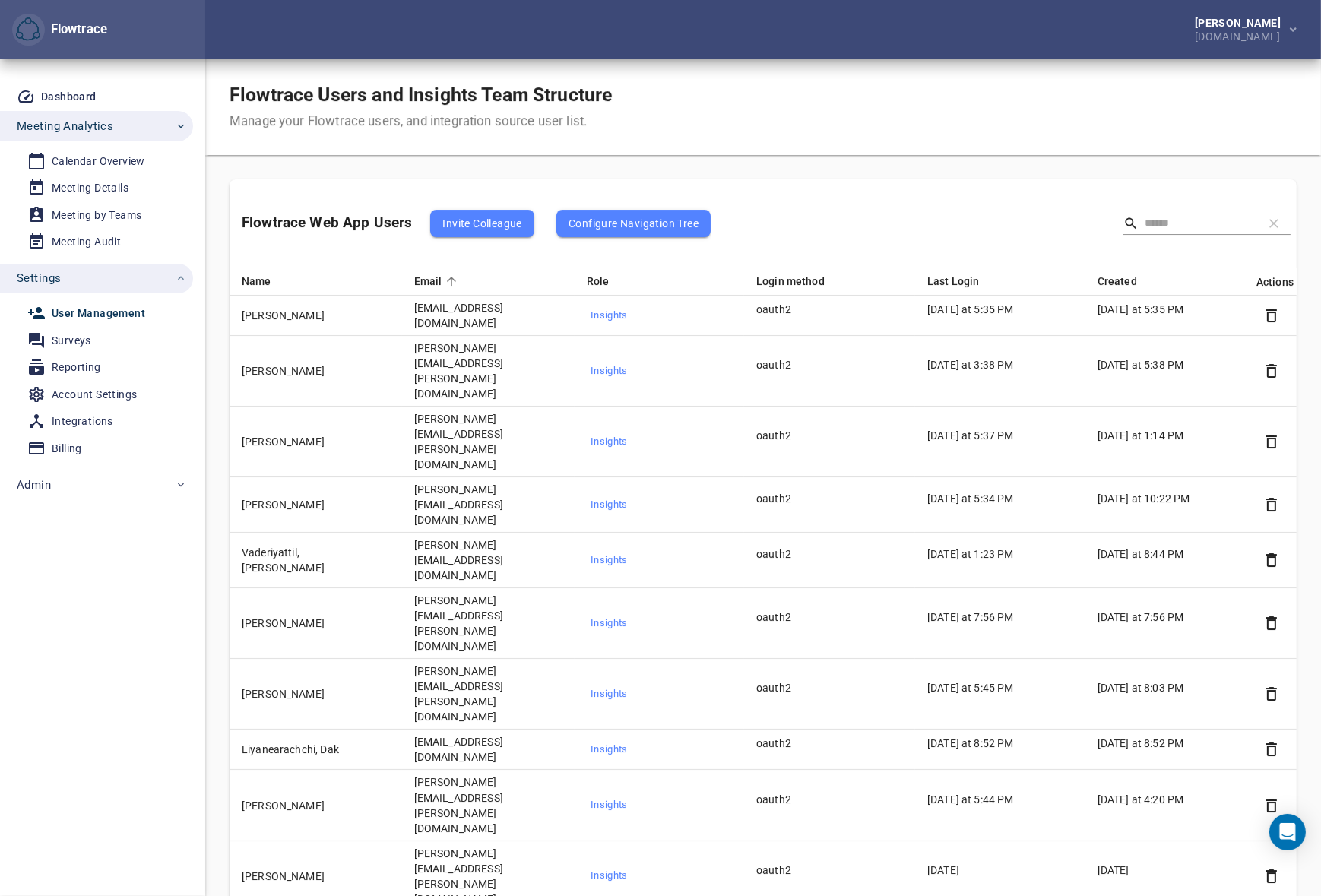
click at [676, 128] on div "Flowtrace Users and Insights Team Structure Manage your Flowtrace users, and in…" at bounding box center [763, 107] width 1116 height 96
click at [90, 160] on div "Calendar Overview" at bounding box center [99, 161] width 93 height 19
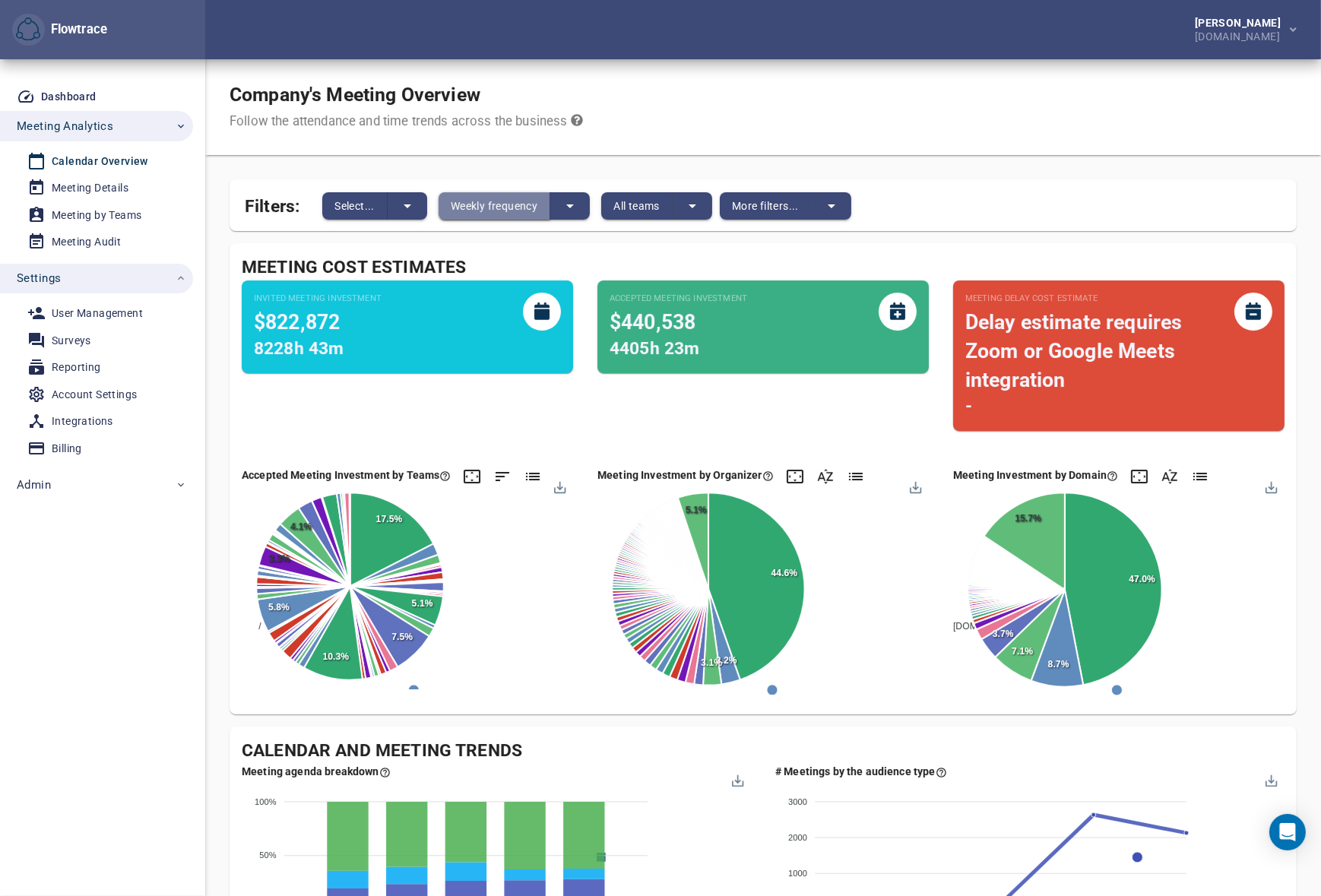
click at [506, 205] on span "Weekly frequency" at bounding box center [494, 206] width 87 height 18
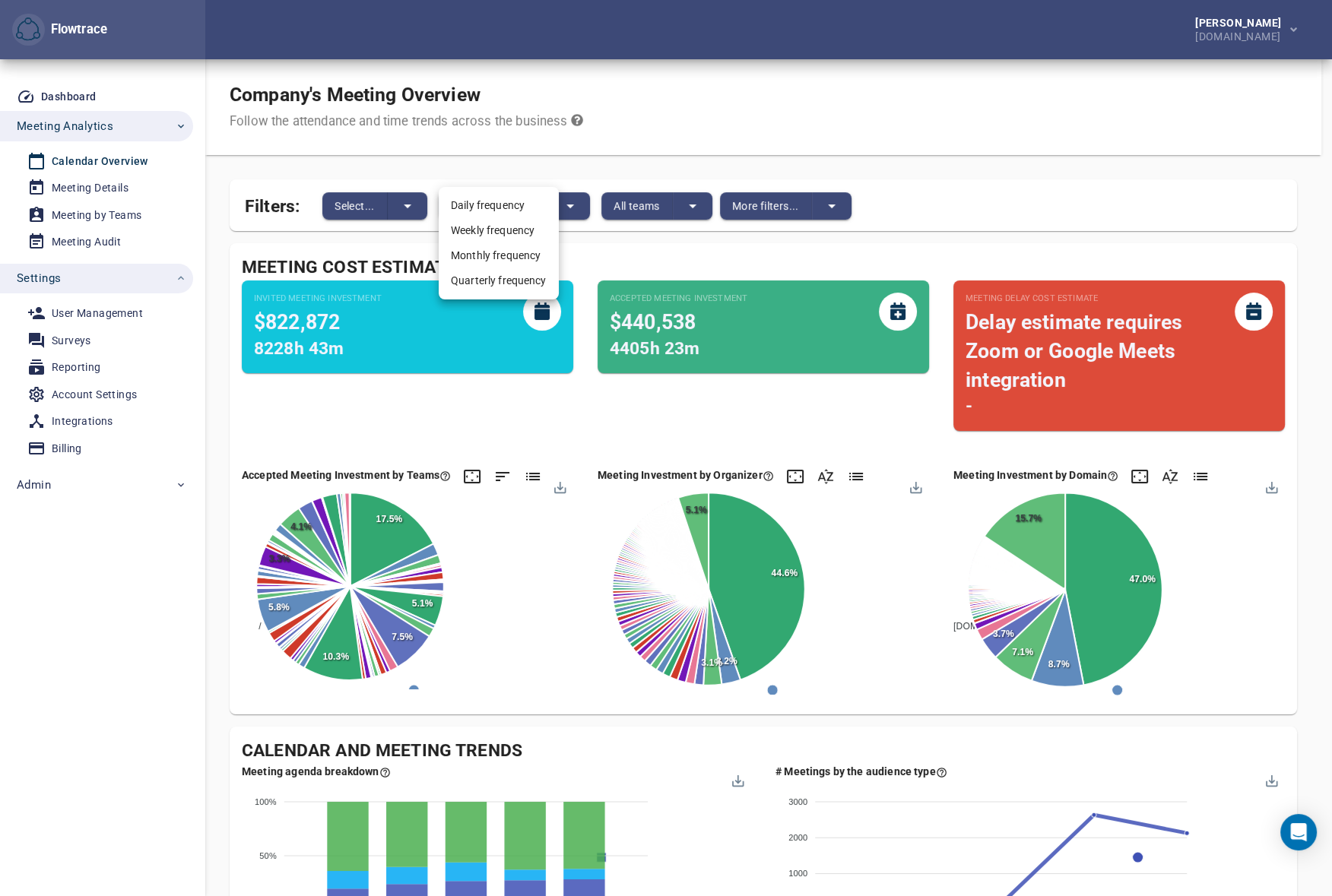
click at [520, 158] on div at bounding box center [666, 448] width 1332 height 896
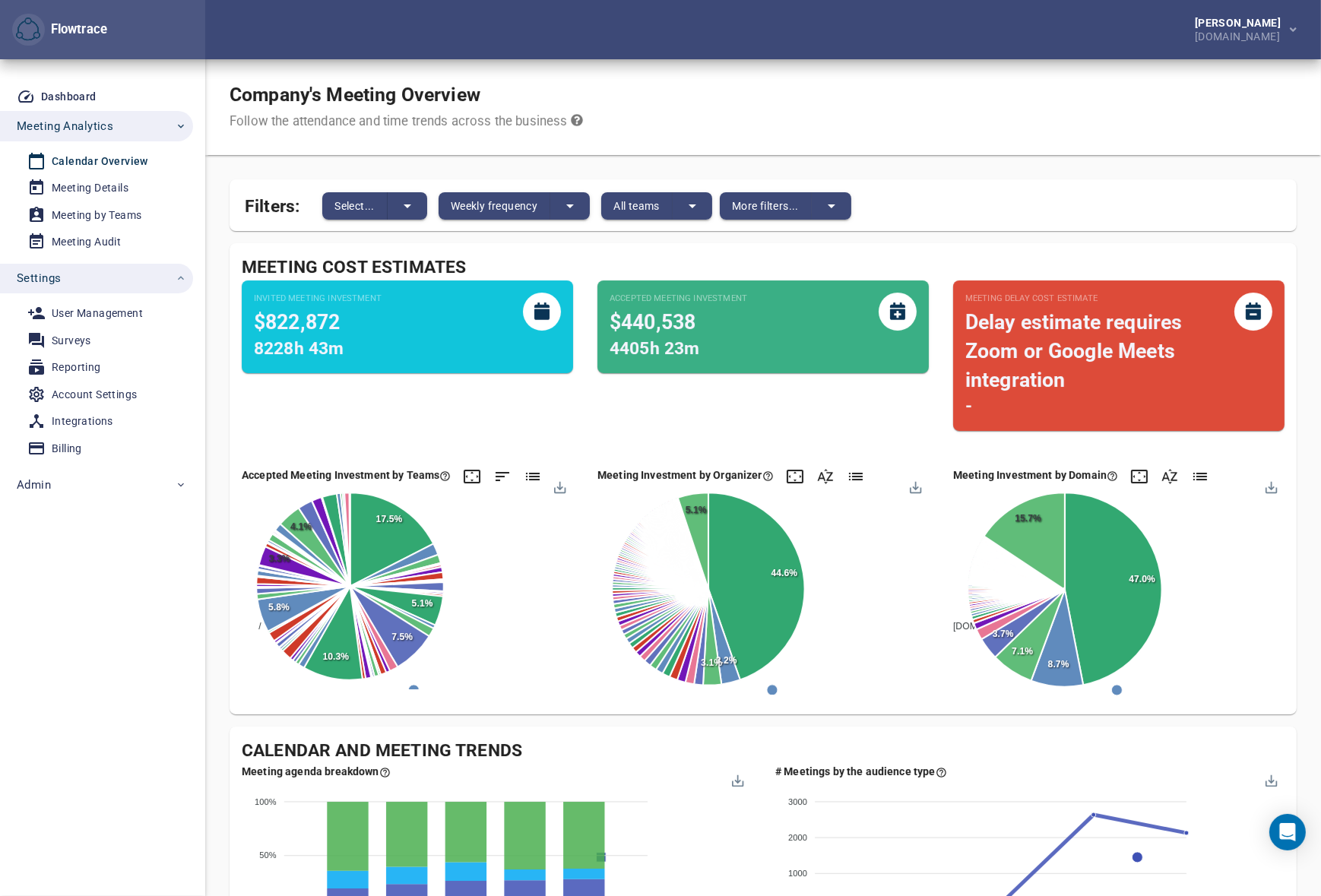
click at [356, 212] on div "Daily frequency Weekly frequency Monthly frequency Quarterly frequency" at bounding box center [660, 448] width 1321 height 896
click at [343, 196] on body "Flowtrace Petri Lehtonen NRG.com Flowtrace Dashboard Meeting Analytics Calendar…" at bounding box center [660, 448] width 1321 height 896
click at [346, 201] on span "Select..." at bounding box center [354, 206] width 40 height 18
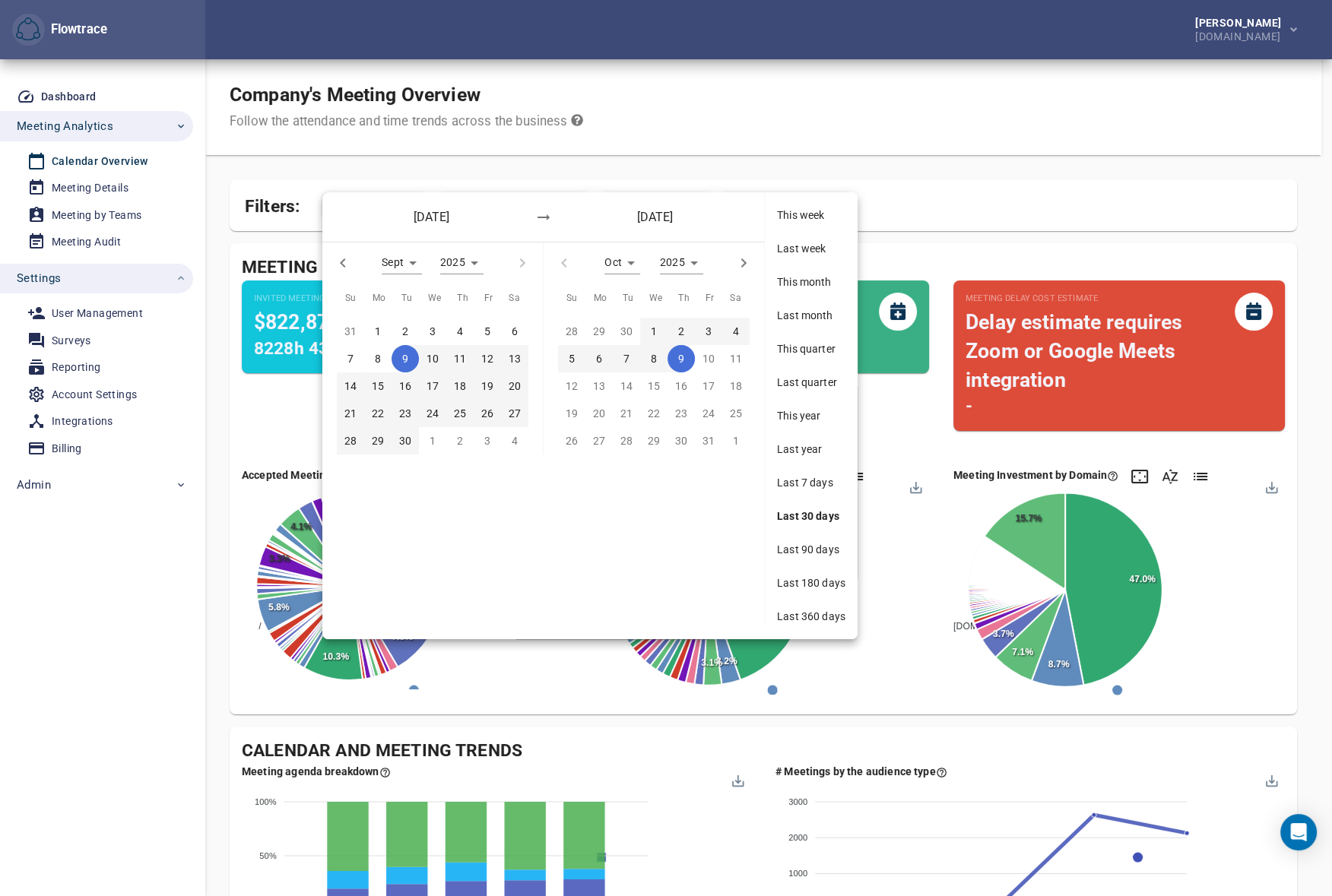
click at [805, 477] on span "Last 7 days" at bounding box center [811, 483] width 68 height 15
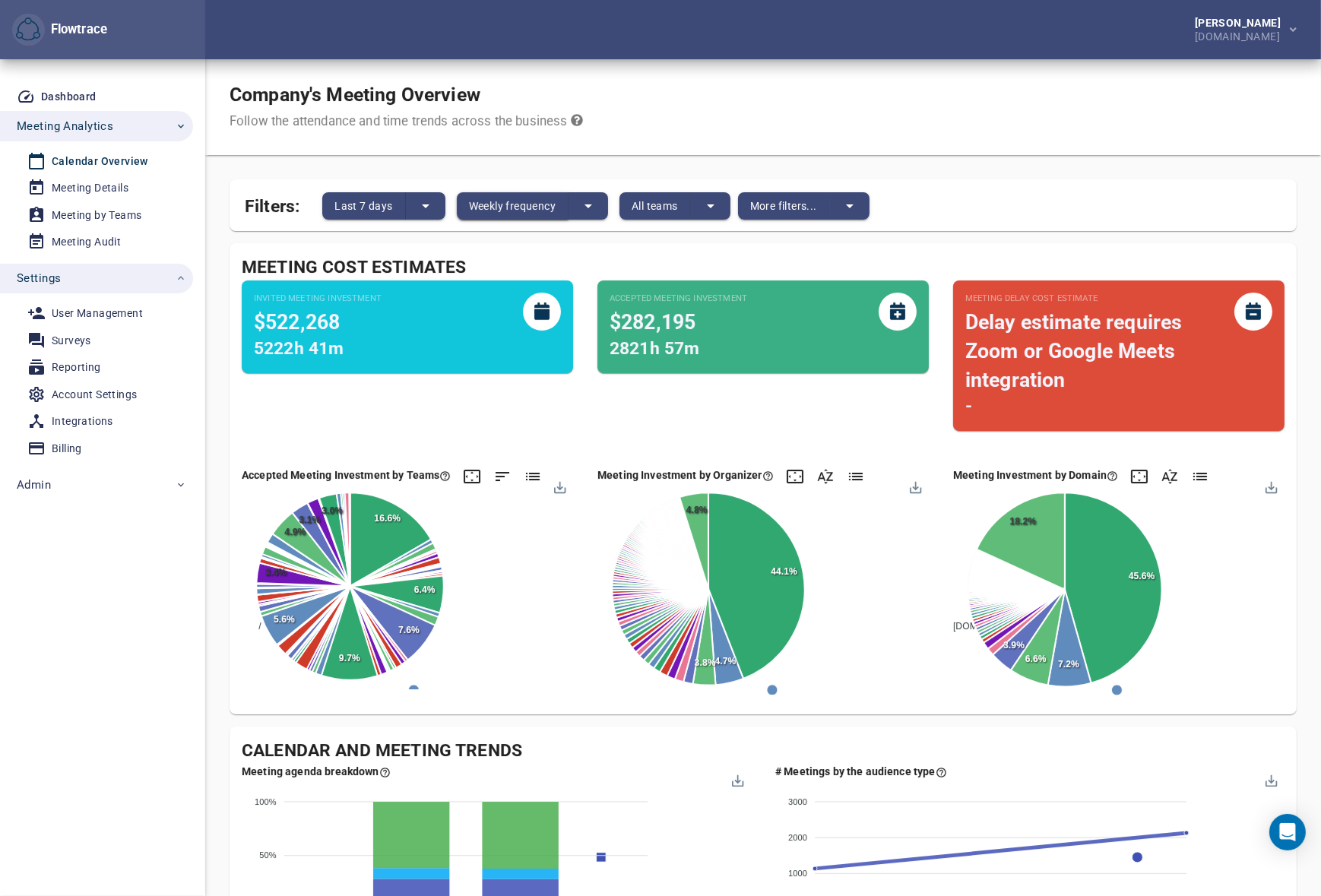
click at [532, 209] on span "Weekly frequency" at bounding box center [512, 206] width 87 height 18
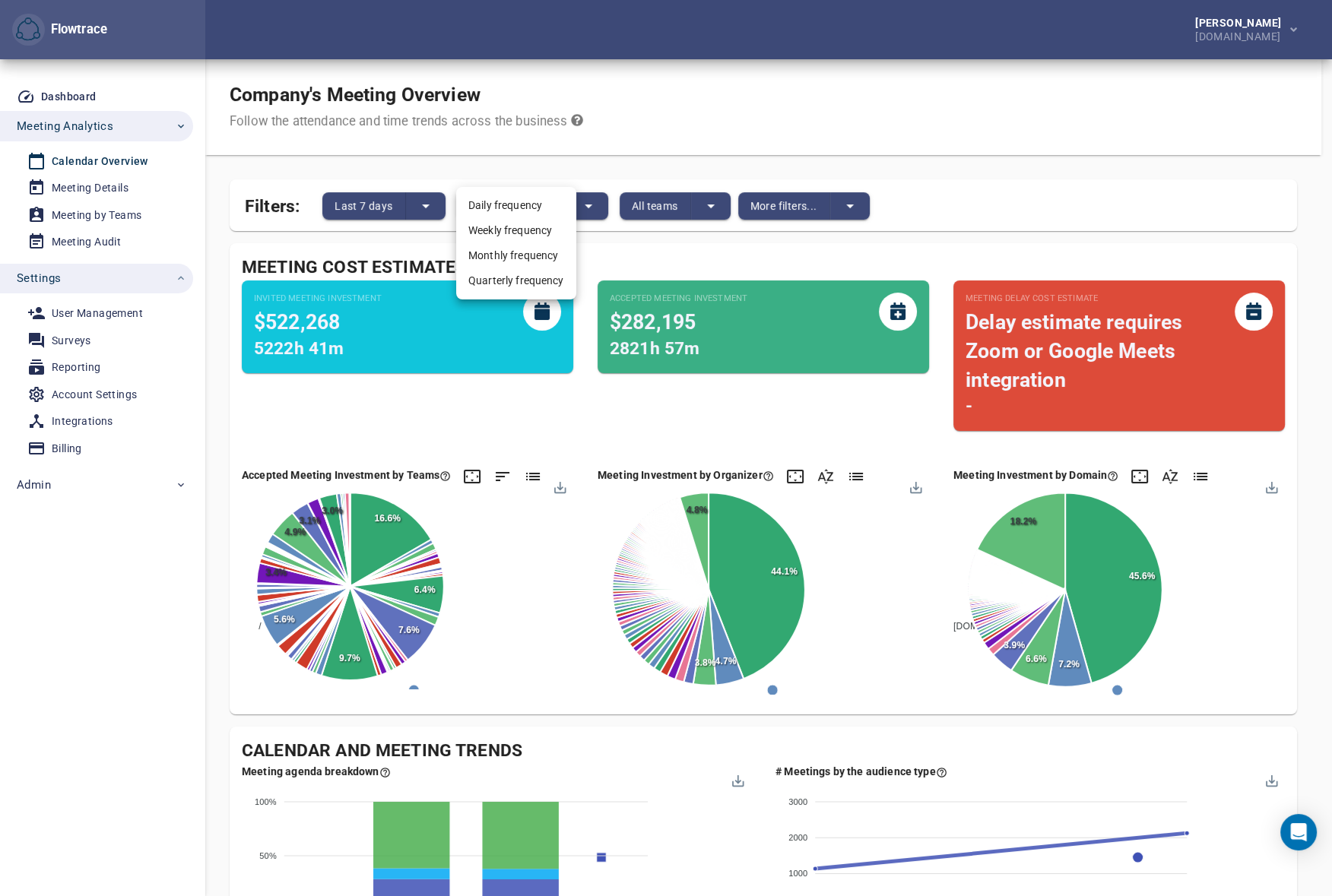
click at [511, 208] on li "Daily frequency" at bounding box center [517, 205] width 120 height 25
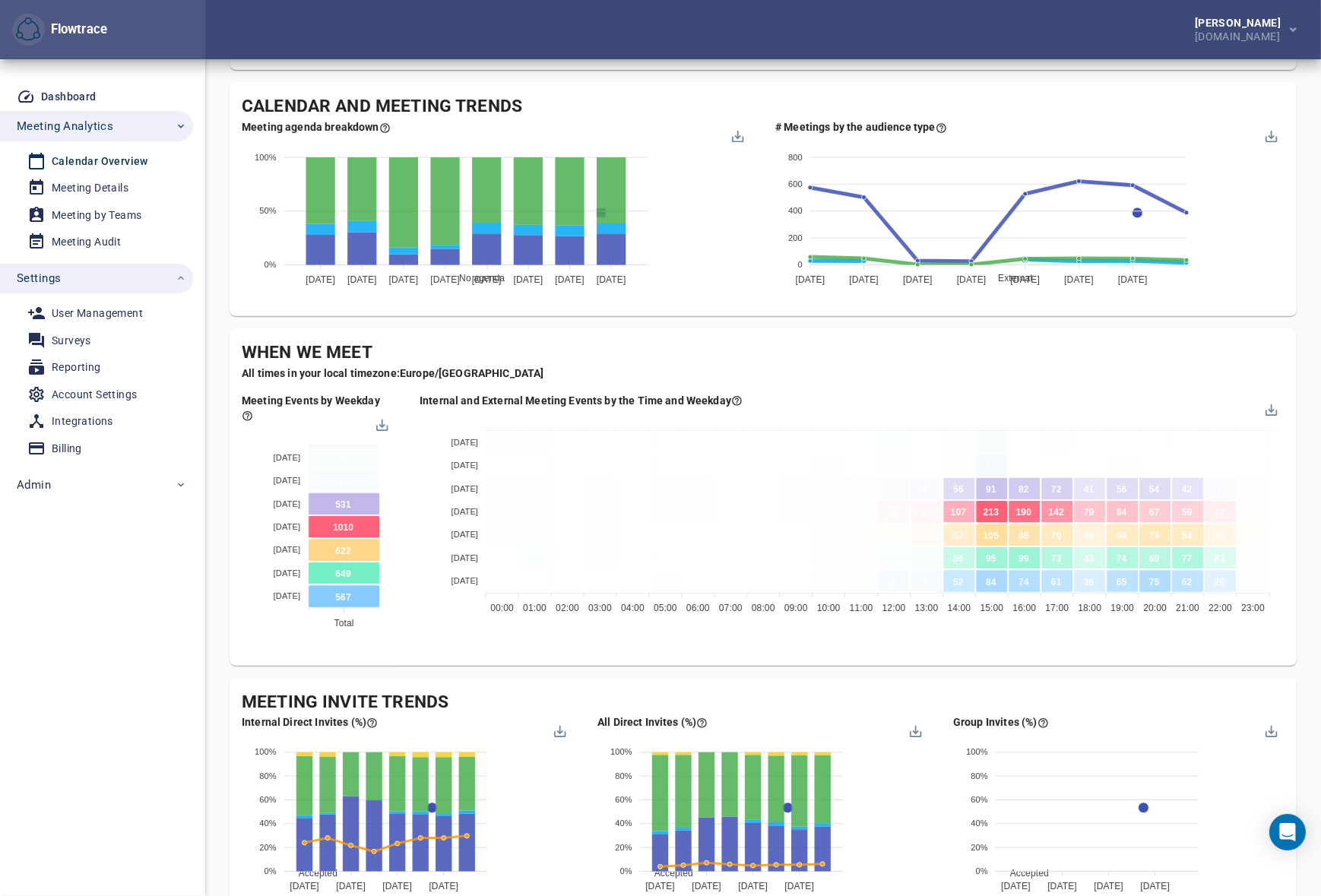
scroll to position [805, 0]
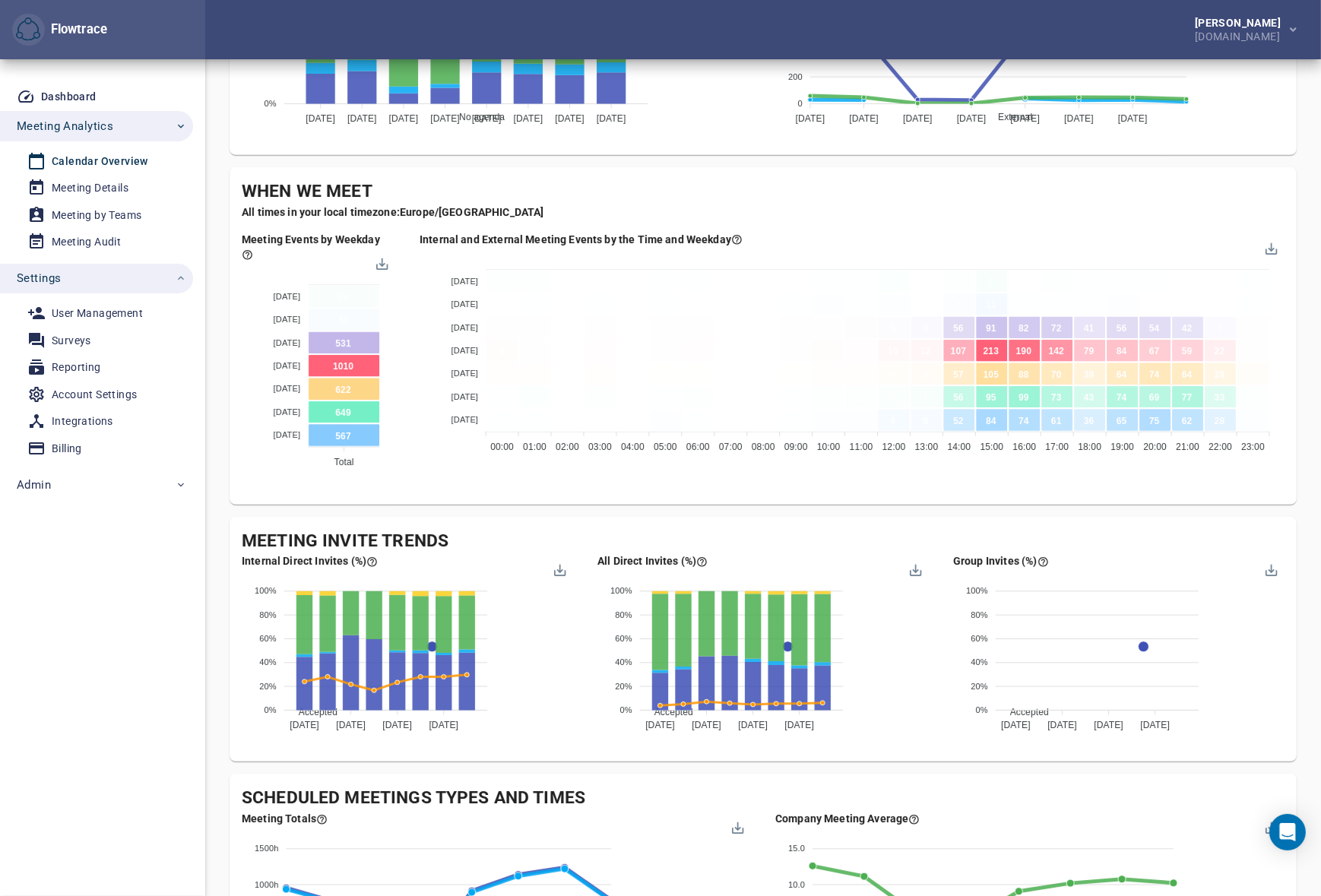
click at [688, 508] on div "Company's Meeting Overview Follow the attendance and time trends across the bus…" at bounding box center [763, 232] width 1067 height 1957
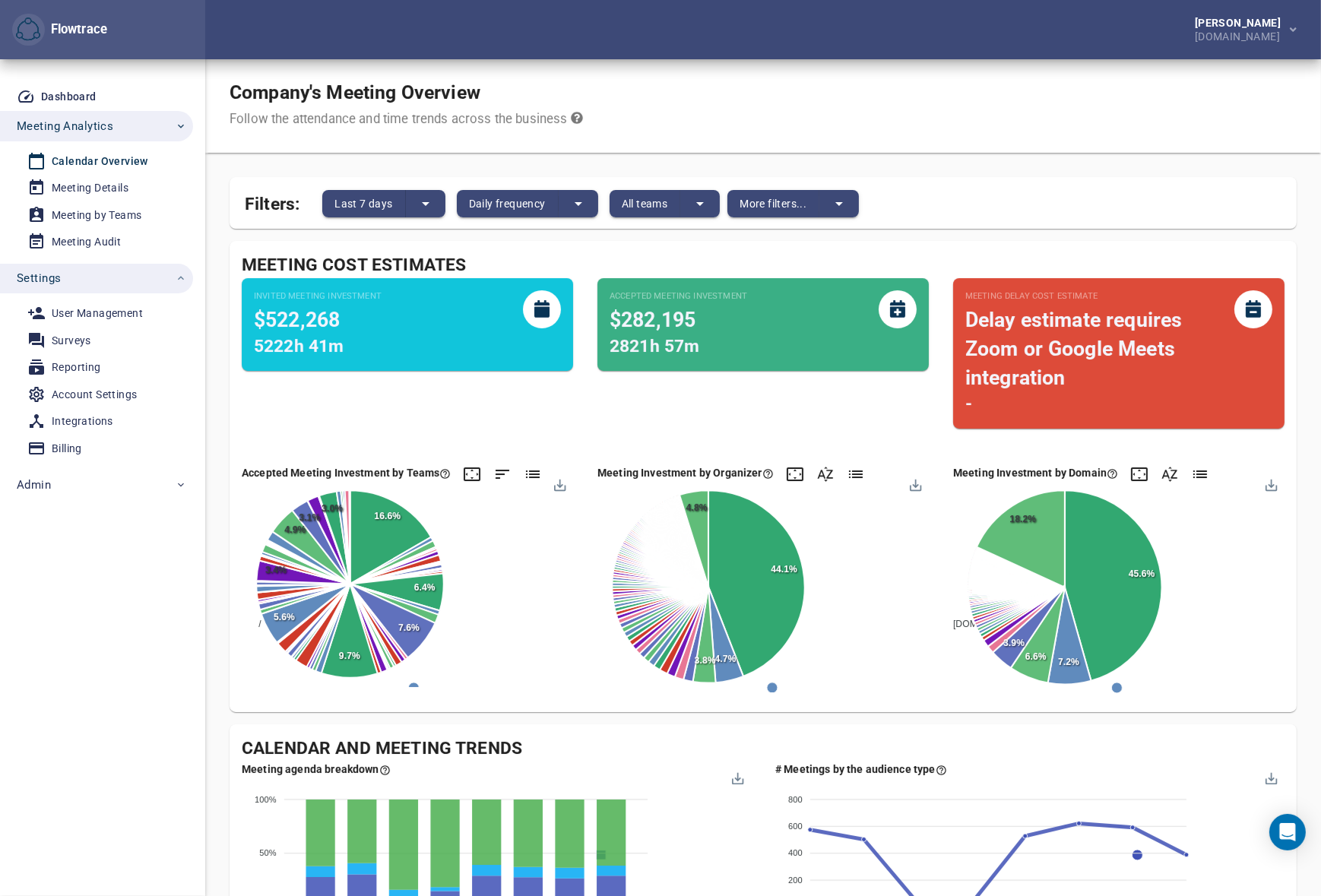
scroll to position [0, 0]
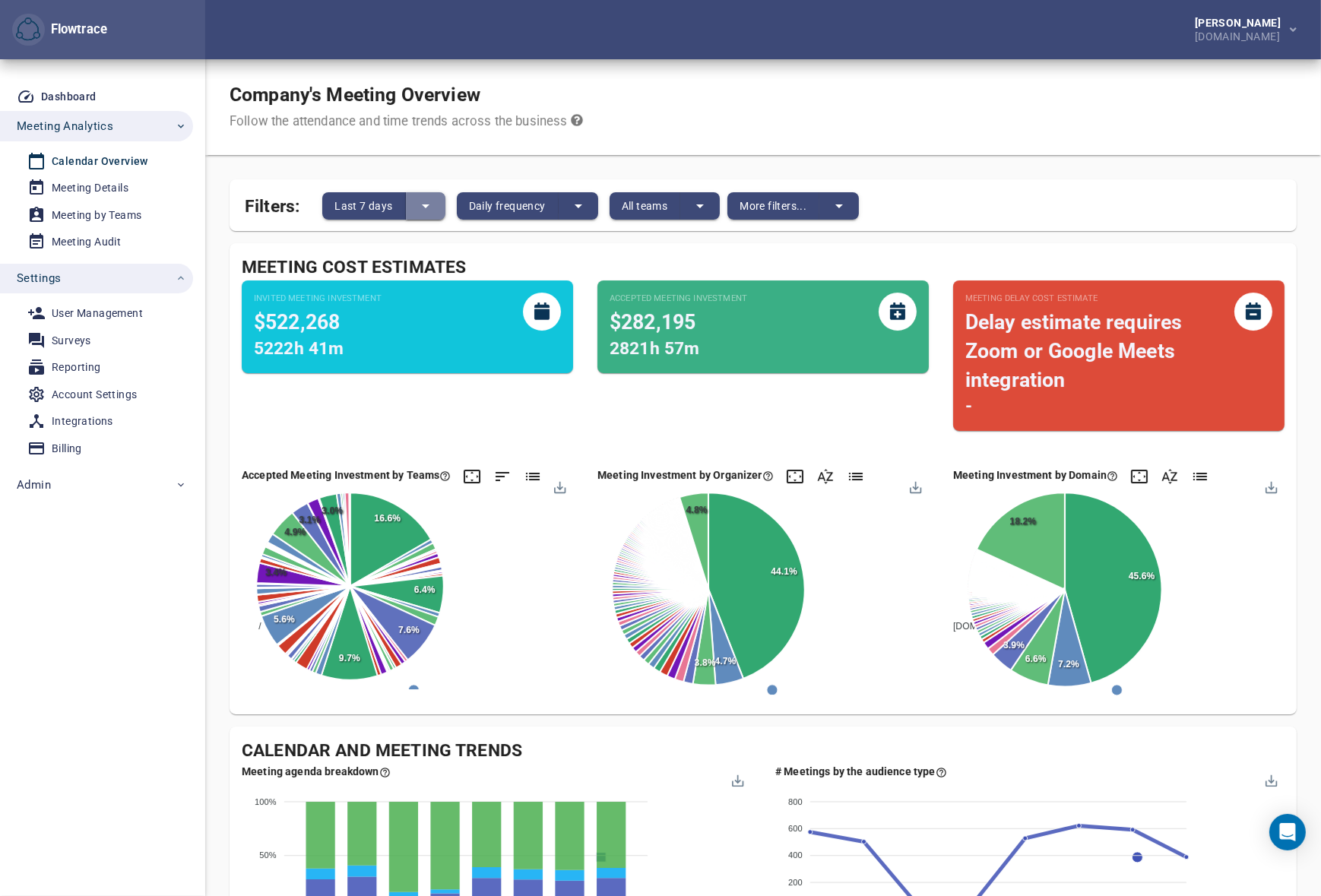
click at [431, 203] on icon "split button" at bounding box center [425, 206] width 18 height 18
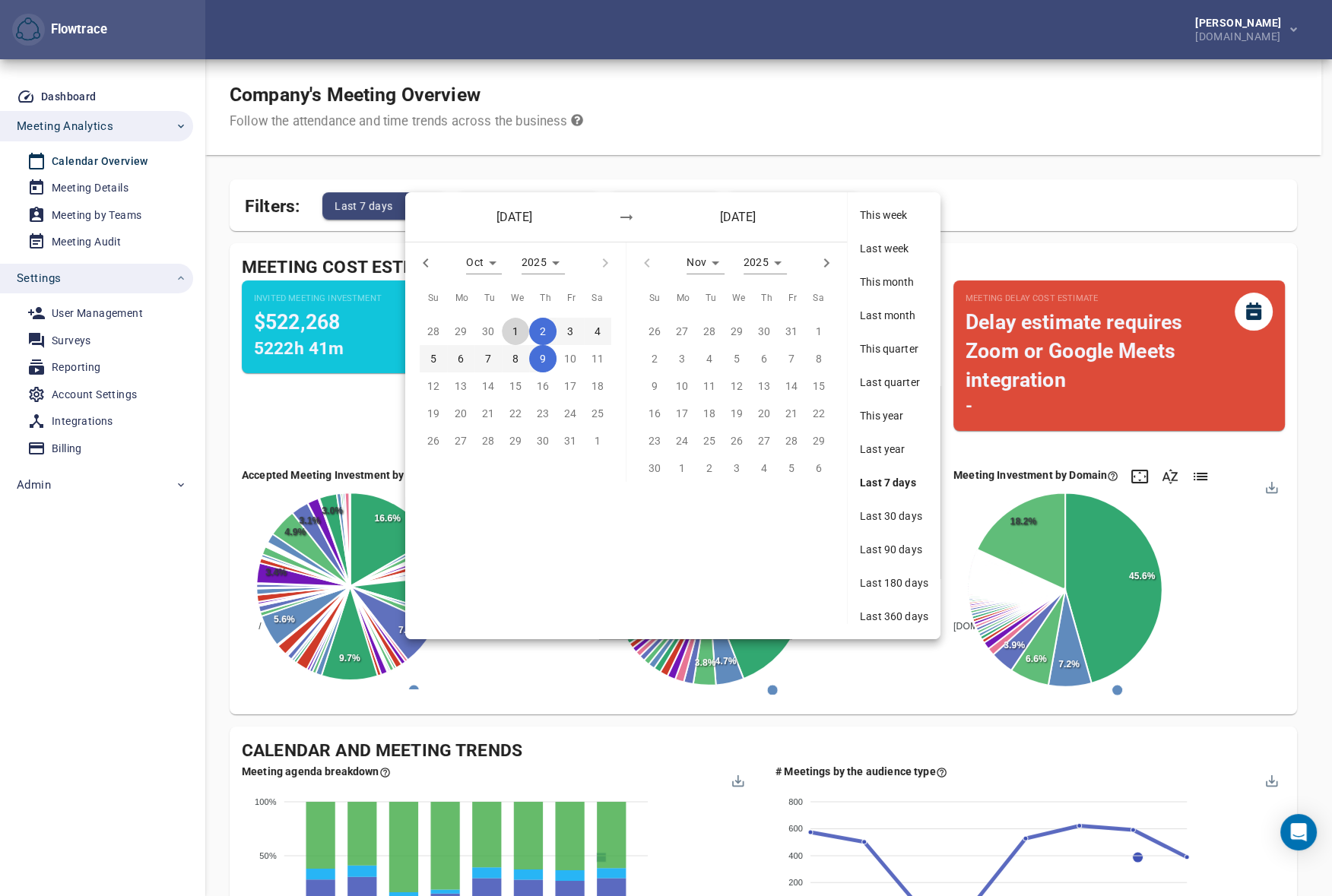
click at [517, 326] on p "1" at bounding box center [515, 331] width 6 height 17
click at [514, 361] on p "8" at bounding box center [515, 359] width 6 height 17
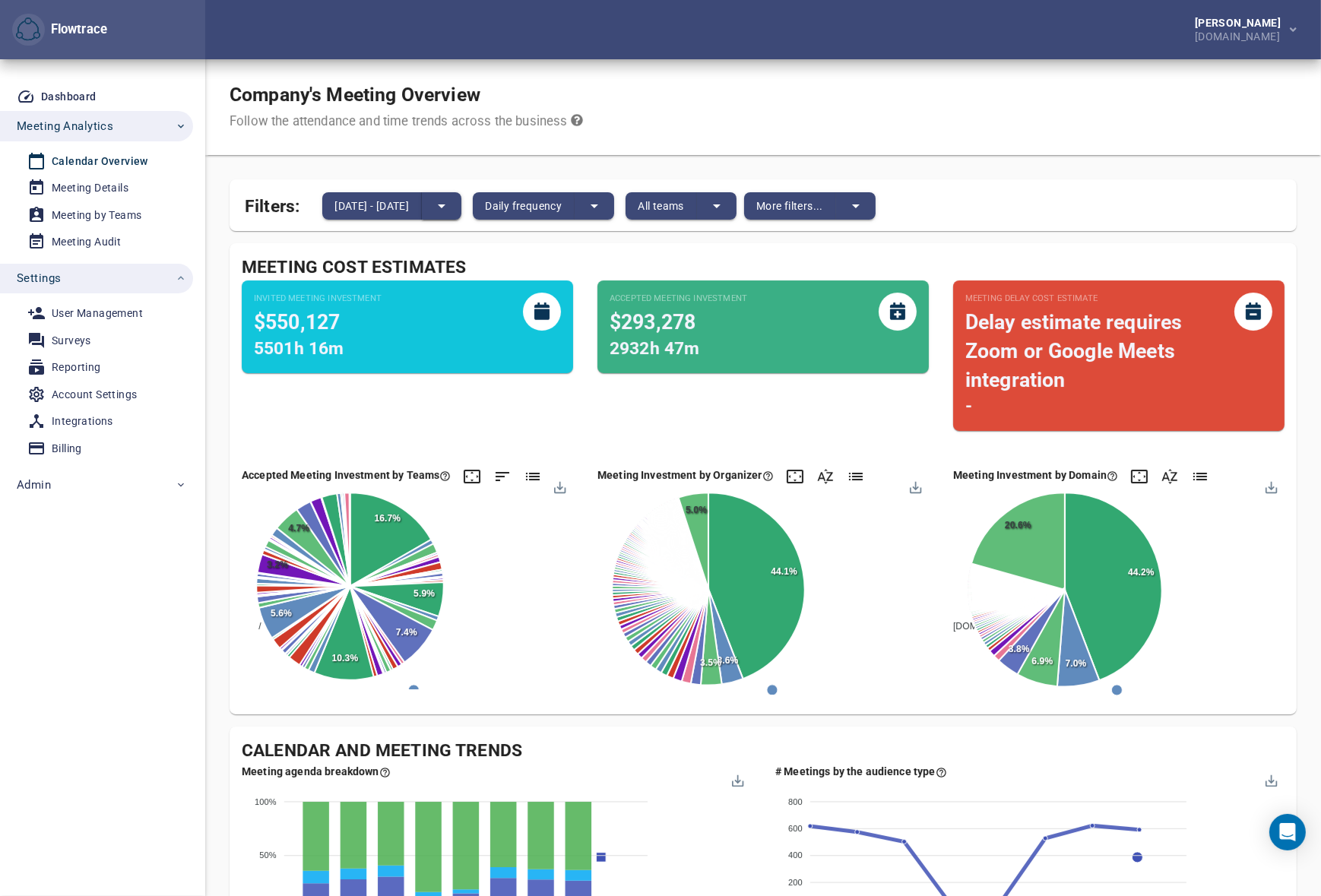
click at [451, 204] on icon "split button" at bounding box center [441, 206] width 18 height 18
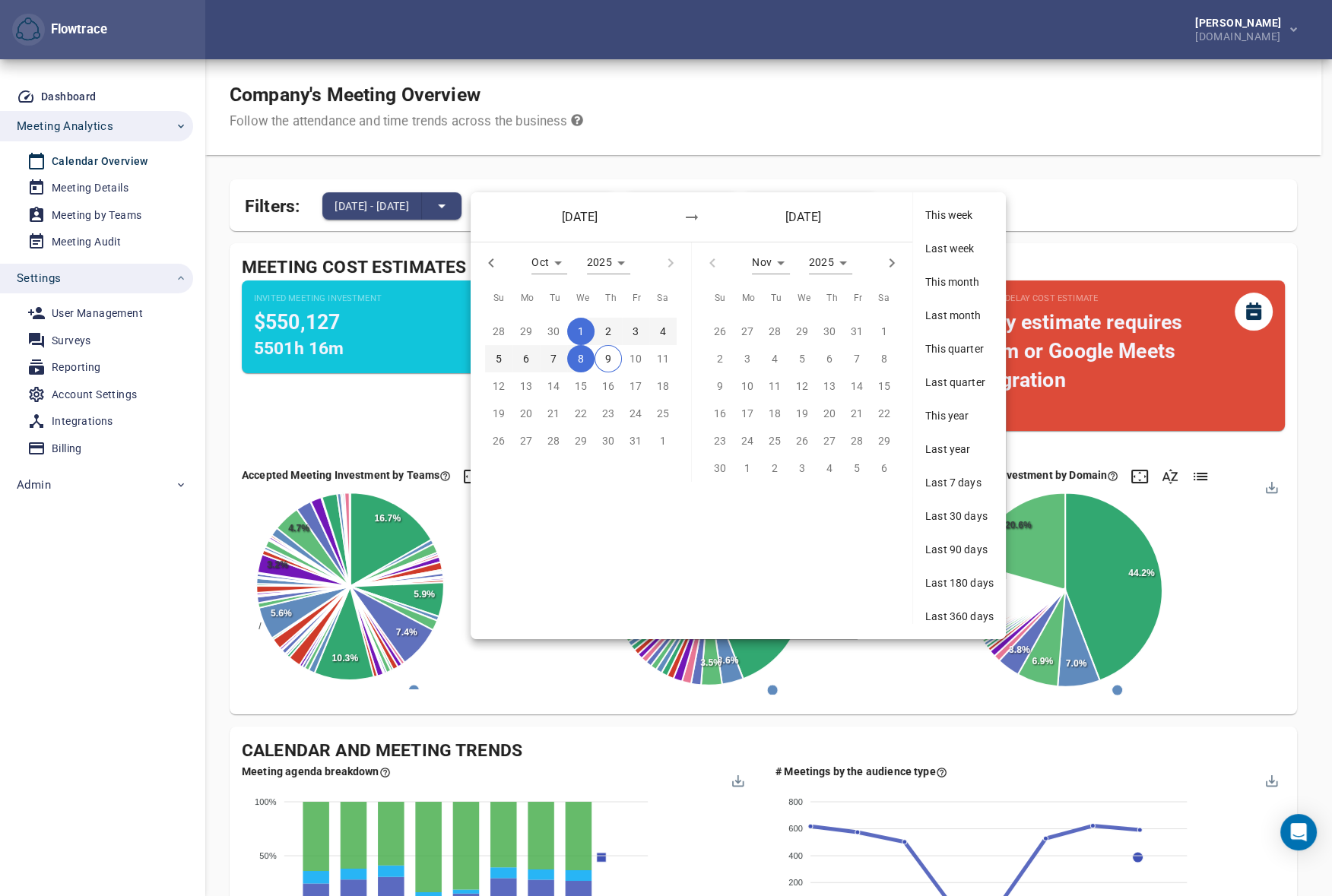
click at [584, 329] on span "1" at bounding box center [580, 331] width 28 height 17
click at [554, 359] on p "7" at bounding box center [553, 359] width 6 height 17
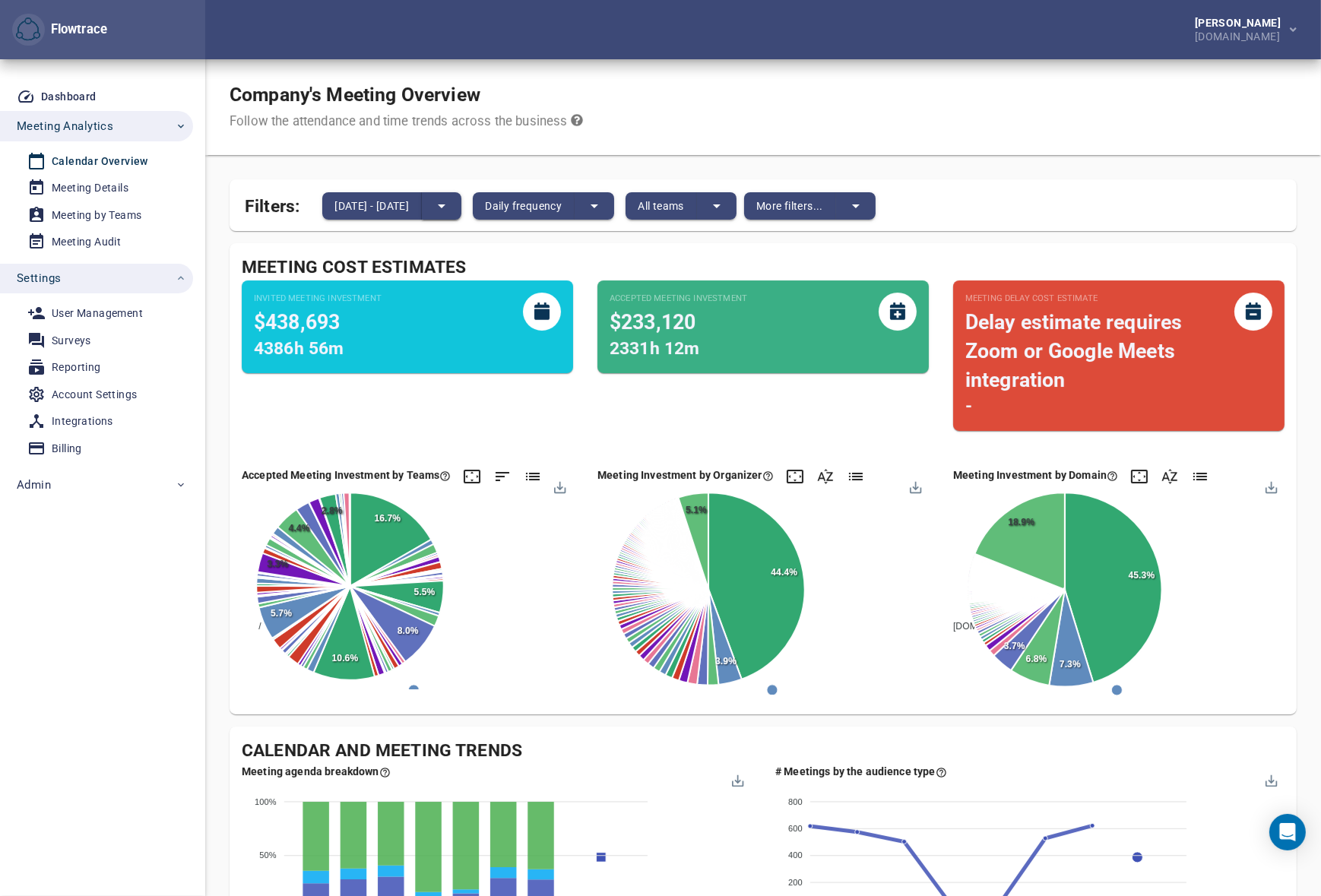
click at [451, 204] on icon "split button" at bounding box center [441, 206] width 18 height 18
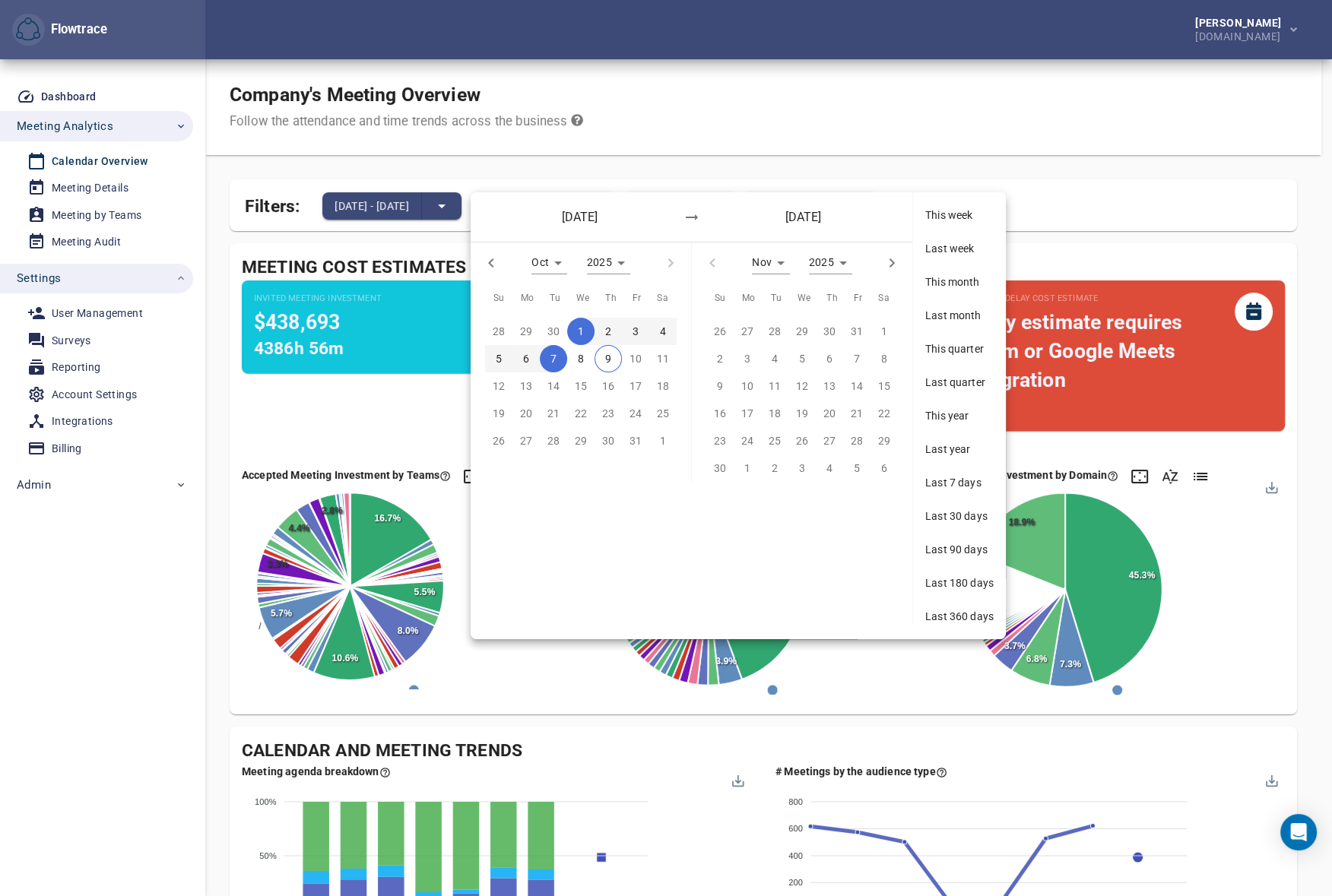
click at [231, 379] on div at bounding box center [666, 448] width 1332 height 896
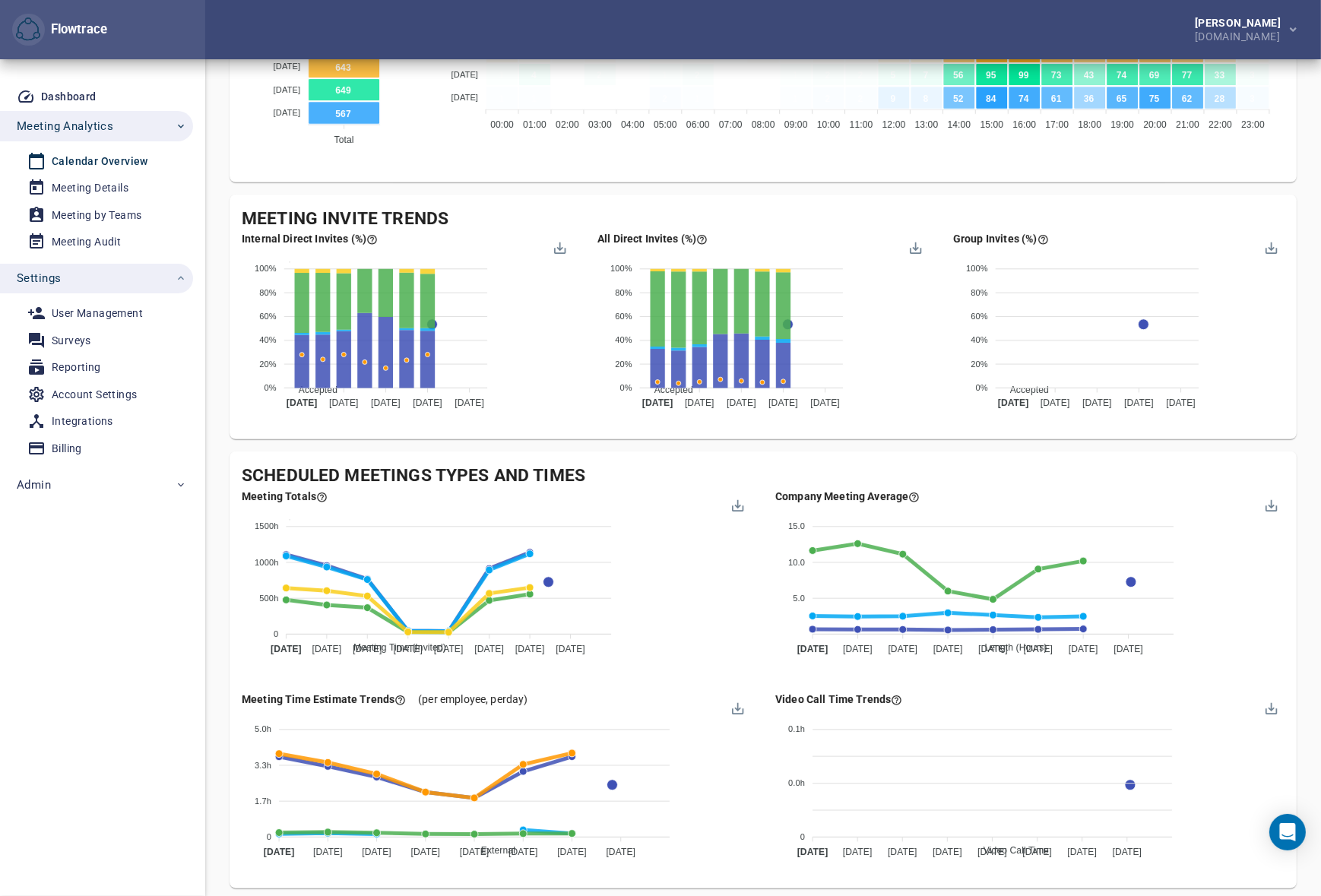
scroll to position [1199, 0]
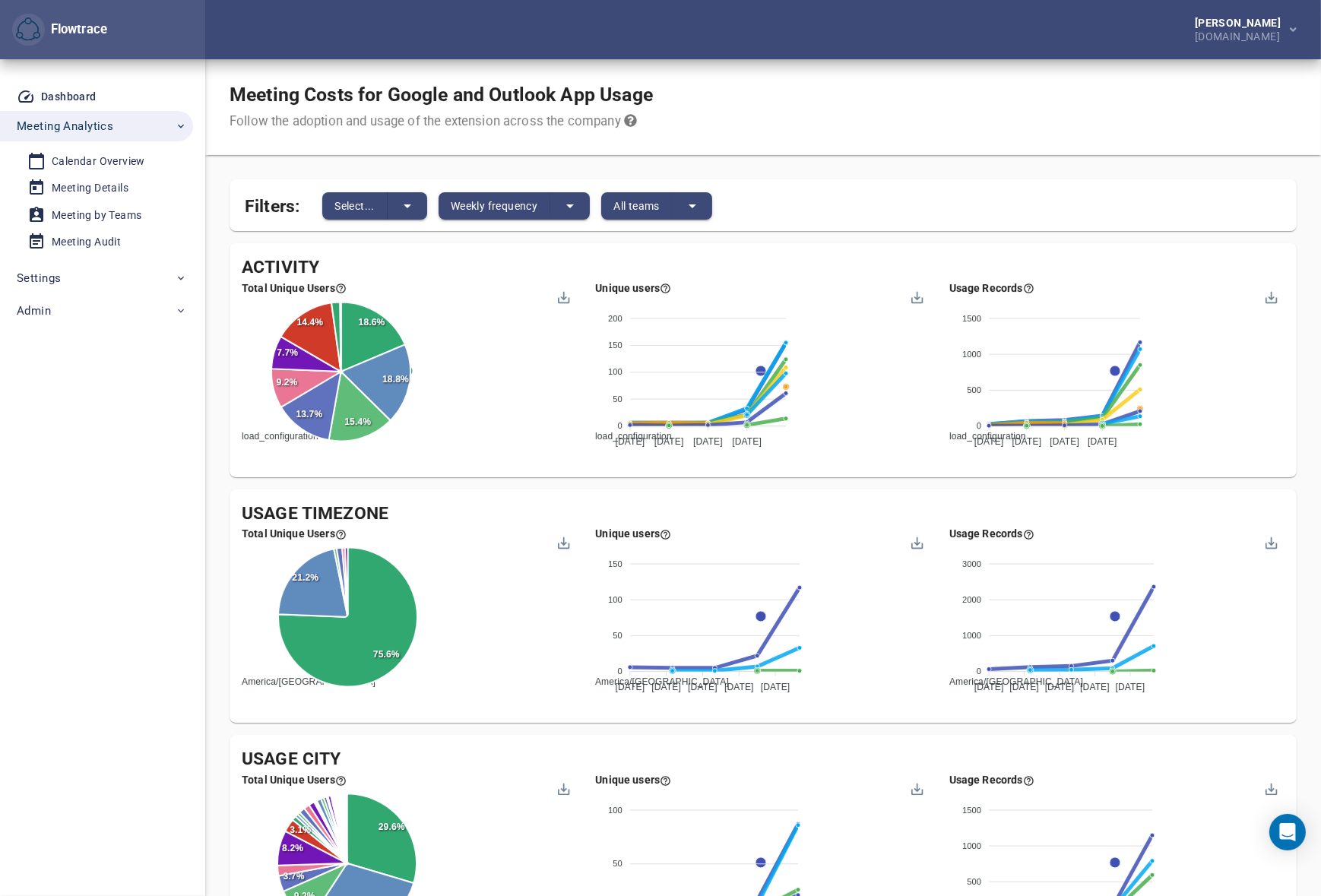
click at [702, 83] on div "Meeting Costs for Google and Outlook App Usage Follow the adoption and usage of…" at bounding box center [763, 107] width 1116 height 96
click at [796, 121] on div "Meeting Costs for Google and Outlook App Usage Follow the adoption and usage of…" at bounding box center [763, 107] width 1116 height 96
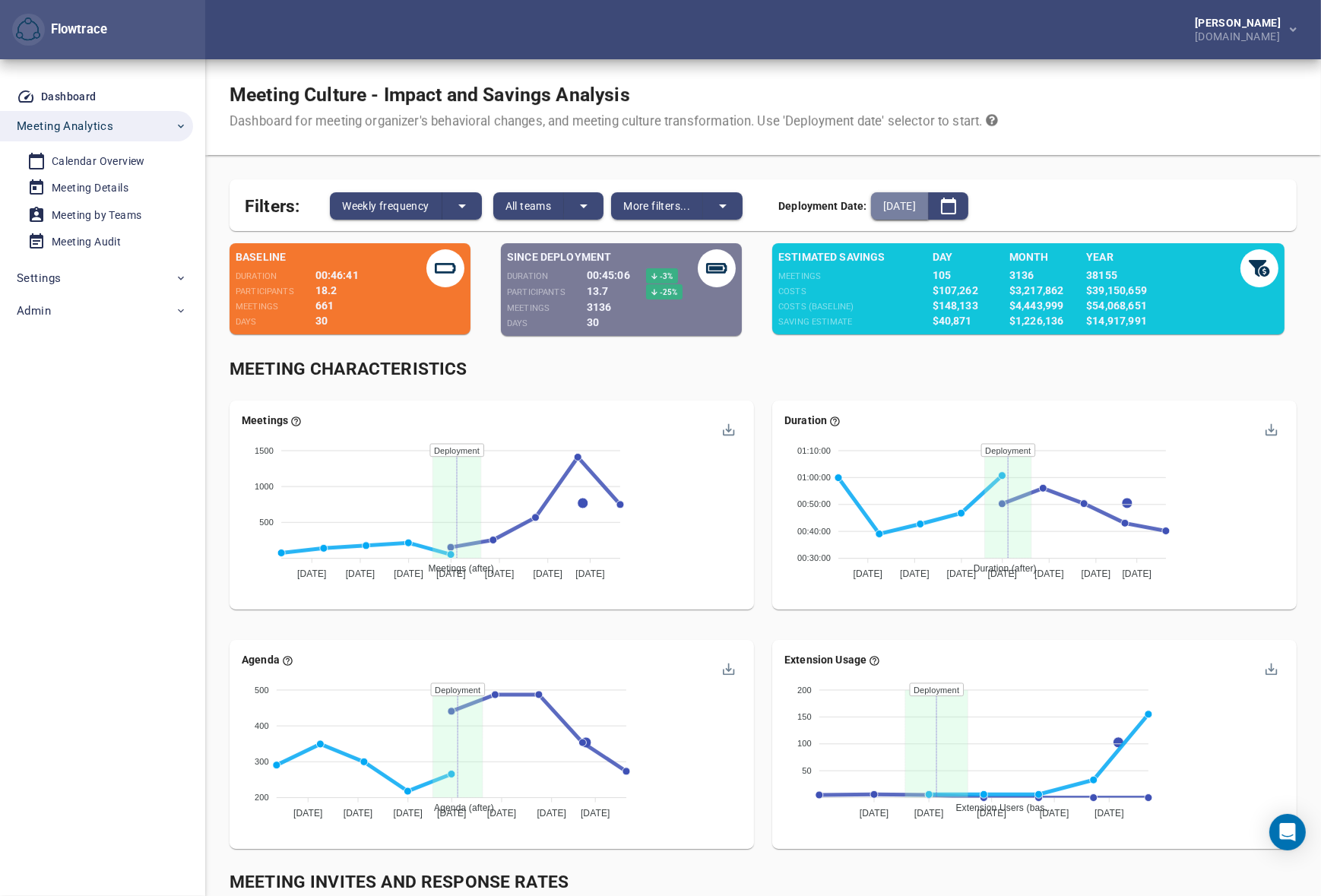
click at [916, 207] on span "[DATE]" at bounding box center [899, 206] width 32 height 18
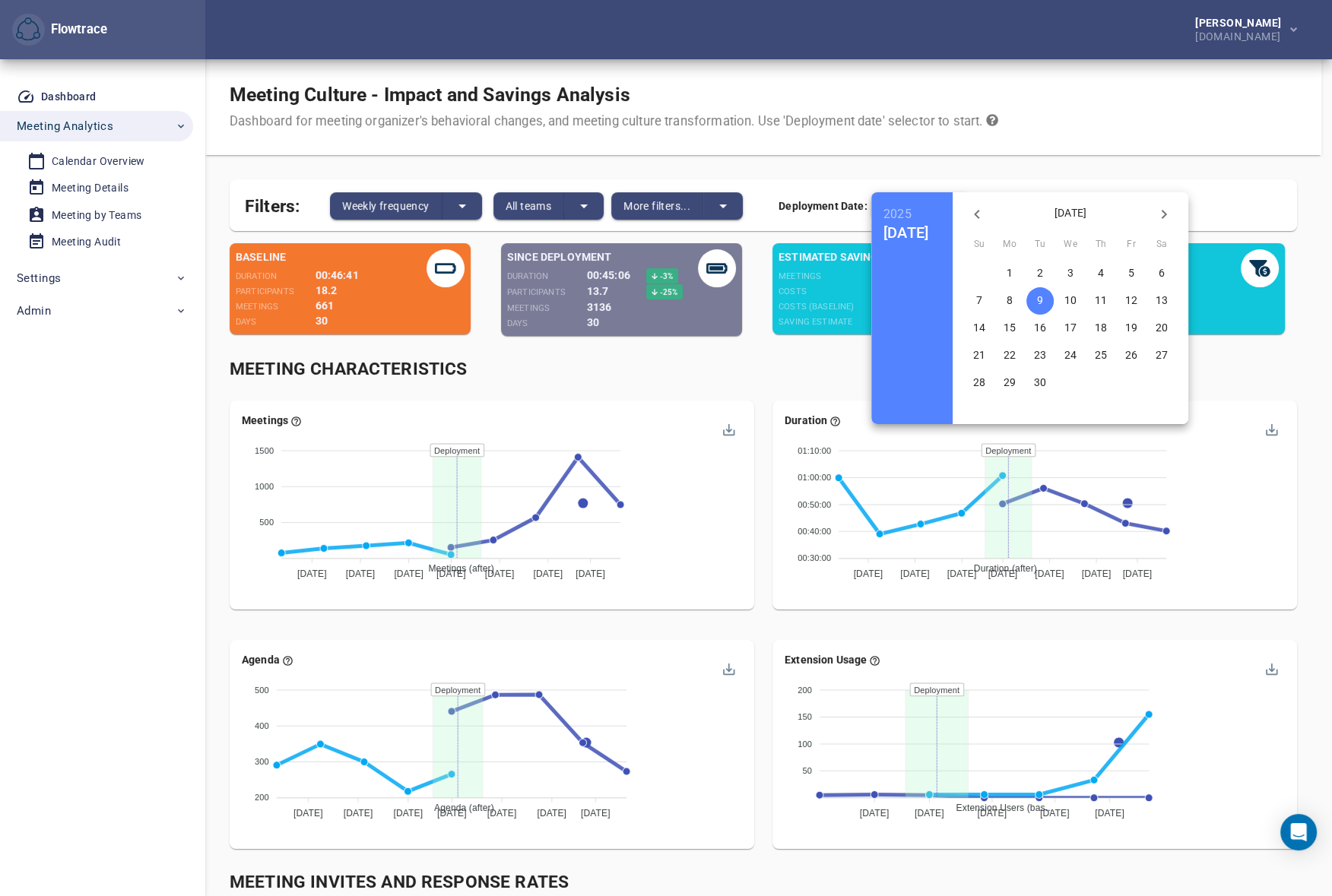
click at [1023, 274] on span "1" at bounding box center [1009, 273] width 28 height 15
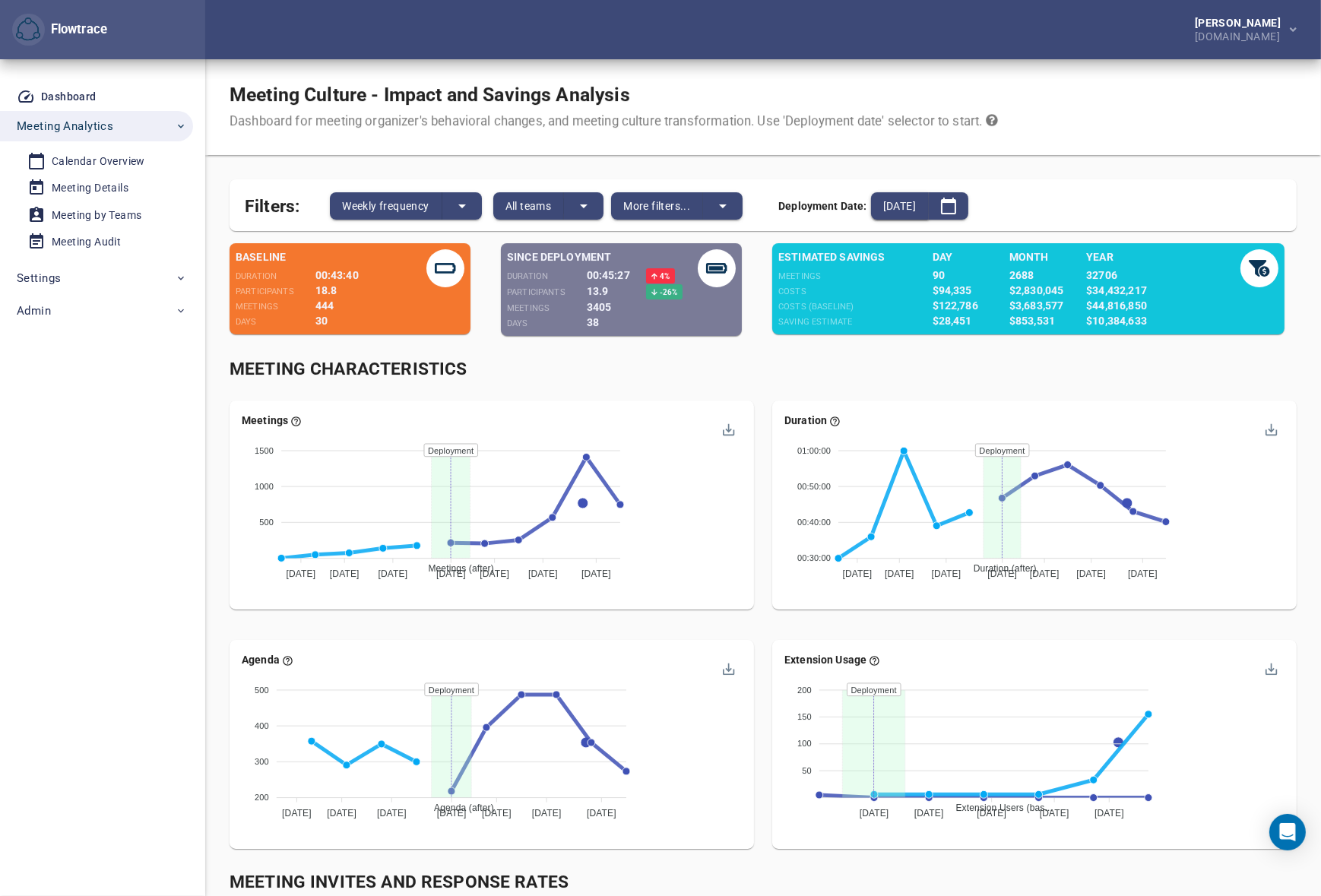
click at [916, 201] on span "[DATE]" at bounding box center [899, 206] width 32 height 18
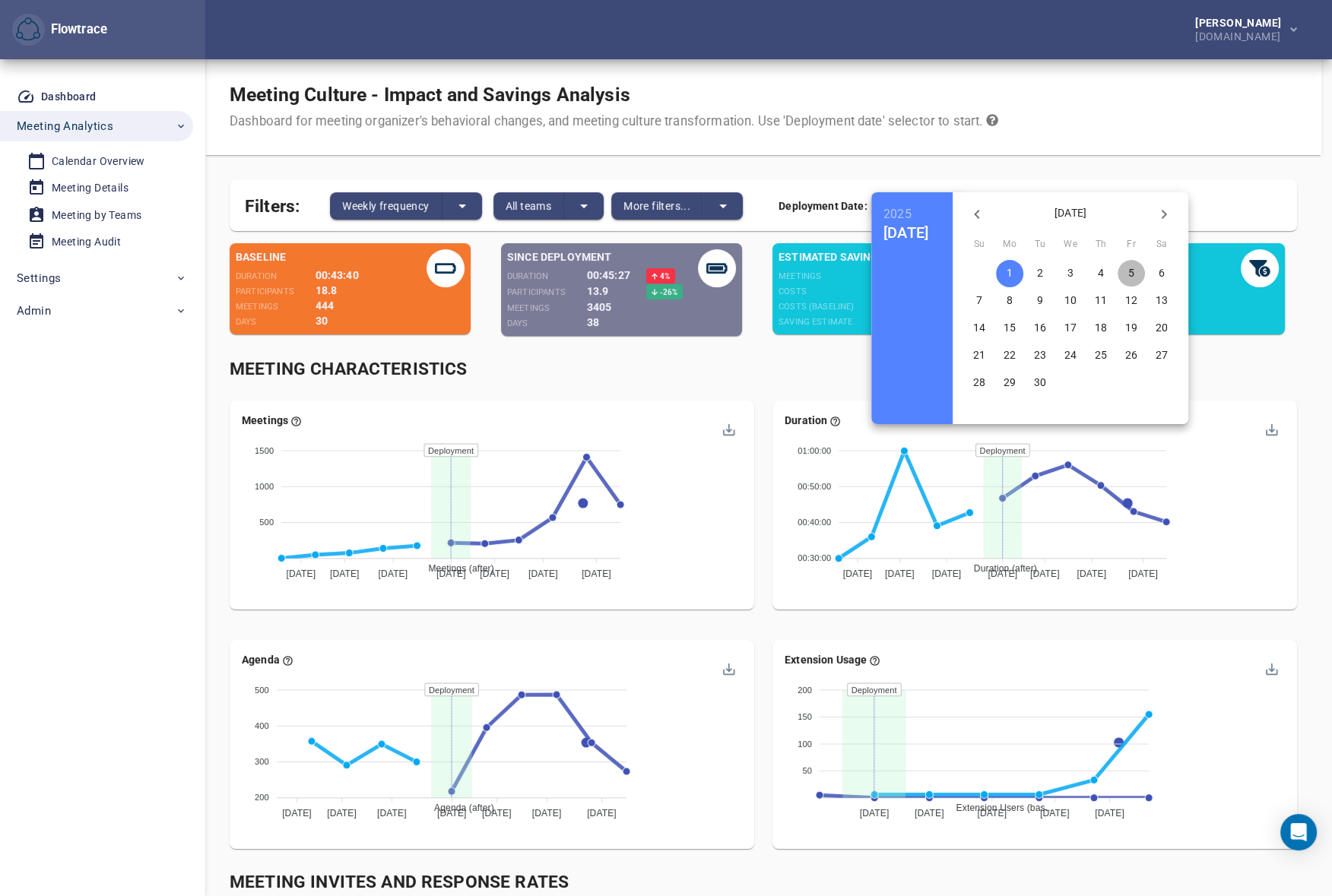
click at [1145, 266] on span "5" at bounding box center [1131, 273] width 28 height 15
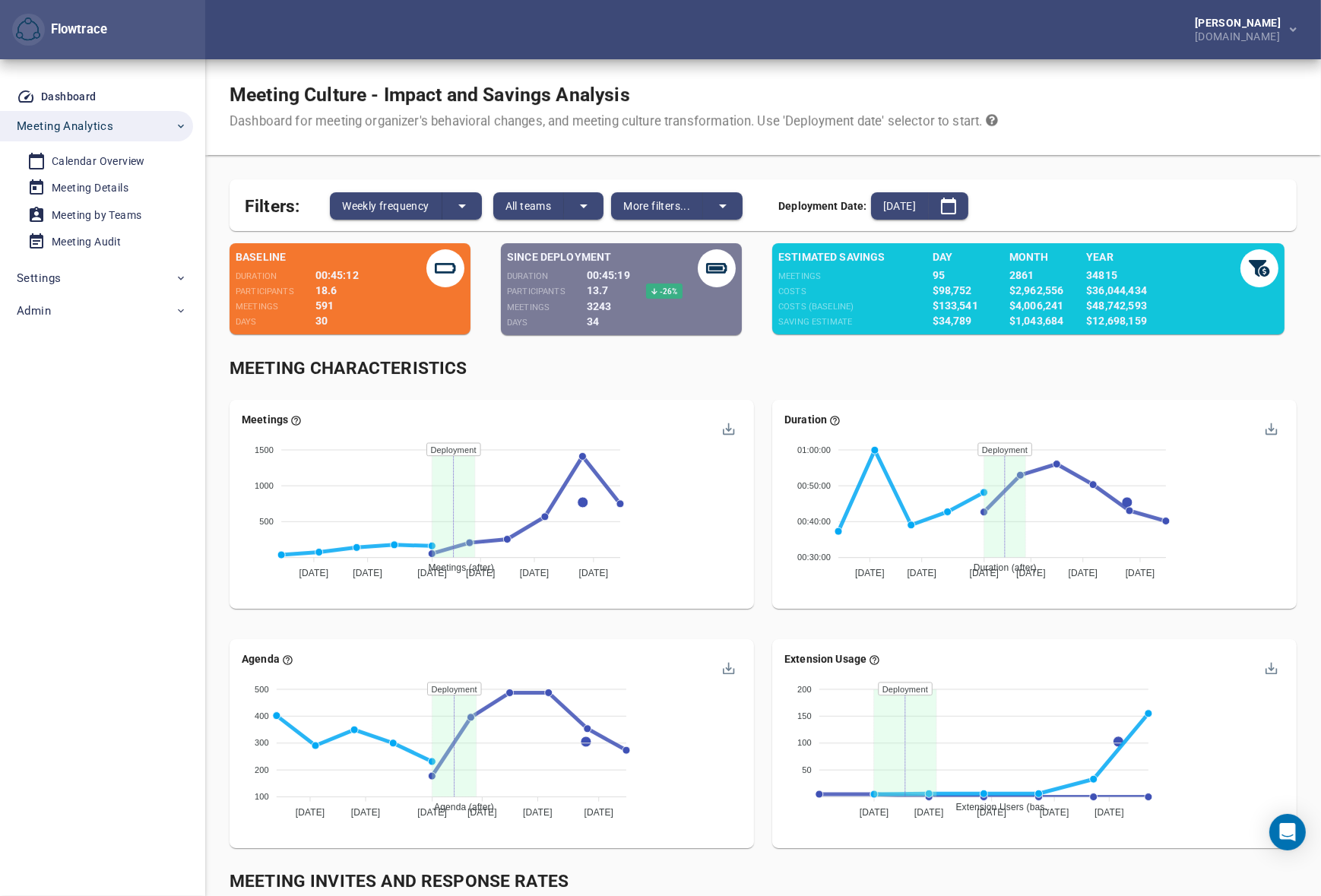
click at [737, 140] on div "Meeting Culture - Impact and Savings Analysis Dashboard for meeting organizer's…" at bounding box center [763, 107] width 1116 height 96
click at [753, 356] on div "Meeting Characteristics" at bounding box center [763, 369] width 1067 height 25
drag, startPoint x: 591, startPoint y: 291, endPoint x: 605, endPoint y: 291, distance: 14.0
click at [605, 291] on span "13.7" at bounding box center [597, 291] width 22 height 13
click at [604, 284] on span "13.7" at bounding box center [597, 291] width 22 height 13
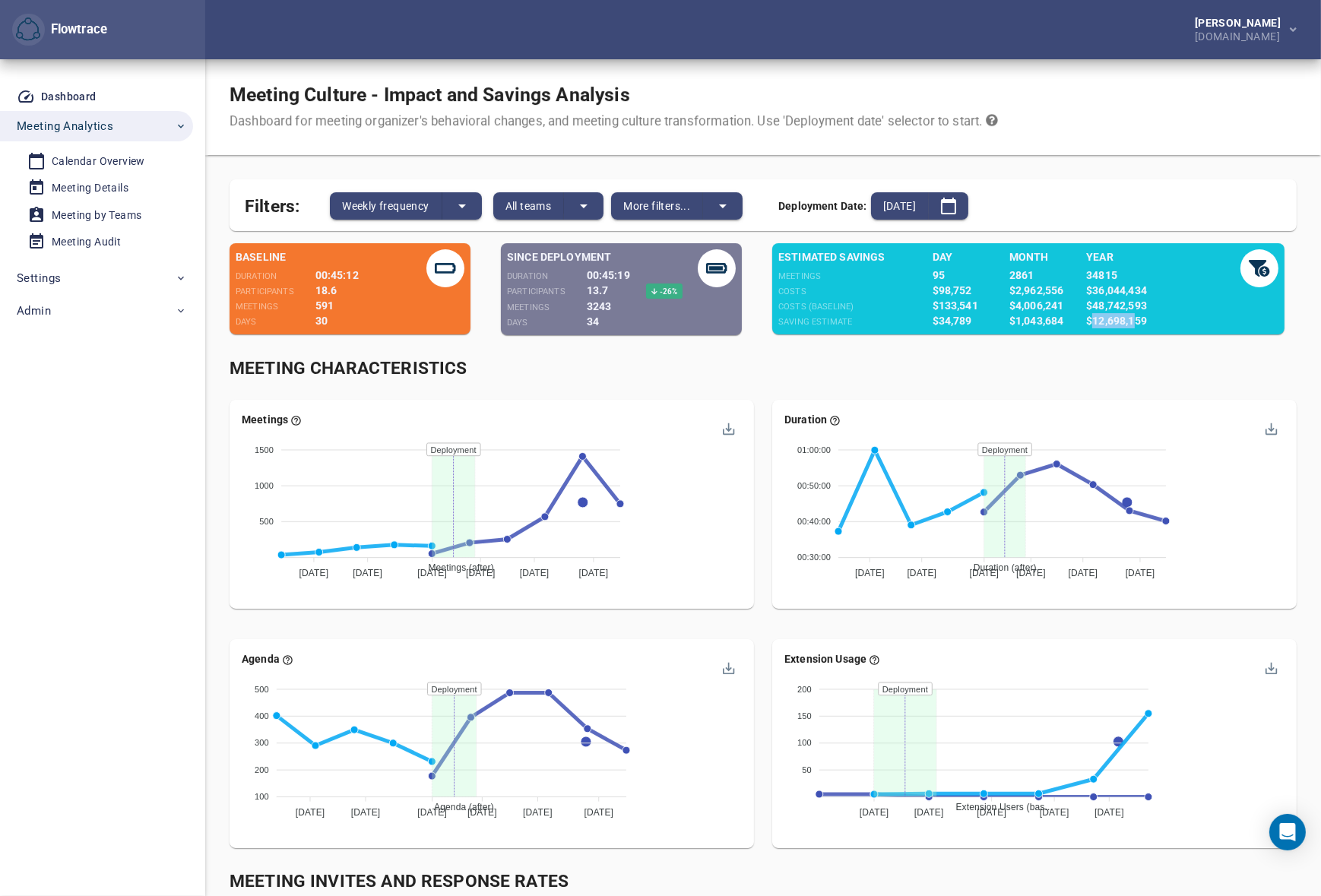
drag, startPoint x: 1130, startPoint y: 321, endPoint x: 1091, endPoint y: 321, distance: 39.0
click at [1091, 321] on div "$12,698,159" at bounding box center [1143, 320] width 116 height 15
click at [1094, 361] on div "Meeting Characteristics" at bounding box center [763, 369] width 1067 height 25
drag, startPoint x: 1088, startPoint y: 318, endPoint x: 1154, endPoint y: 317, distance: 66.0
click at [1154, 317] on div "$12,698,159" at bounding box center [1143, 320] width 116 height 15
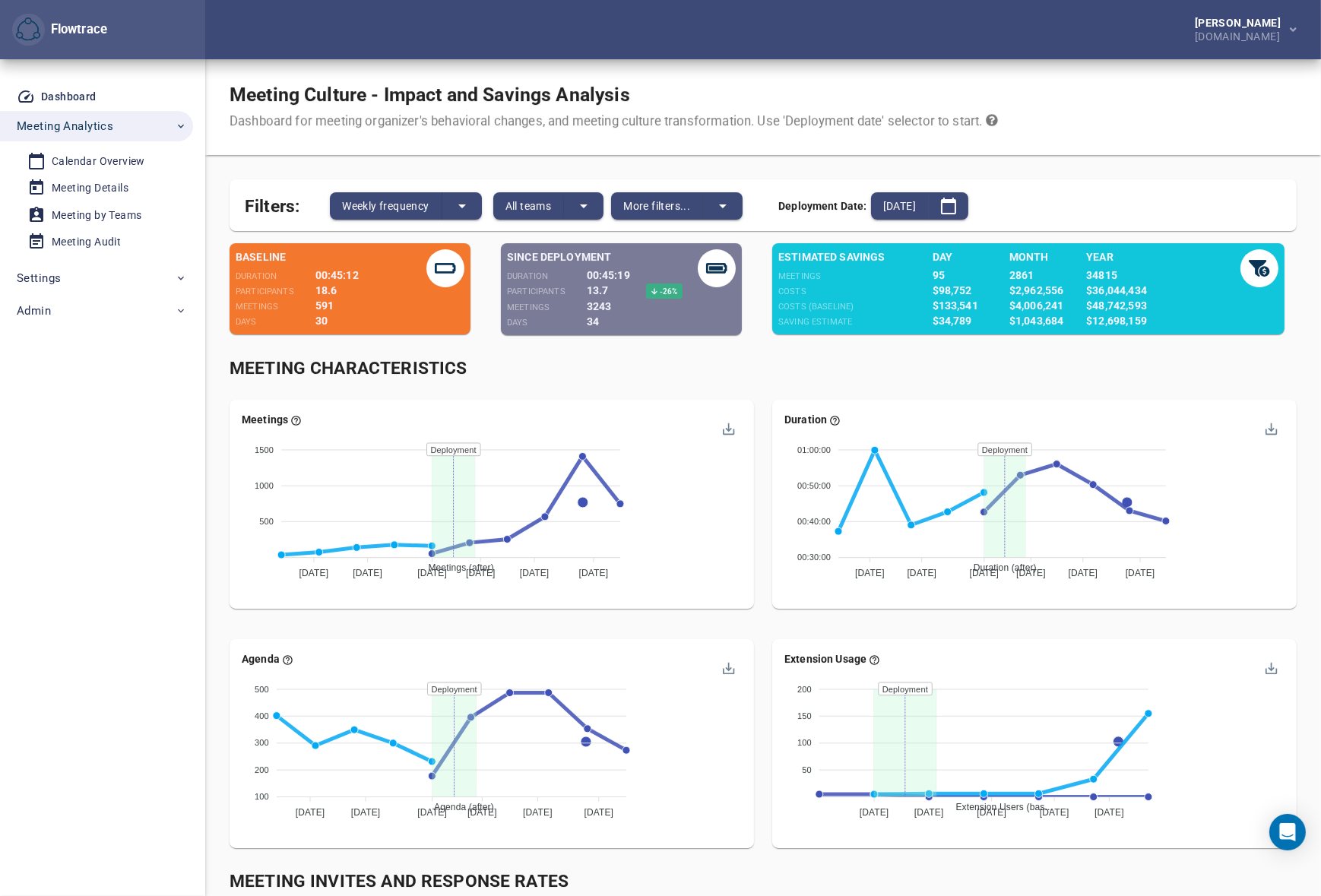
click at [979, 363] on div "Meeting Characteristics" at bounding box center [763, 369] width 1067 height 25
click at [768, 378] on div "Meeting Characteristics" at bounding box center [763, 369] width 1067 height 25
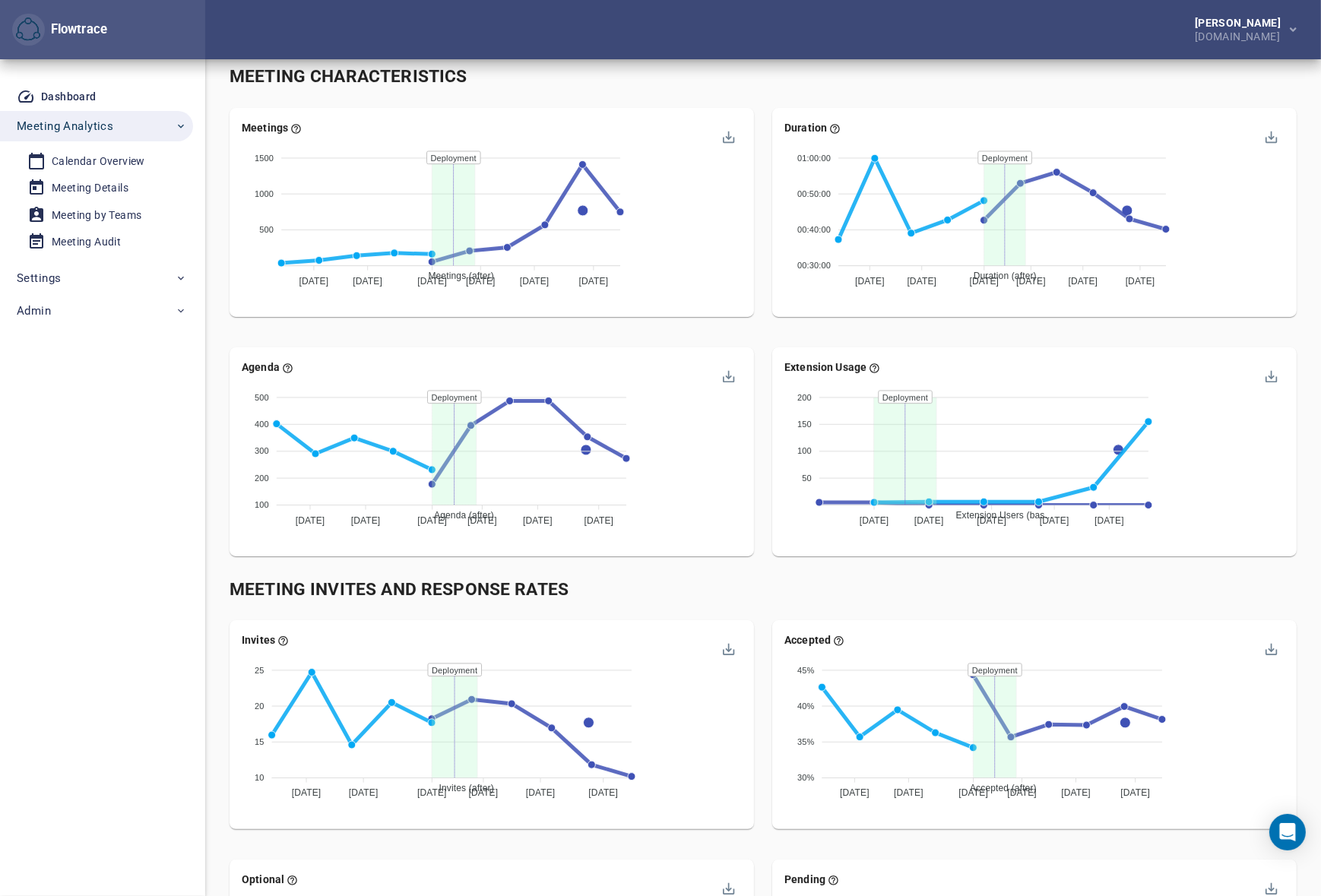
scroll to position [483, 0]
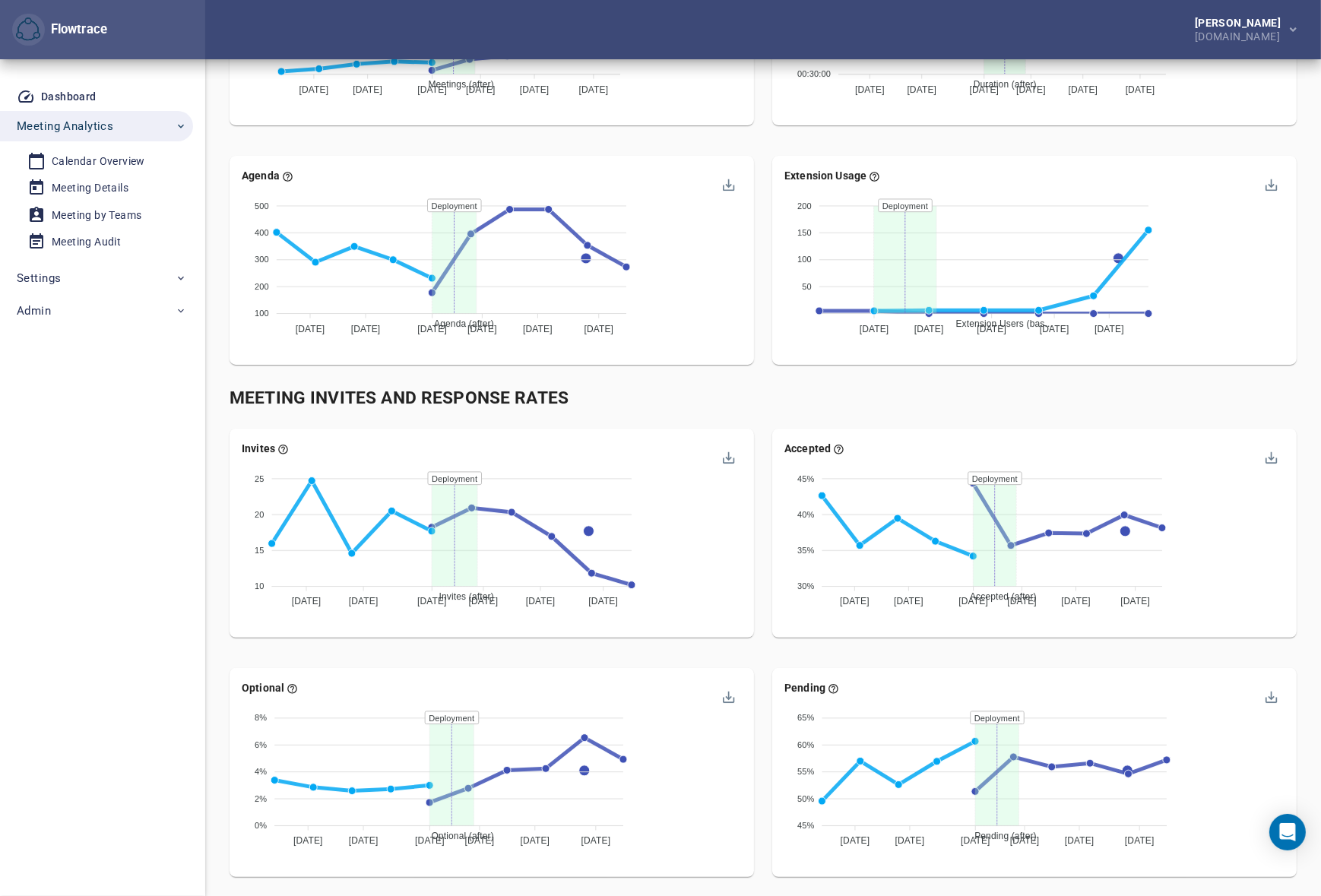
click at [781, 405] on div "Meeting Invites and Response Rates" at bounding box center [763, 399] width 1067 height 25
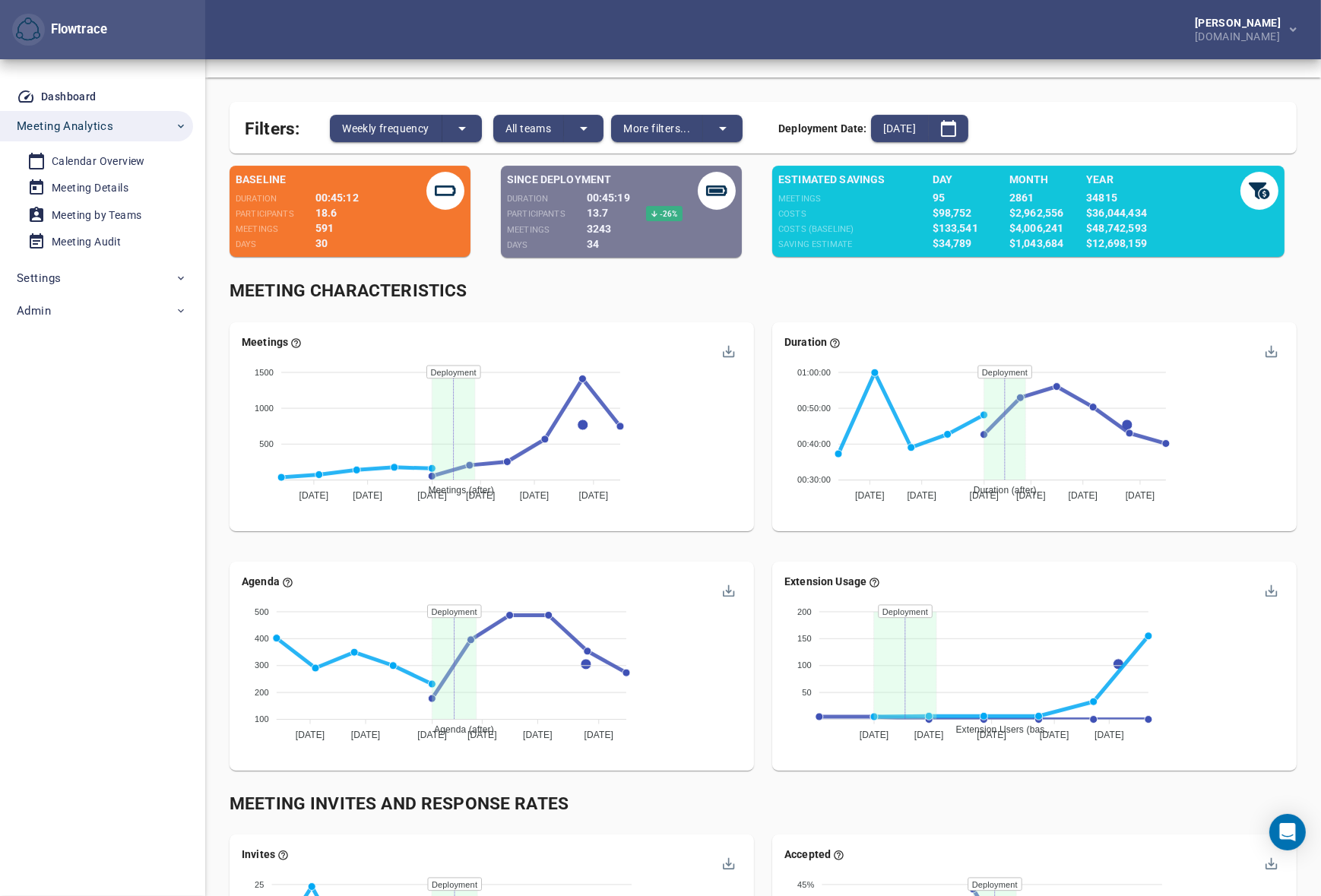
scroll to position [0, 0]
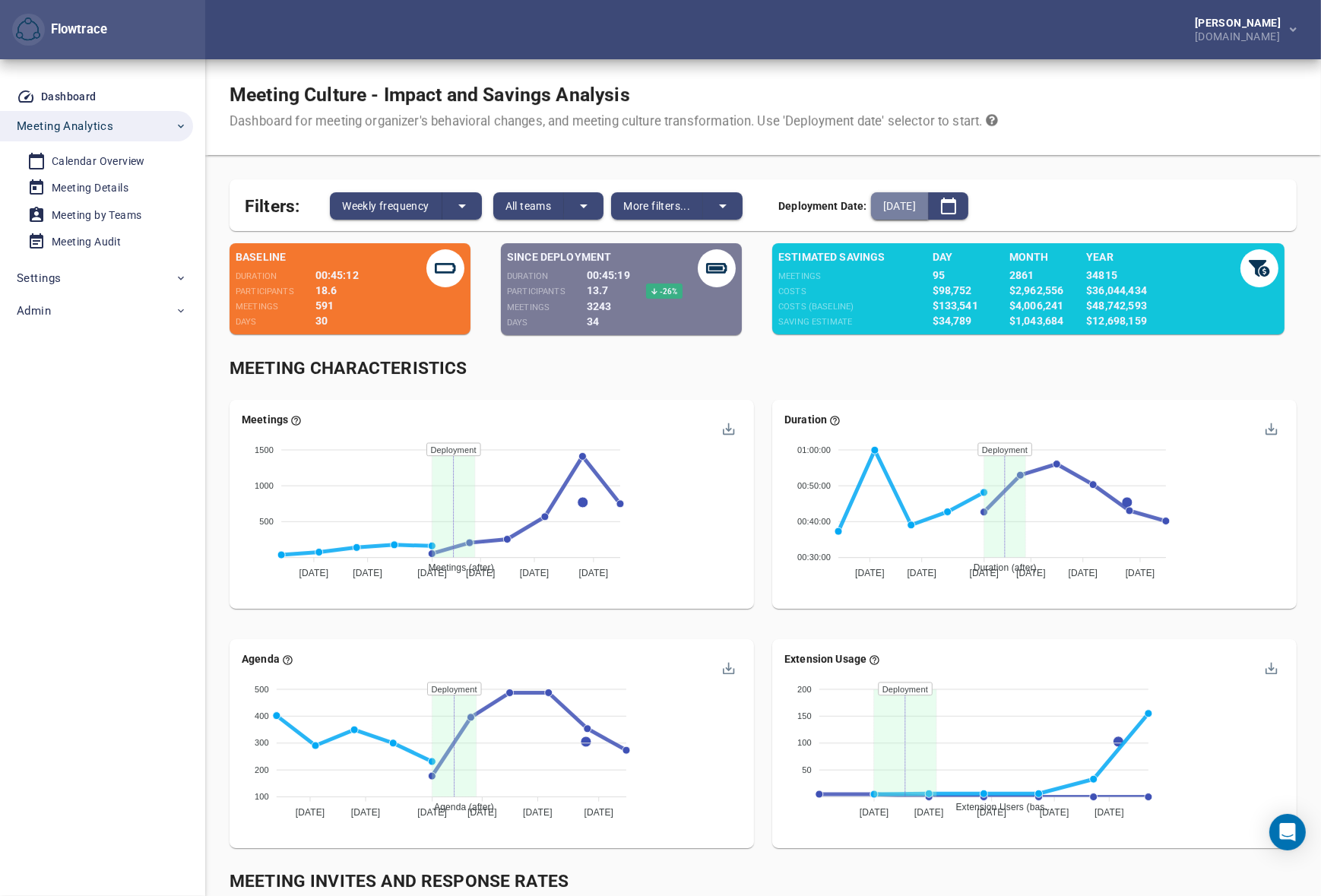
click at [916, 205] on span "[DATE]" at bounding box center [899, 206] width 32 height 18
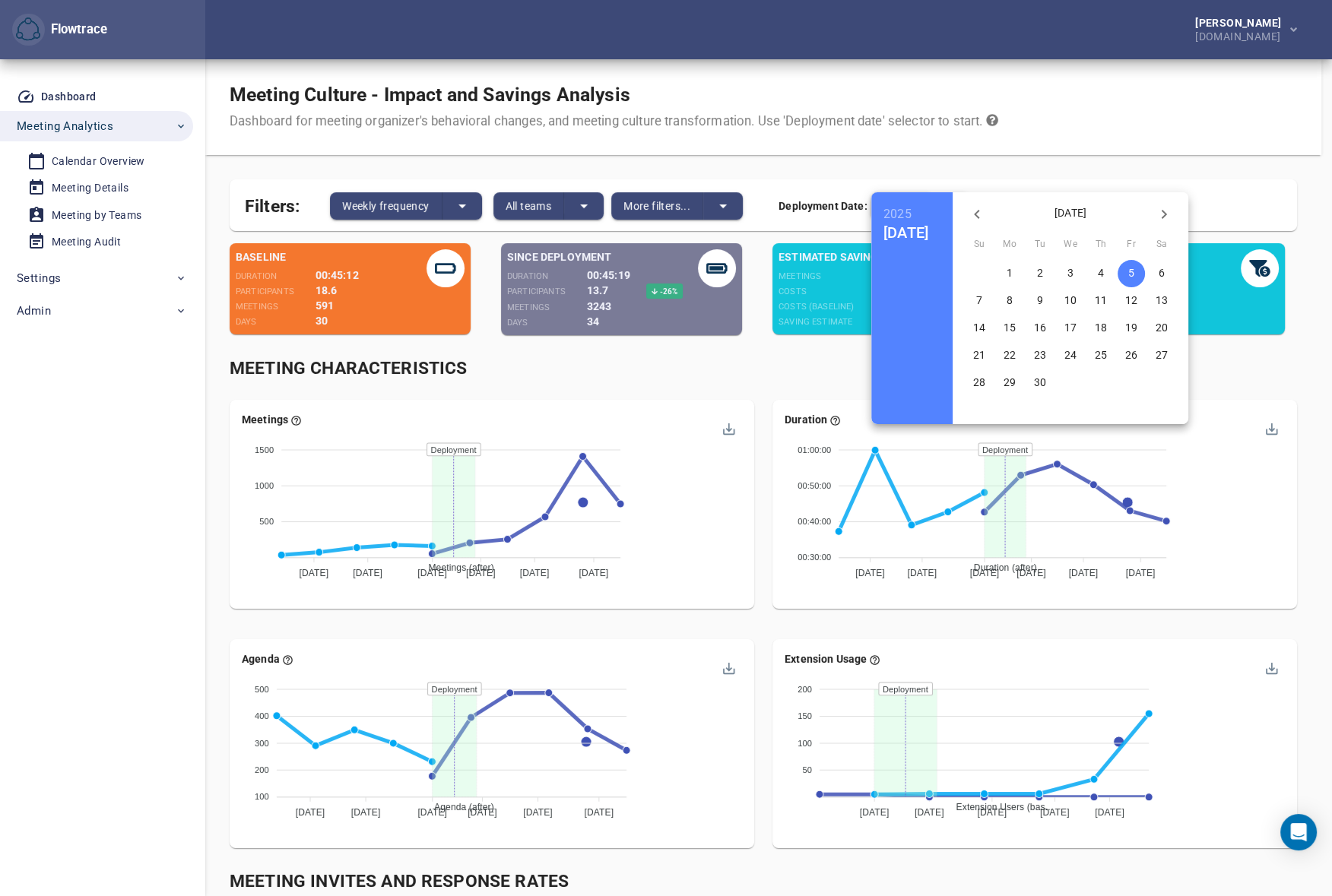
click at [1173, 213] on icon "button" at bounding box center [1163, 214] width 18 height 18
click at [986, 213] on button "button" at bounding box center [977, 214] width 37 height 37
click at [1134, 266] on p "3" at bounding box center [1131, 273] width 6 height 15
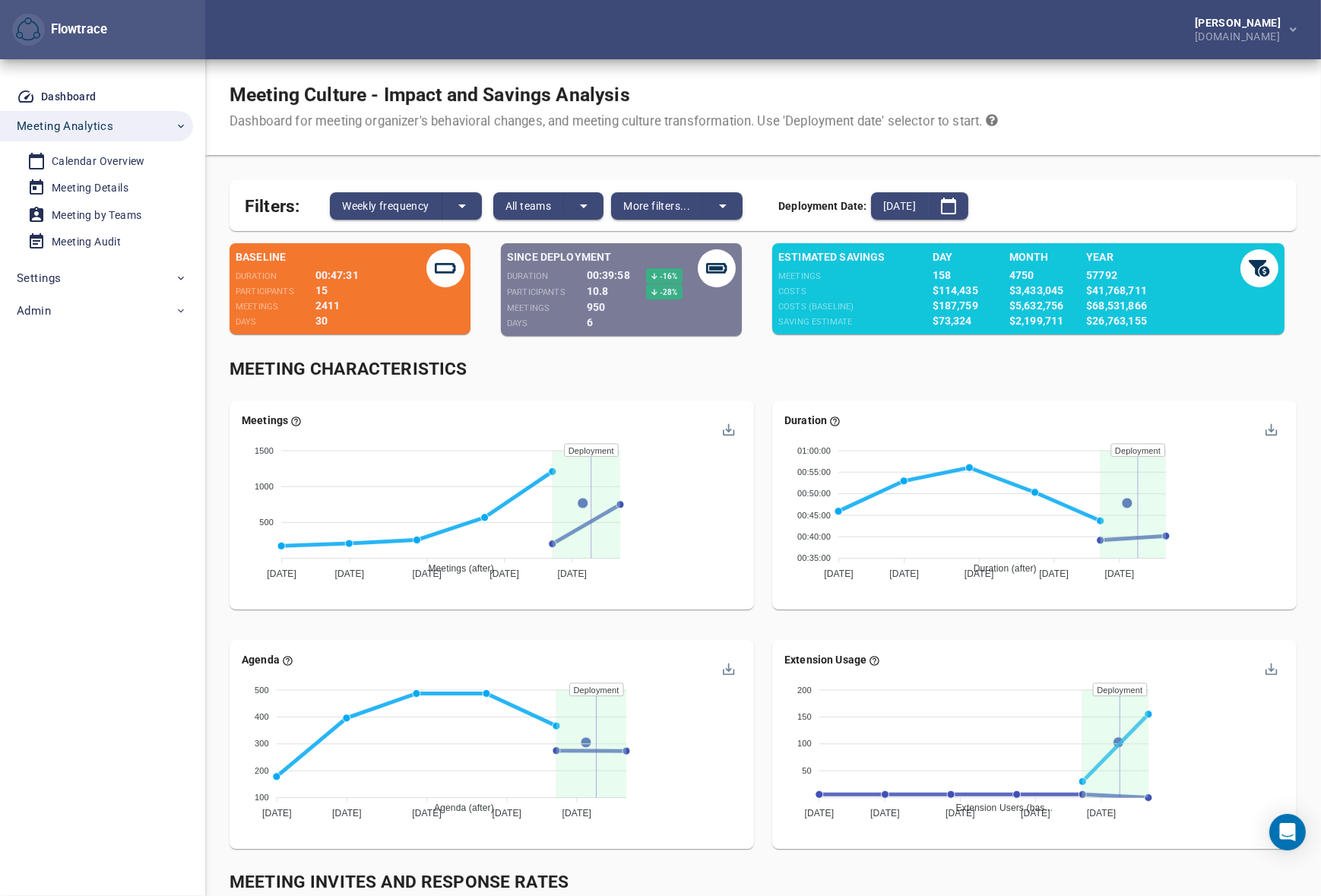
click at [769, 356] on div "Meeting Characteristics" at bounding box center [763, 370] width 1085 height 43
drag, startPoint x: 670, startPoint y: 288, endPoint x: 658, endPoint y: 289, distance: 12.0
click at [658, 289] on span "-28 %" at bounding box center [668, 291] width 20 height 8
drag, startPoint x: 533, startPoint y: 291, endPoint x: 548, endPoint y: 292, distance: 15.0
click at [547, 292] on small "Participants" at bounding box center [535, 291] width 58 height 10
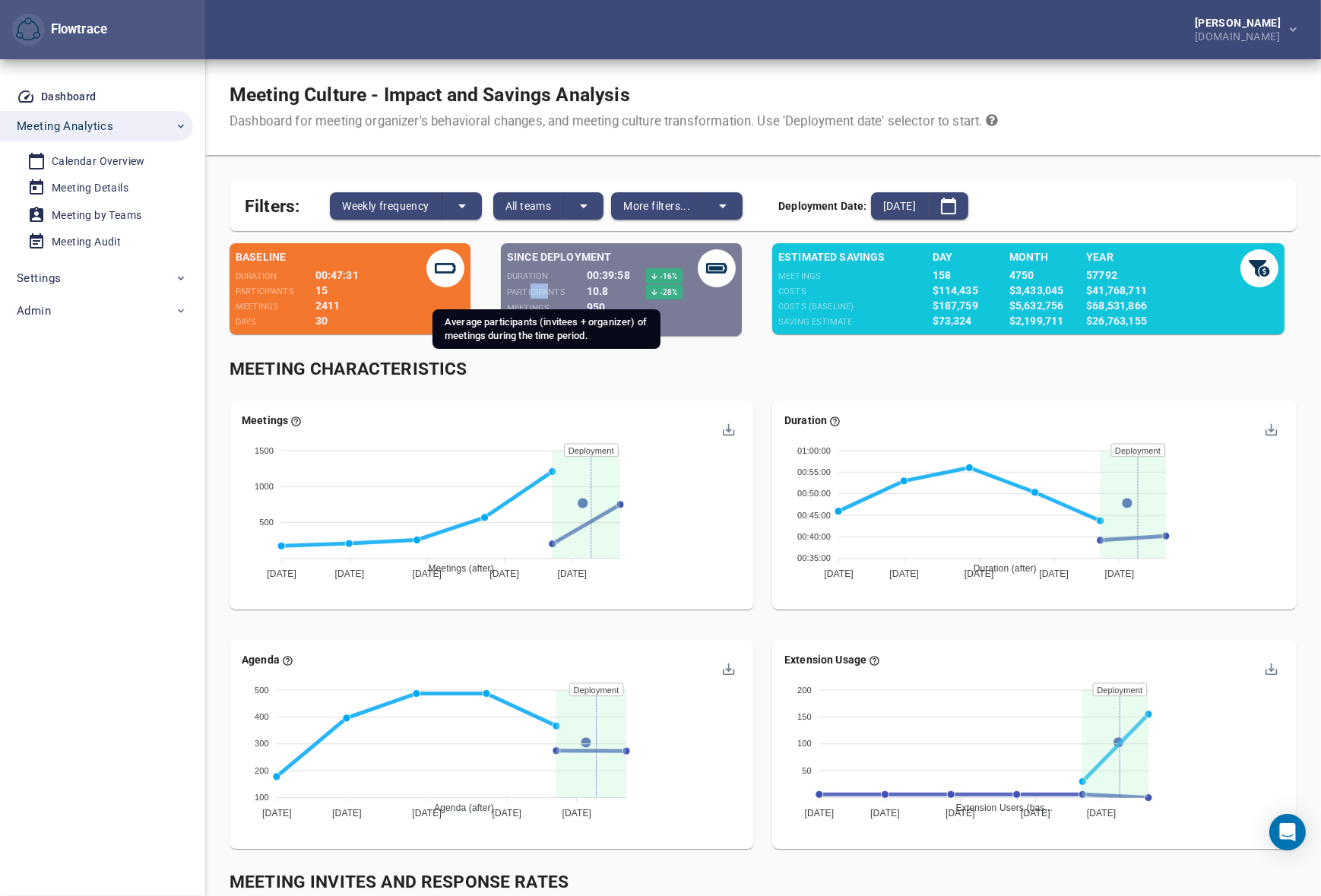
click at [548, 292] on small "Participants" at bounding box center [535, 291] width 58 height 10
click at [822, 361] on div "Meeting Characteristics" at bounding box center [763, 370] width 1067 height 25
drag, startPoint x: 1088, startPoint y: 318, endPoint x: 1154, endPoint y: 319, distance: 66.0
click at [1154, 319] on div "$26,763,155" at bounding box center [1143, 320] width 116 height 15
click at [994, 354] on div "Meeting Characteristics" at bounding box center [763, 370] width 1085 height 43
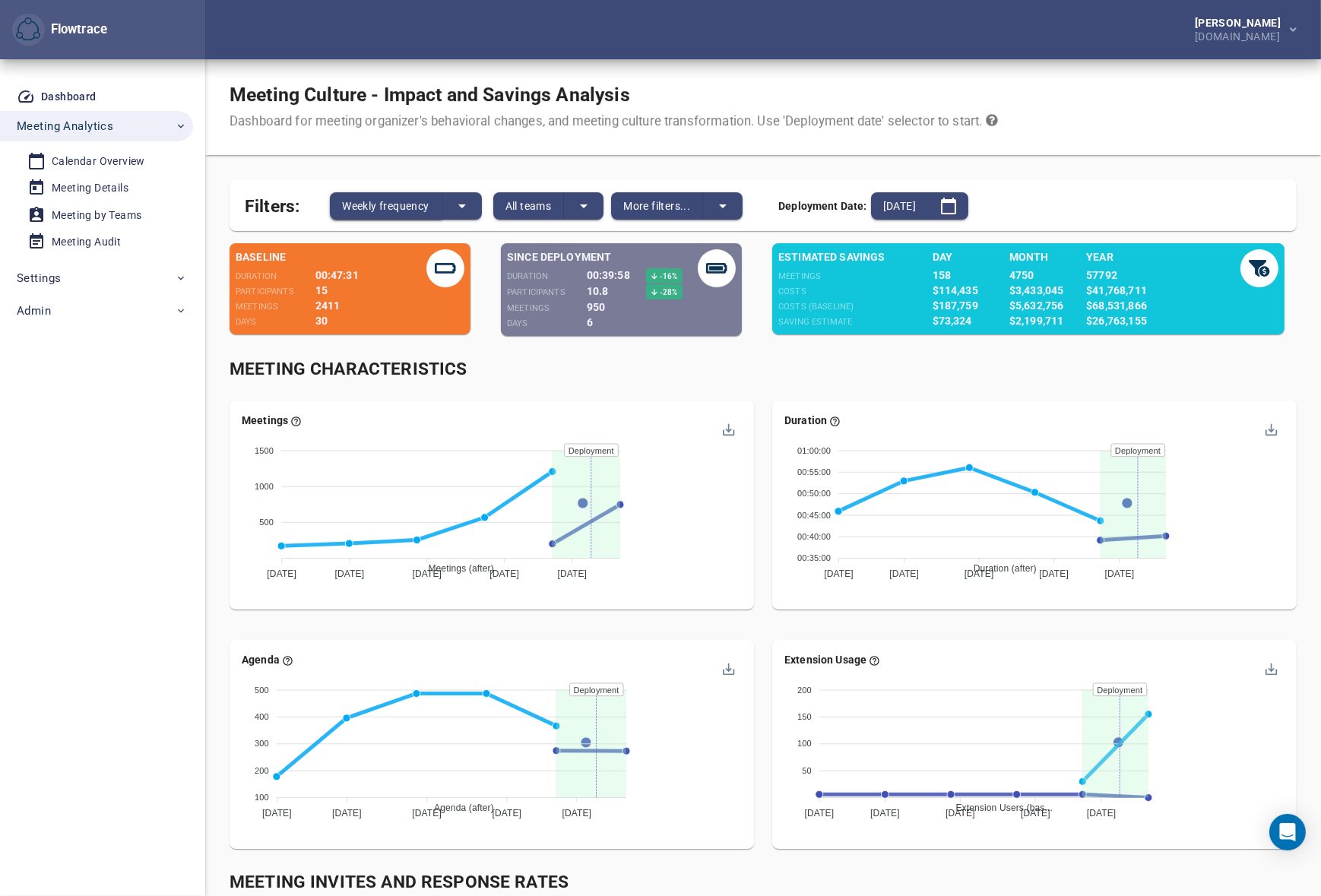
click at [393, 198] on span "Weekly frequency" at bounding box center [385, 206] width 87 height 18
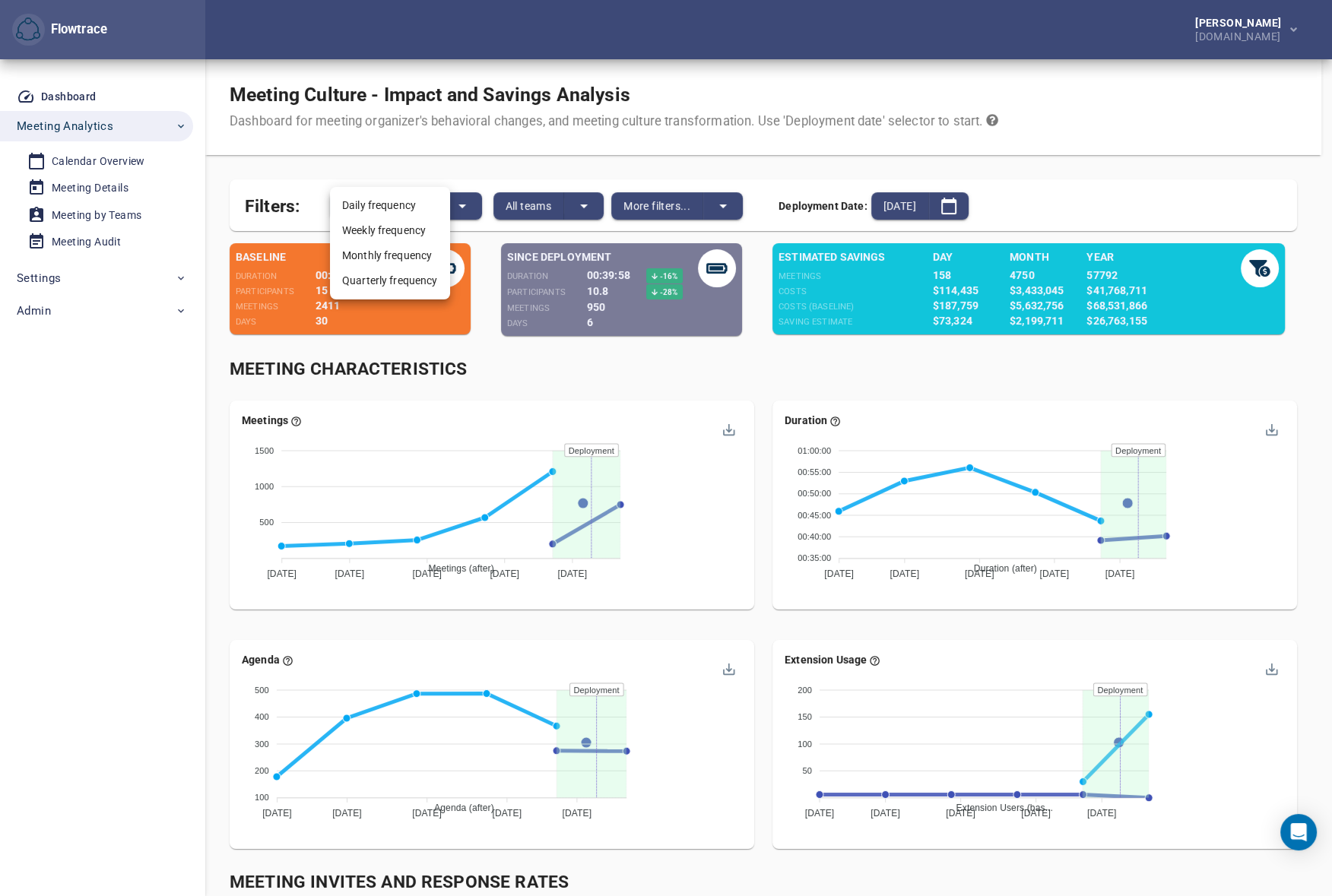
click at [783, 386] on div at bounding box center [666, 448] width 1332 height 896
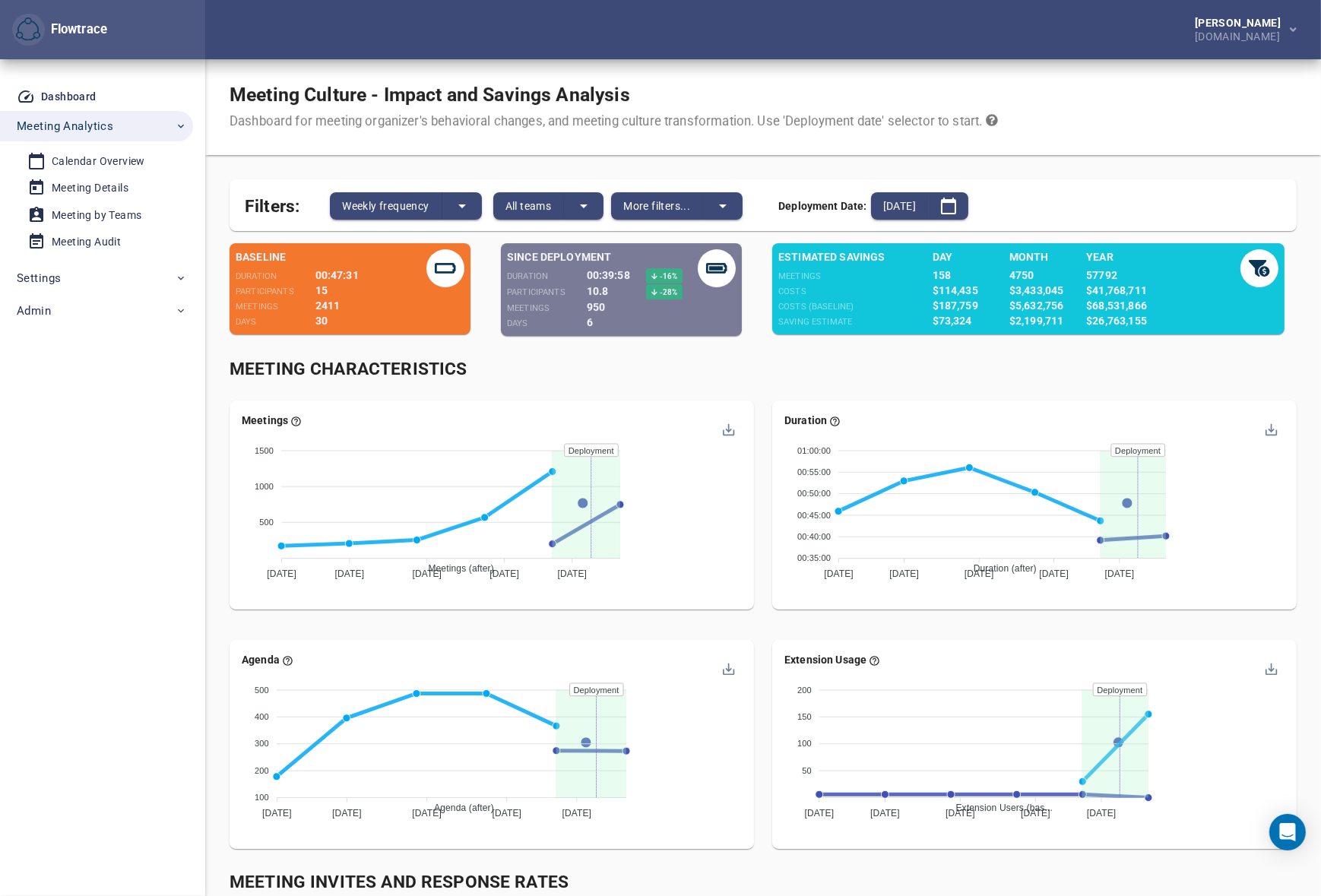
click at [754, 379] on div "Meeting Characteristics" at bounding box center [763, 370] width 1067 height 25
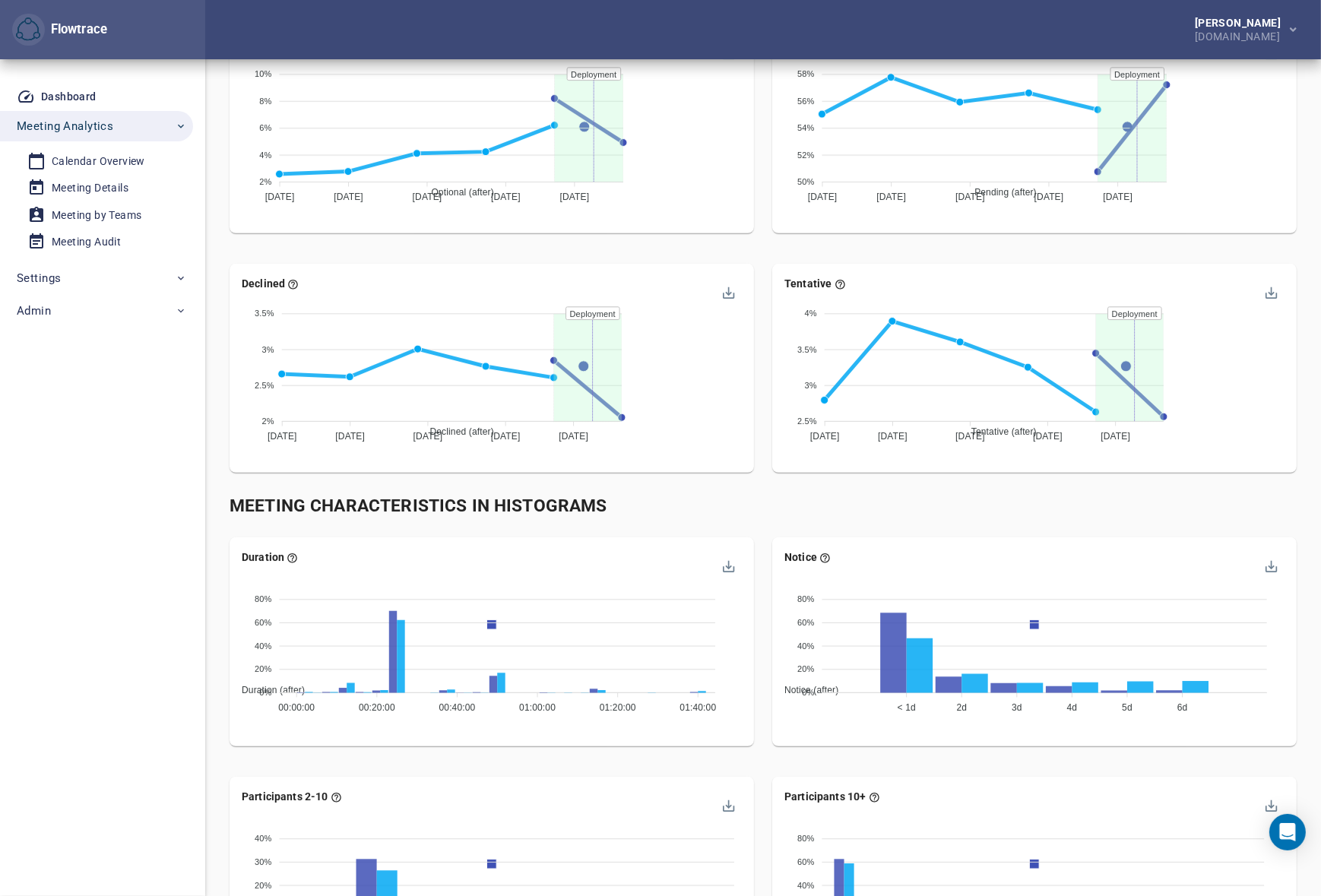
scroll to position [1451, 0]
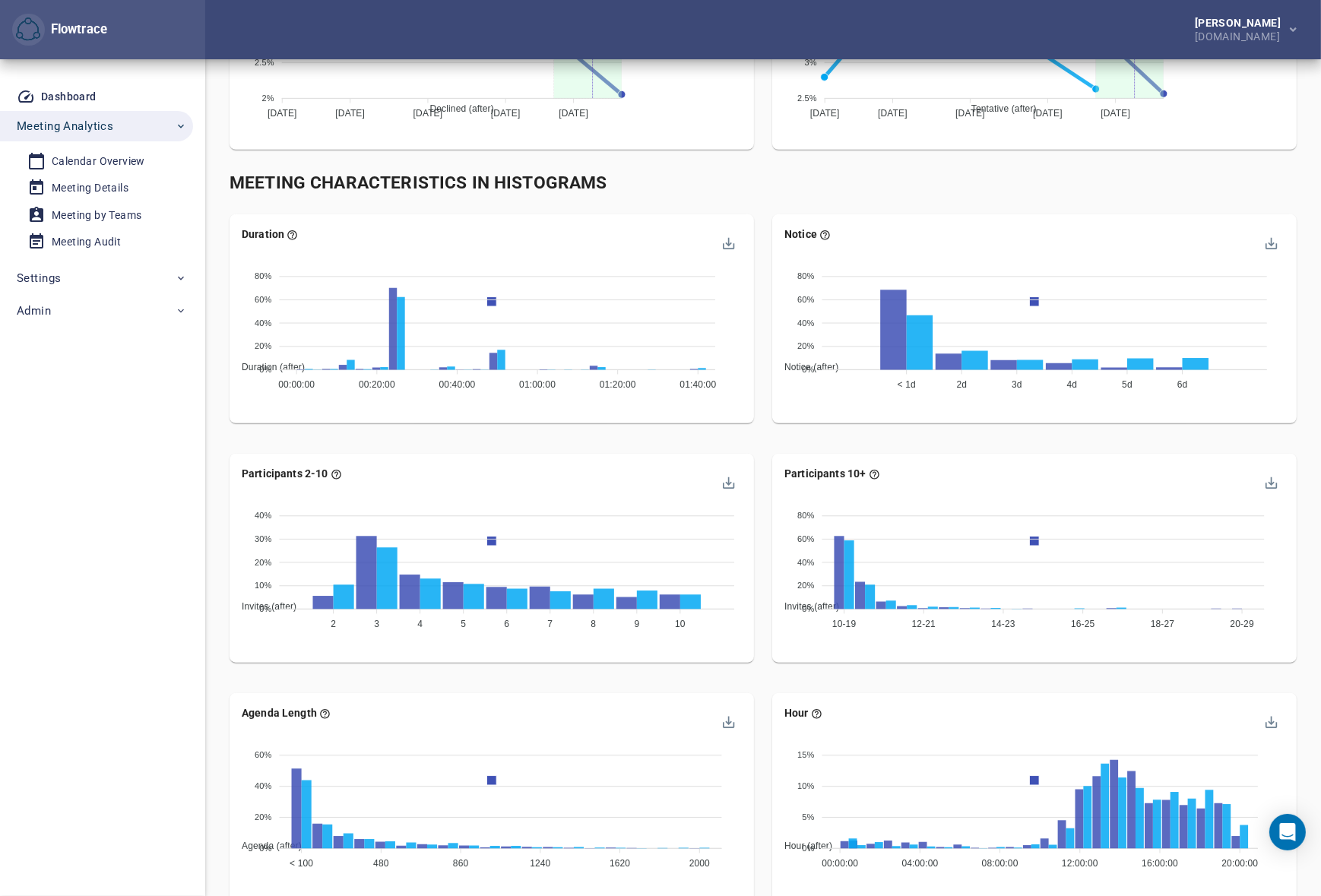
click at [767, 433] on div "Notice Notice (after) Notice (baseline) 80% 80% 60% 60% 40% 40% 20% 20% 0% 0% <…" at bounding box center [1034, 325] width 543 height 239
click at [759, 431] on div "Duration Duration (after) Duration (baseline) 80% 80% 60% 60% 40% 40% 20% 20% 0…" at bounding box center [491, 325] width 543 height 239
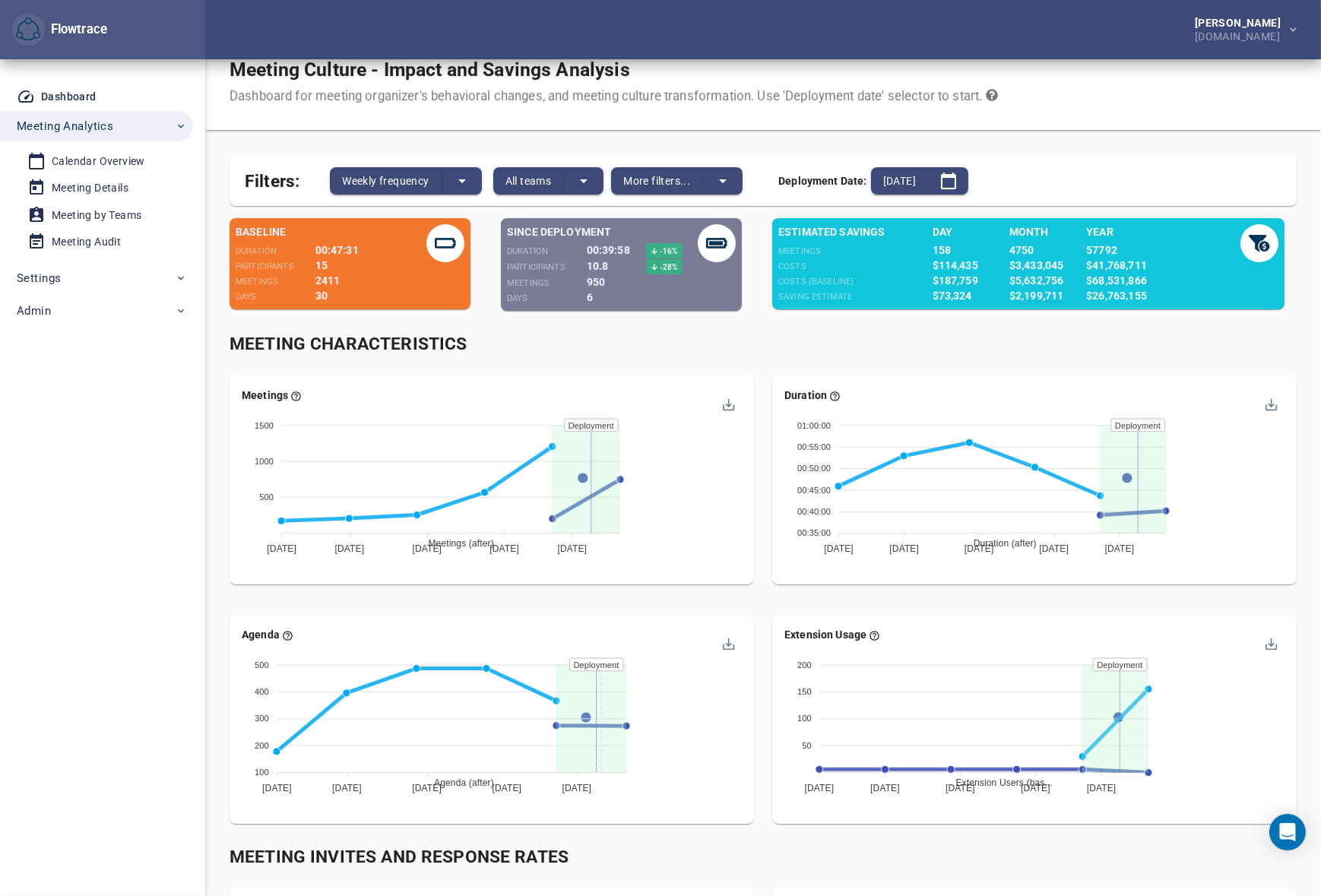
scroll to position [0, 0]
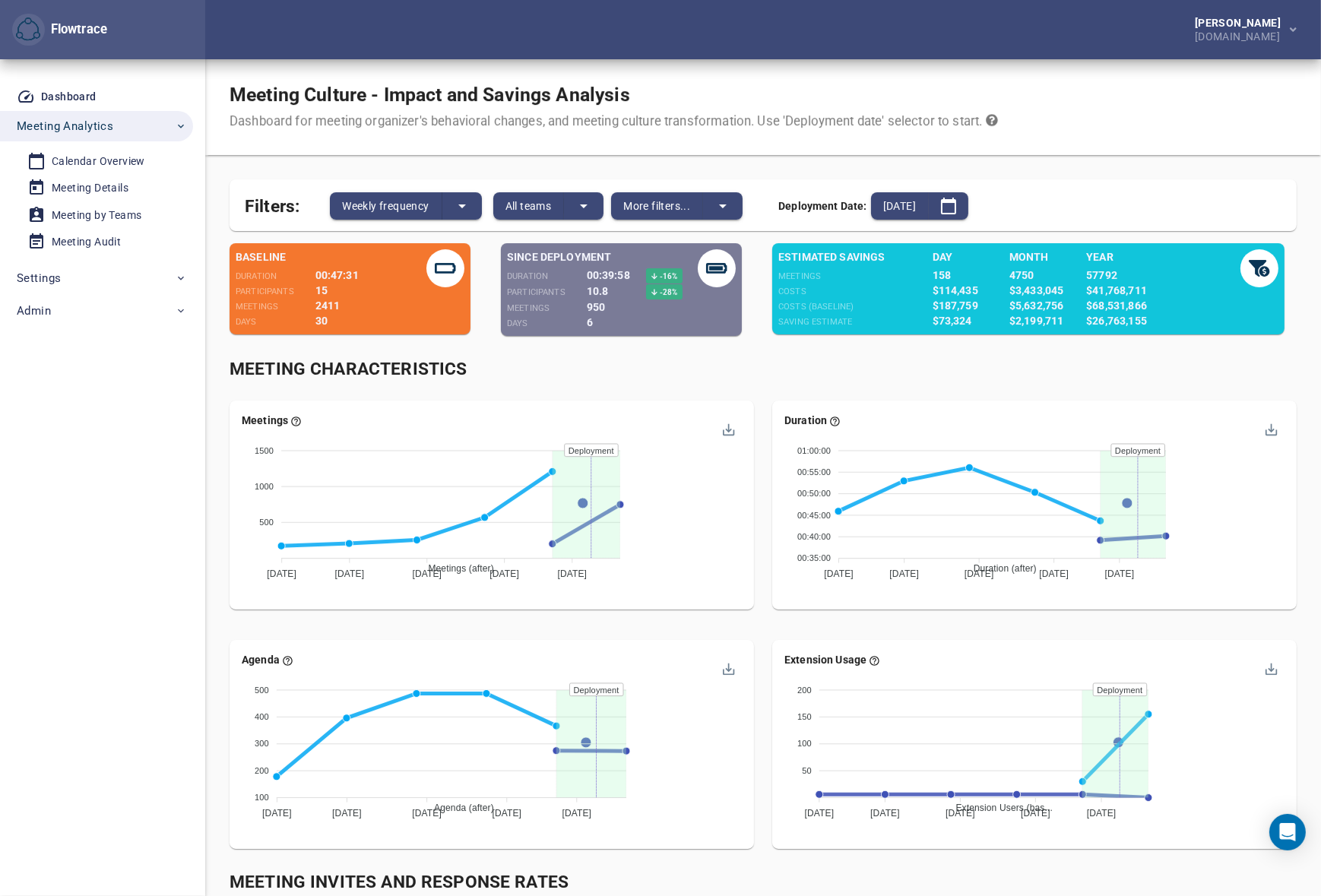
click at [779, 375] on div "Meeting Characteristics" at bounding box center [763, 370] width 1067 height 25
drag, startPoint x: 1091, startPoint y: 314, endPoint x: 1155, endPoint y: 311, distance: 64.1
click at [1154, 313] on div "$26,763,155" at bounding box center [1143, 320] width 116 height 15
click at [1148, 330] on div "Estimated Savings Meetings Costs Costs (Baseline) Saving Estimate Day 158 $114,…" at bounding box center [1028, 289] width 512 height 91
drag, startPoint x: 1142, startPoint y: 313, endPoint x: 1094, endPoint y: 316, distance: 48.1
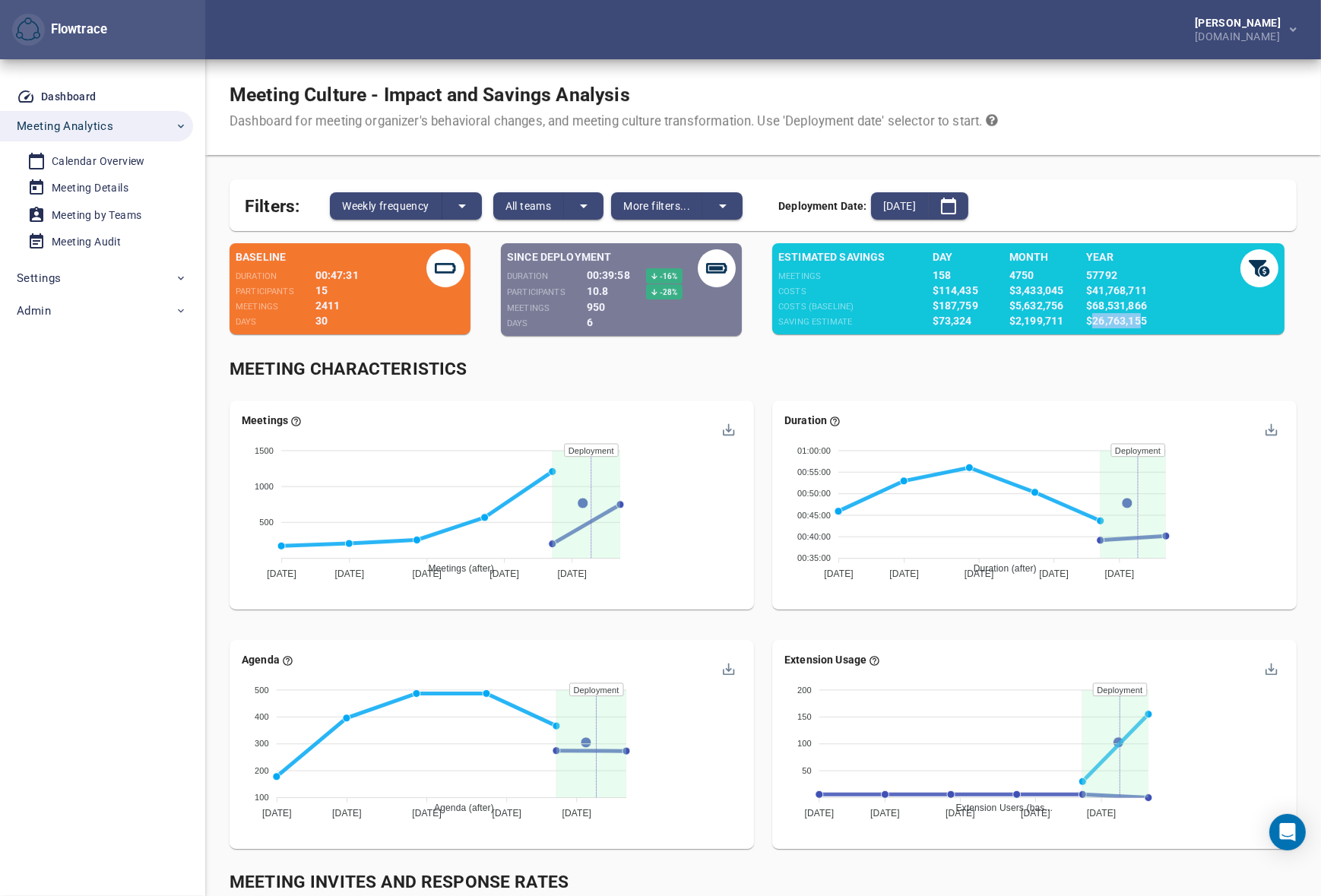
click at [1094, 316] on div "$26,763,155" at bounding box center [1143, 320] width 116 height 15
drag, startPoint x: 1098, startPoint y: 318, endPoint x: 1134, endPoint y: 323, distance: 36.3
click at [1134, 323] on div "$26,763,155" at bounding box center [1143, 320] width 116 height 15
drag, startPoint x: 1146, startPoint y: 325, endPoint x: 1097, endPoint y: 317, distance: 49.6
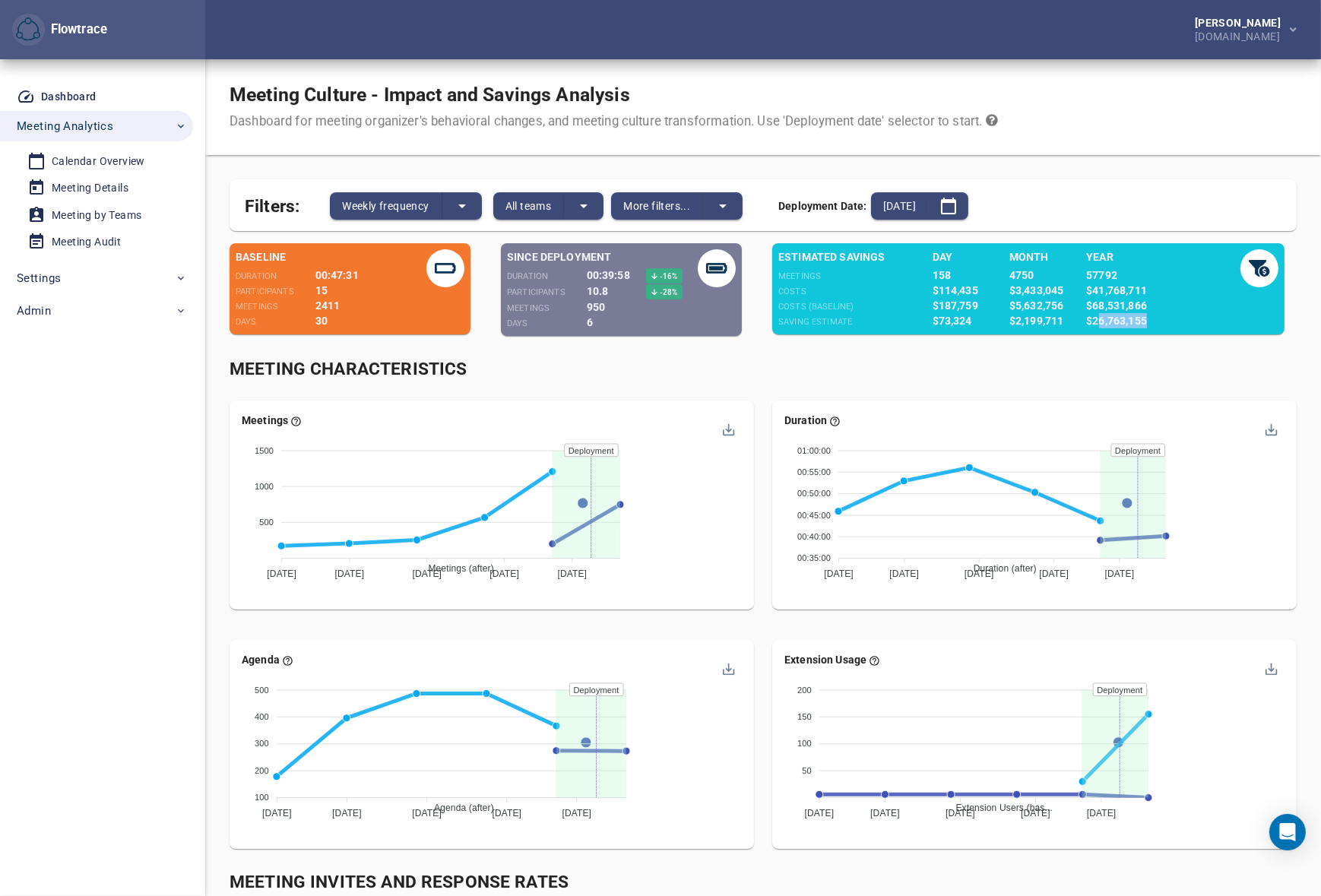
click at [1097, 317] on div "$26,763,155" at bounding box center [1143, 320] width 116 height 15
drag, startPoint x: 1087, startPoint y: 318, endPoint x: 1142, endPoint y: 318, distance: 55.0
click at [1142, 318] on div "$26,763,155" at bounding box center [1143, 320] width 116 height 15
click at [1148, 321] on div "$26,763,155" at bounding box center [1143, 320] width 116 height 15
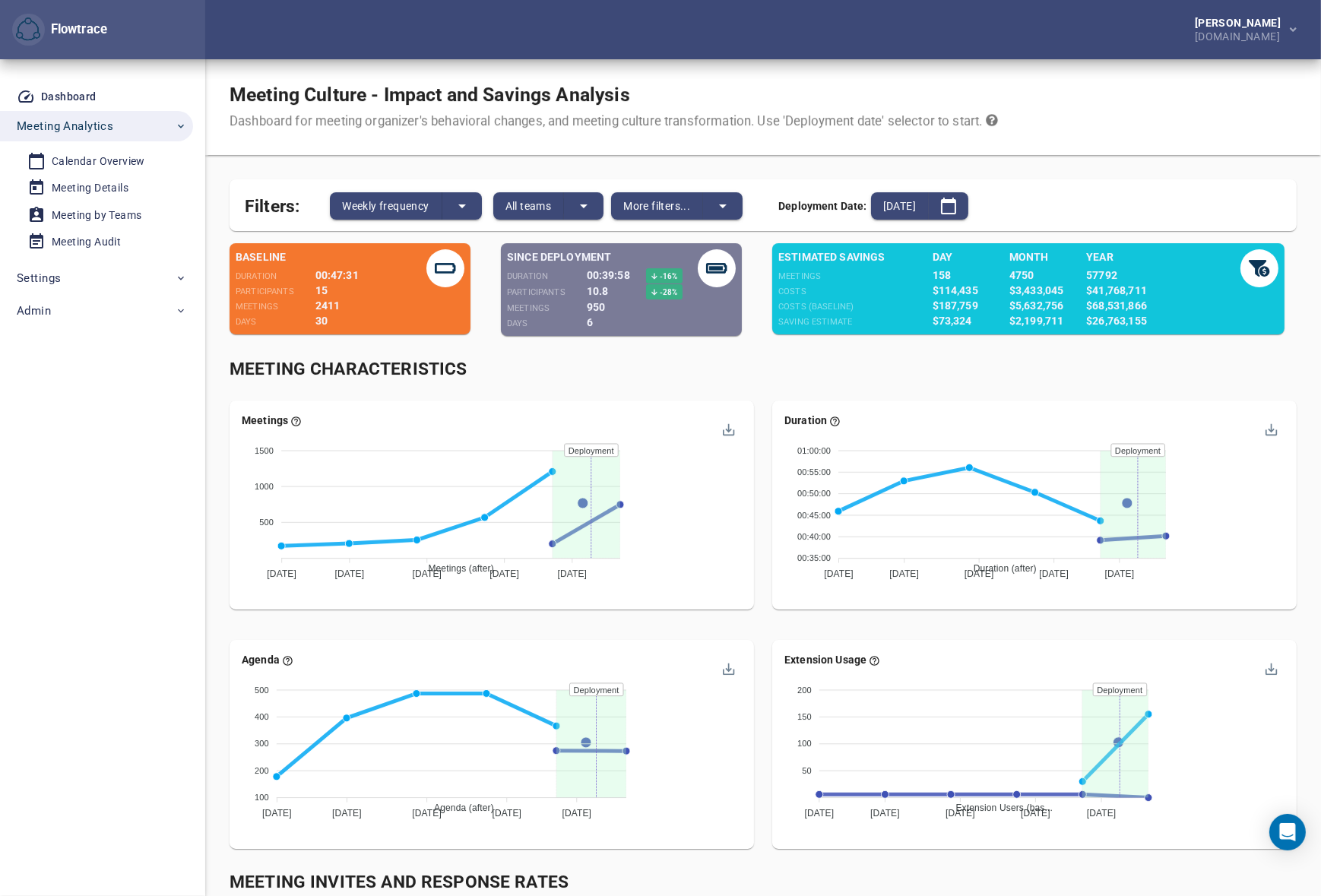
click at [1117, 317] on div "$26,763,155" at bounding box center [1143, 320] width 116 height 15
drag, startPoint x: 1097, startPoint y: 321, endPoint x: 1136, endPoint y: 321, distance: 39.0
click at [1135, 321] on div "$26,763,155" at bounding box center [1143, 320] width 116 height 15
click at [1125, 358] on div "Meeting Characteristics" at bounding box center [763, 370] width 1067 height 25
drag, startPoint x: 1104, startPoint y: 315, endPoint x: 1123, endPoint y: 316, distance: 19.0
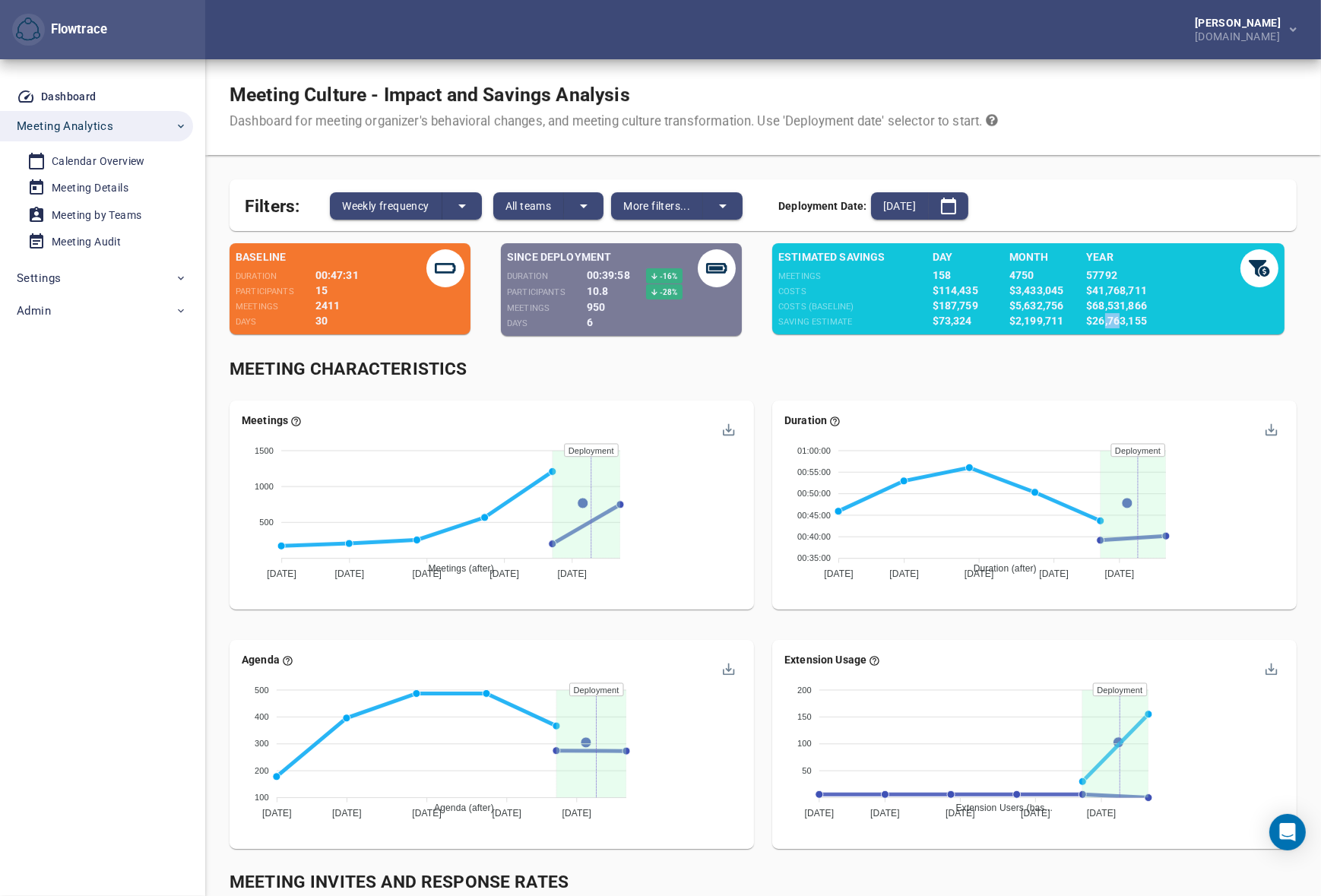
click at [1121, 315] on div "$26,763,155" at bounding box center [1143, 320] width 116 height 15
click at [1119, 349] on div "Meeting Characteristics" at bounding box center [763, 370] width 1085 height 43
click at [783, 353] on div "Meeting Characteristics" at bounding box center [763, 370] width 1085 height 43
click at [913, 357] on div "Meeting Characteristics" at bounding box center [763, 370] width 1067 height 25
drag, startPoint x: 674, startPoint y: 271, endPoint x: 657, endPoint y: 271, distance: 17.0
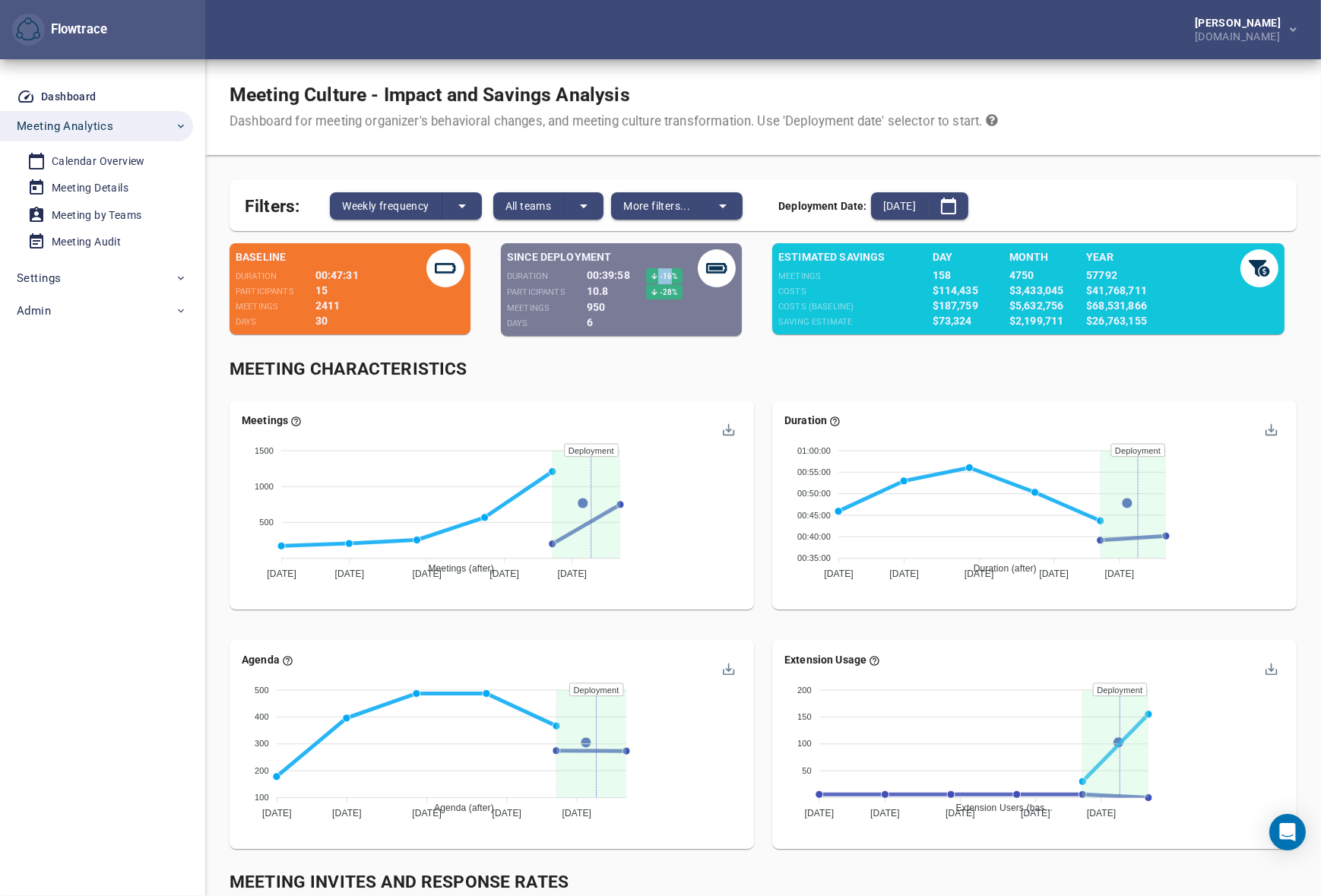
click at [657, 271] on span "-16 %" at bounding box center [664, 275] width 37 height 15
click at [673, 264] on span "Since Deployment" at bounding box center [602, 257] width 191 height 15
drag, startPoint x: 672, startPoint y: 277, endPoint x: 653, endPoint y: 278, distance: 19.0
click at [653, 278] on span "-16 %" at bounding box center [664, 275] width 37 height 15
click at [666, 290] on span "-28 %" at bounding box center [668, 291] width 20 height 8
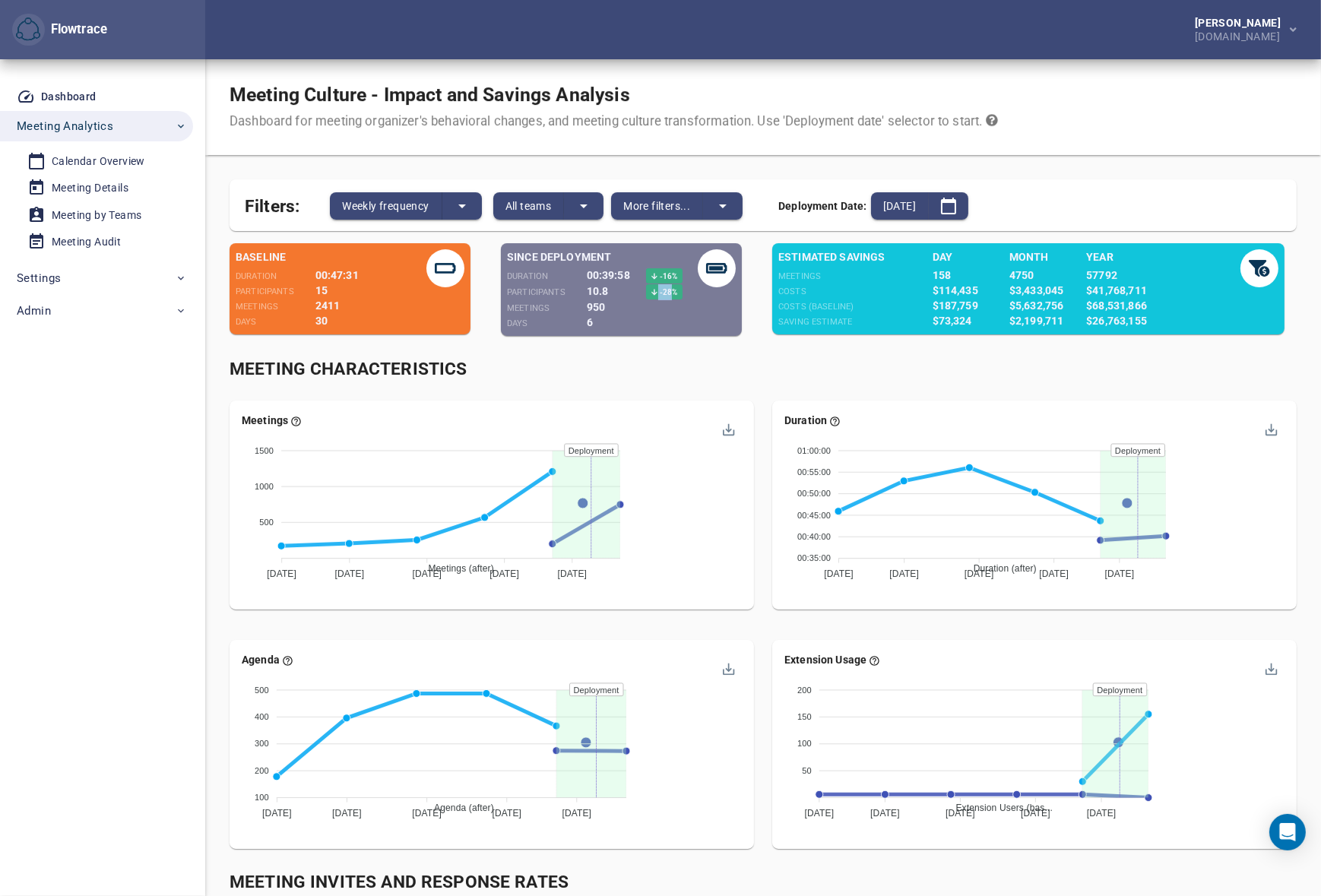
drag, startPoint x: 670, startPoint y: 291, endPoint x: 654, endPoint y: 291, distance: 16.0
click at [654, 291] on span "-28 %" at bounding box center [664, 291] width 37 height 15
click at [653, 291] on icon at bounding box center [655, 292] width 7 height 7
drag, startPoint x: 674, startPoint y: 291, endPoint x: 664, endPoint y: 291, distance: 10.0
click at [664, 291] on span "-28 %" at bounding box center [668, 291] width 20 height 8
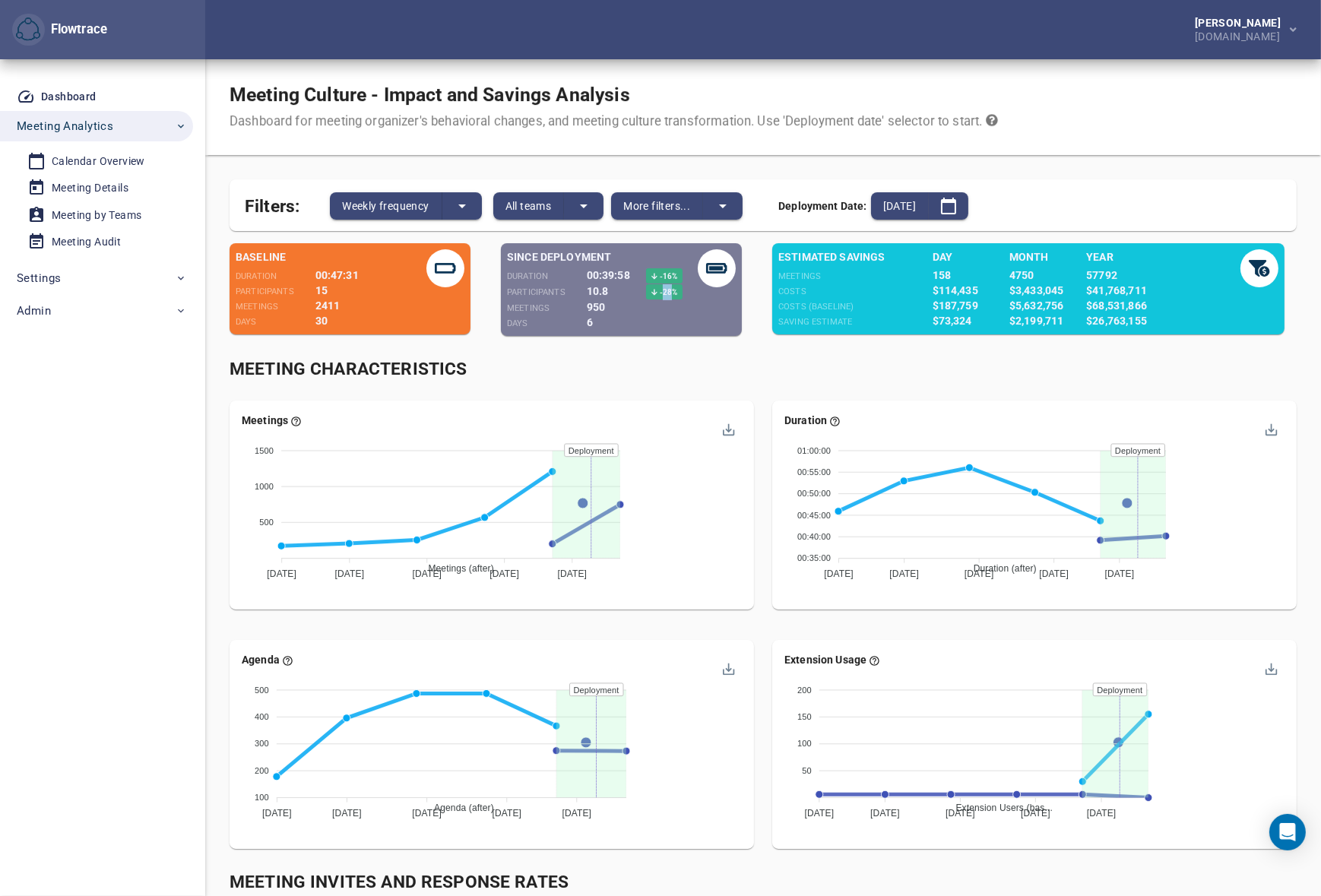
click at [664, 291] on span "-28 %" at bounding box center [668, 291] width 20 height 8
click at [766, 370] on div "Meeting Characteristics" at bounding box center [763, 370] width 1067 height 25
click at [750, 359] on div "Meeting Characteristics" at bounding box center [763, 370] width 1067 height 25
click at [770, 377] on div "Meeting Characteristics" at bounding box center [763, 370] width 1067 height 25
click at [760, 377] on div "Meeting Characteristics" at bounding box center [763, 370] width 1067 height 25
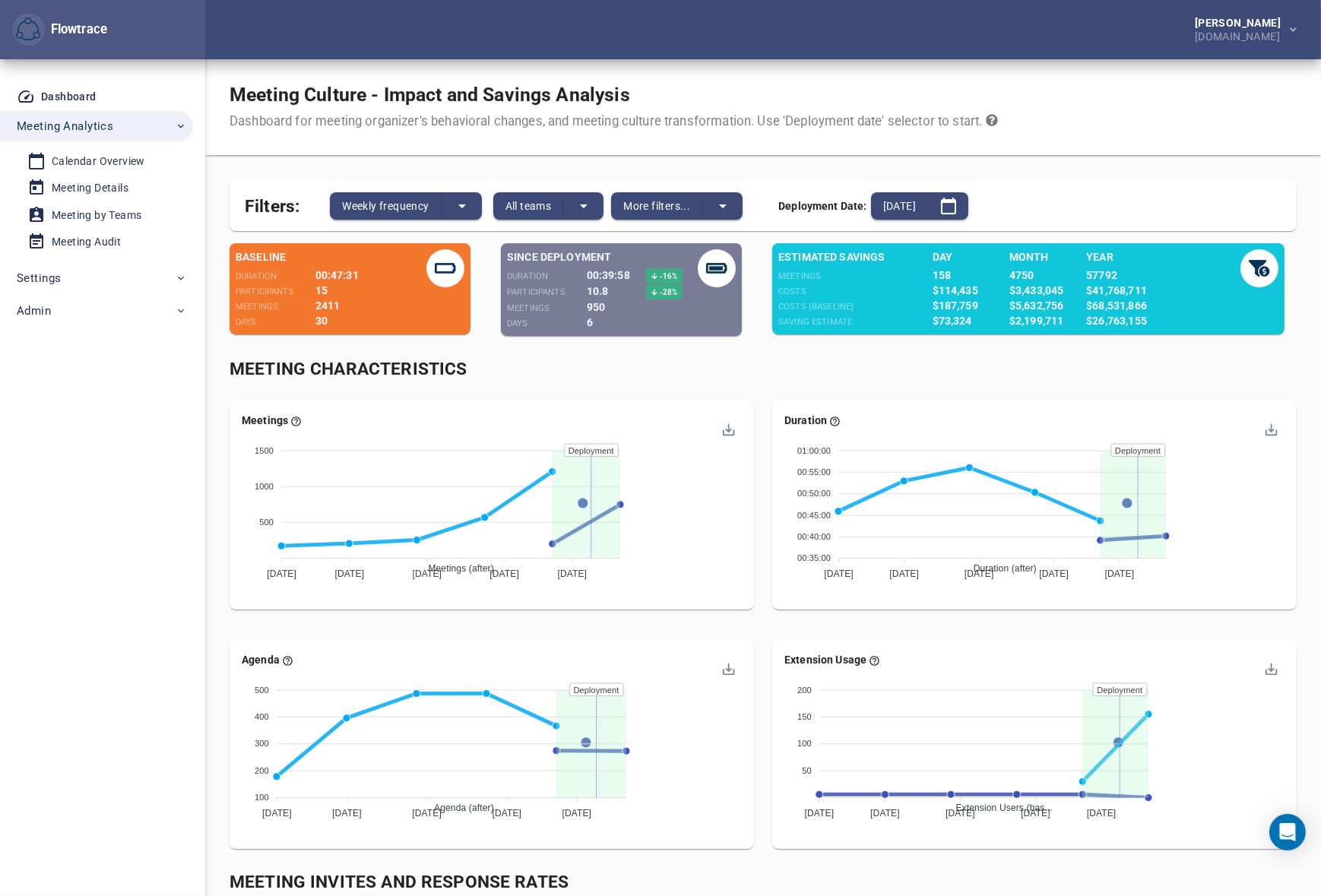
click at [769, 625] on div "Duration Duration (after) Duration (baseline) 01:00:00 01:00:00 00:55:00 00:55:…" at bounding box center [1034, 510] width 543 height 239
click at [135, 494] on div "Dashboard Meeting Analytics Calendar Overview Meeting Details Meeting by Teams …" at bounding box center [102, 477] width 205 height 837
click at [798, 395] on div "Duration Duration (after) Duration (baseline) 01:00:00 01:00:00 00:55:00 00:55:…" at bounding box center [1034, 510] width 543 height 239
